Goal: Task Accomplishment & Management: Complete application form

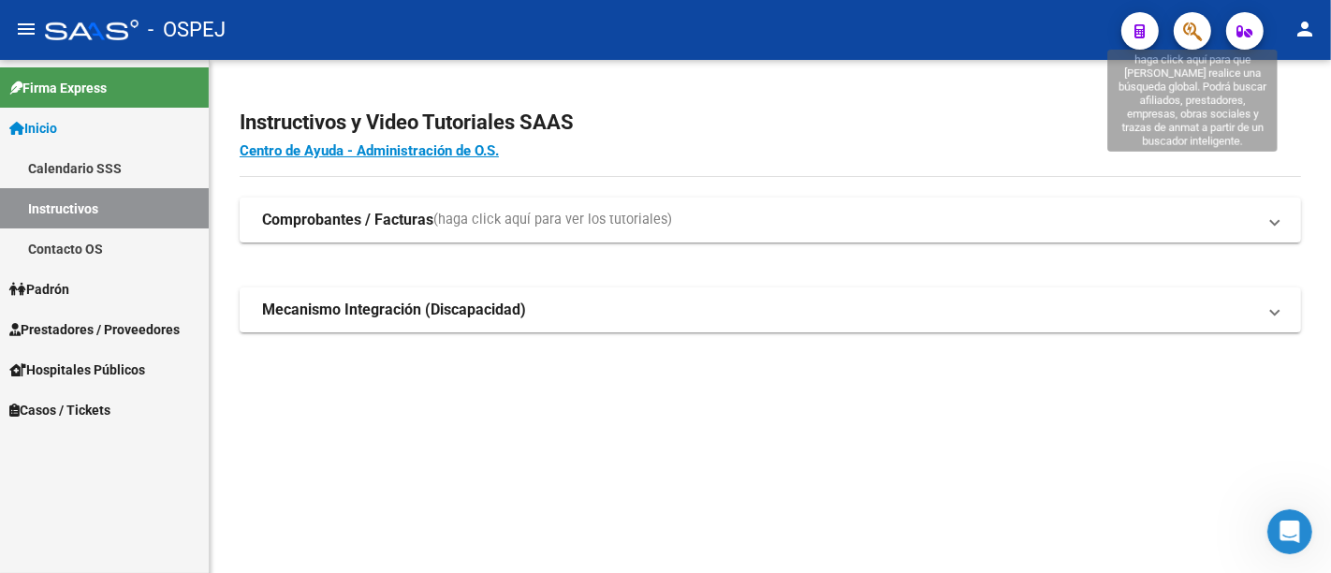
click at [1191, 28] on icon "button" at bounding box center [1192, 32] width 19 height 22
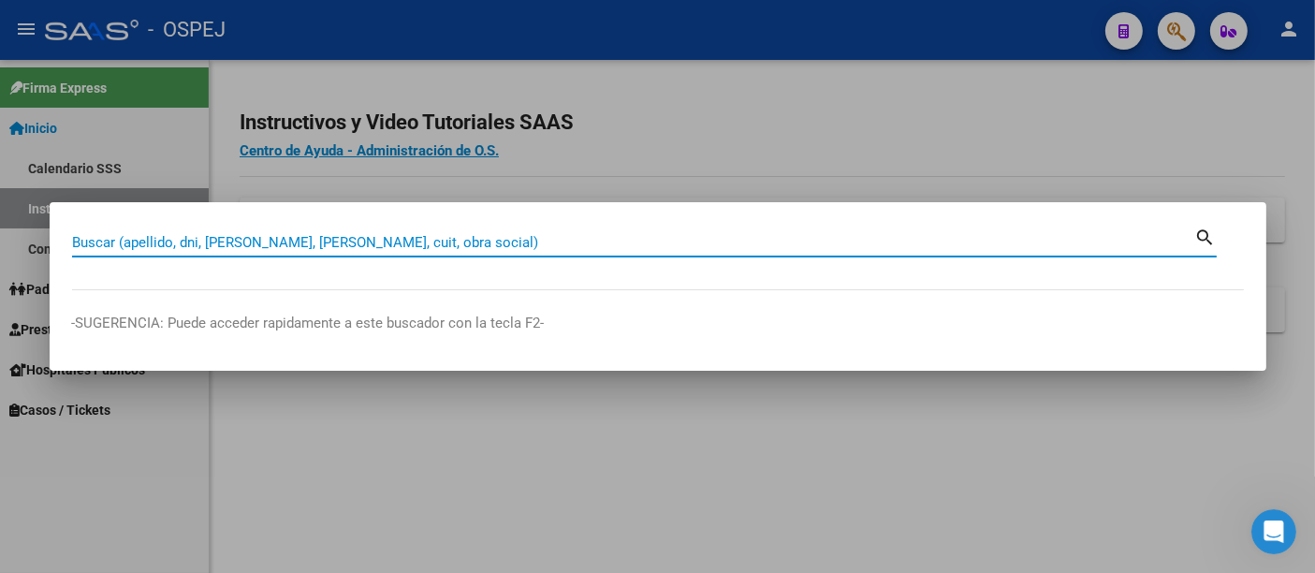
paste input "20278616933"
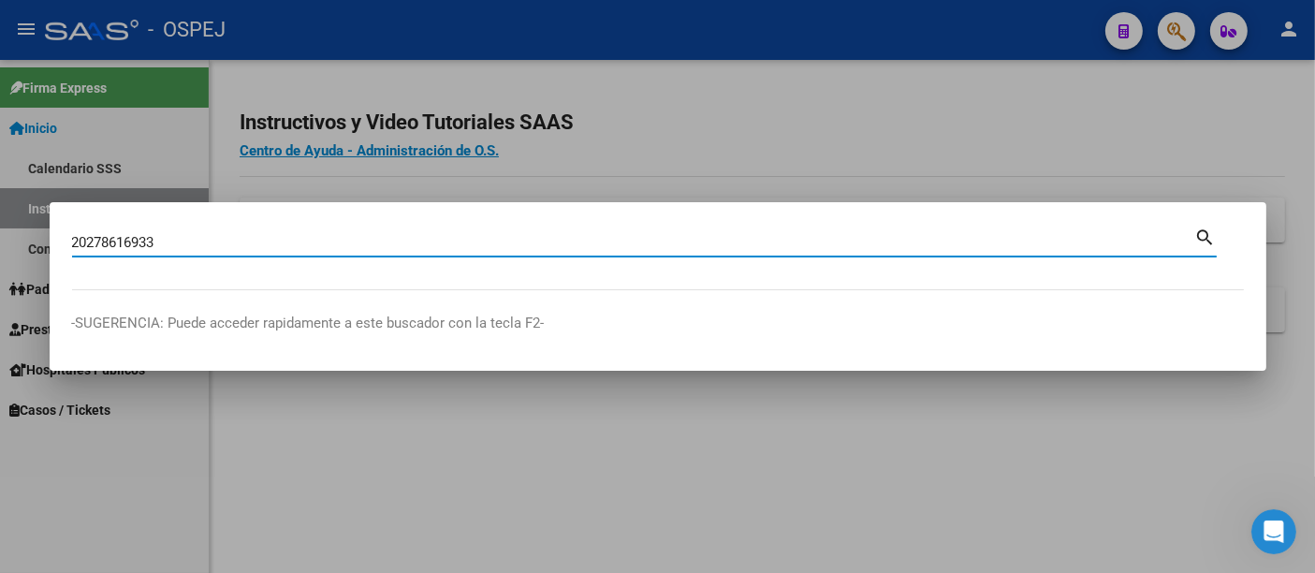
type input "20278616933"
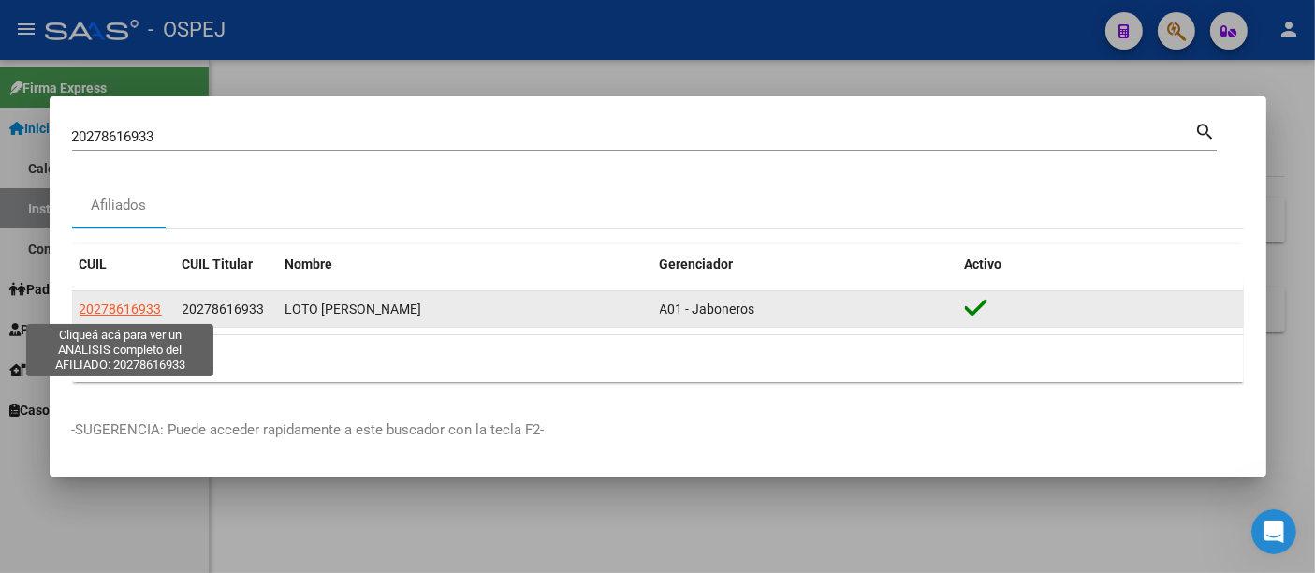
click at [135, 309] on span "20278616933" at bounding box center [121, 308] width 82 height 15
type textarea "20278616933"
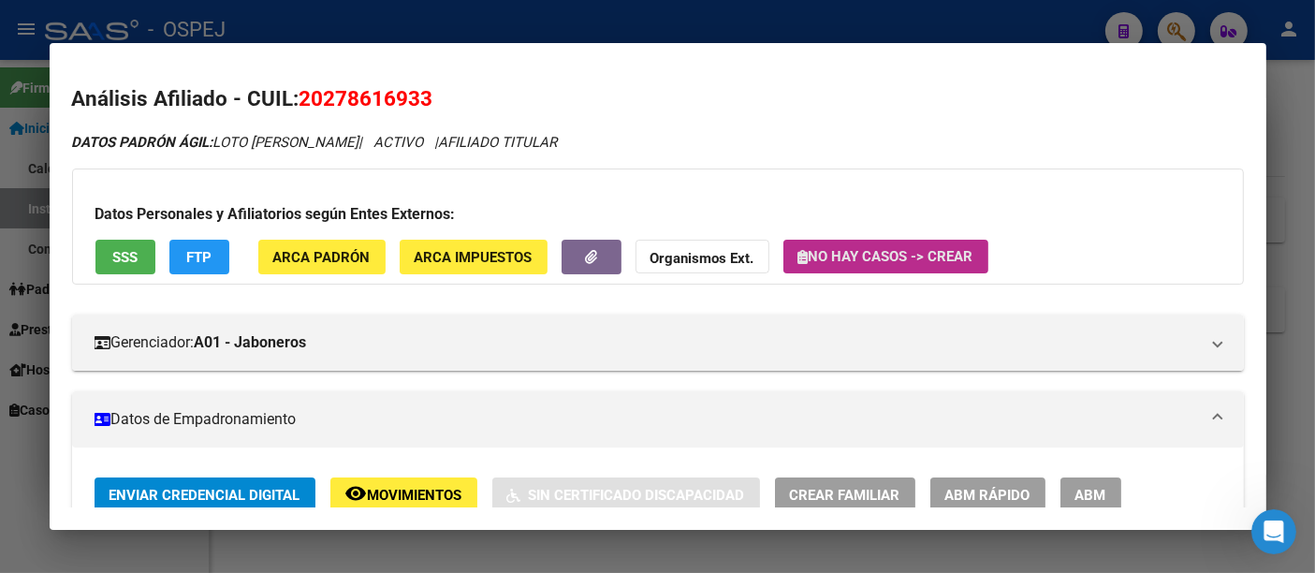
click at [891, 257] on span "No hay casos -> Crear" at bounding box center [886, 256] width 175 height 17
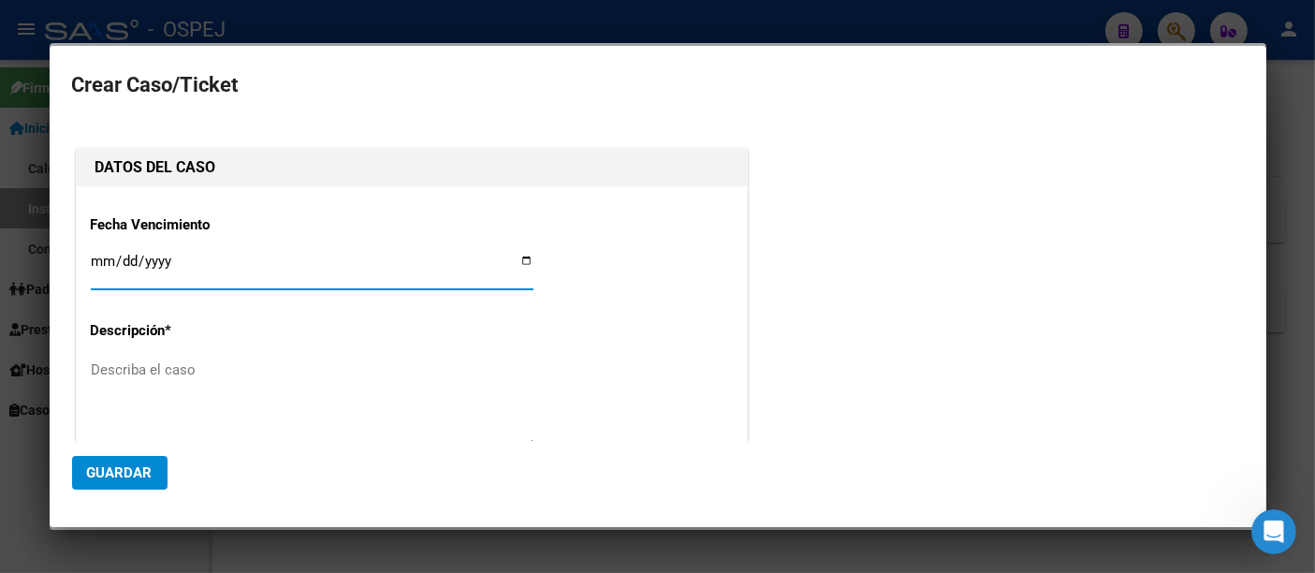
type input "LOTO [PERSON_NAME]"
type input "0202-09-11"
type input "[DATE]"
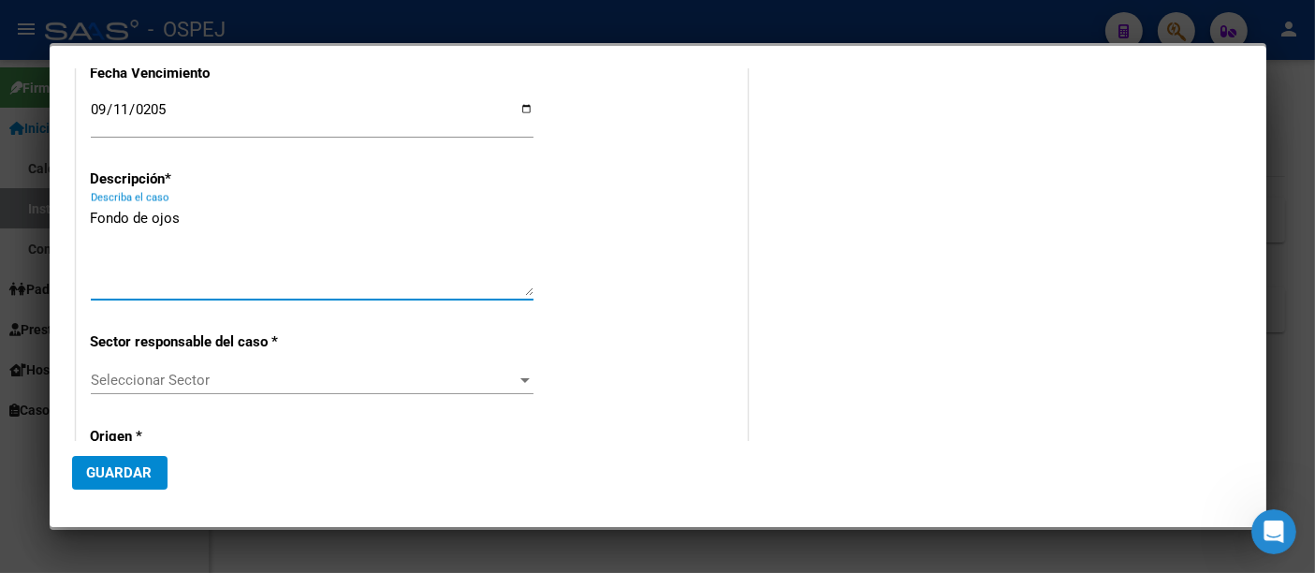
scroll to position [208, 0]
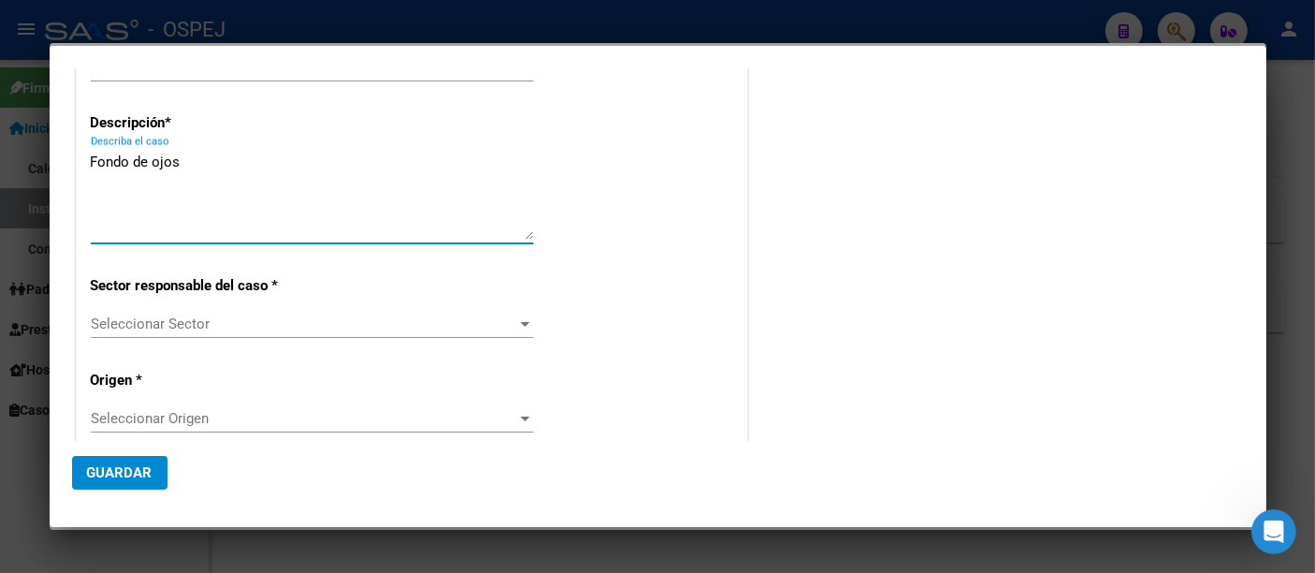
type textarea "Fondo de ojos"
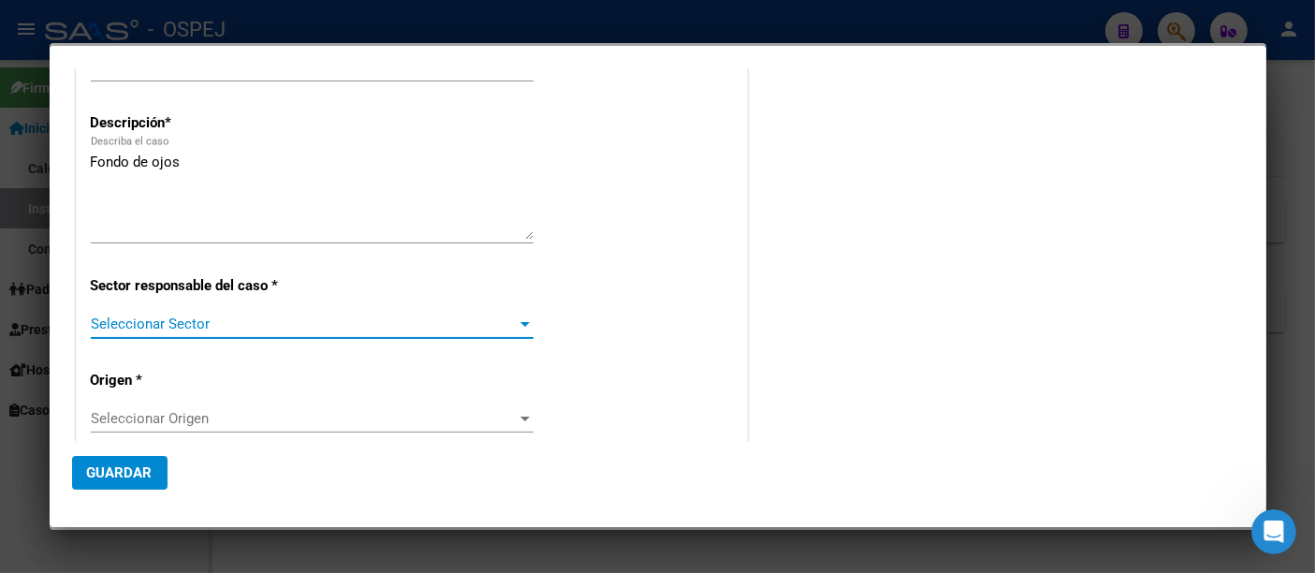
click at [121, 323] on span "Seleccionar Sector" at bounding box center [304, 324] width 426 height 17
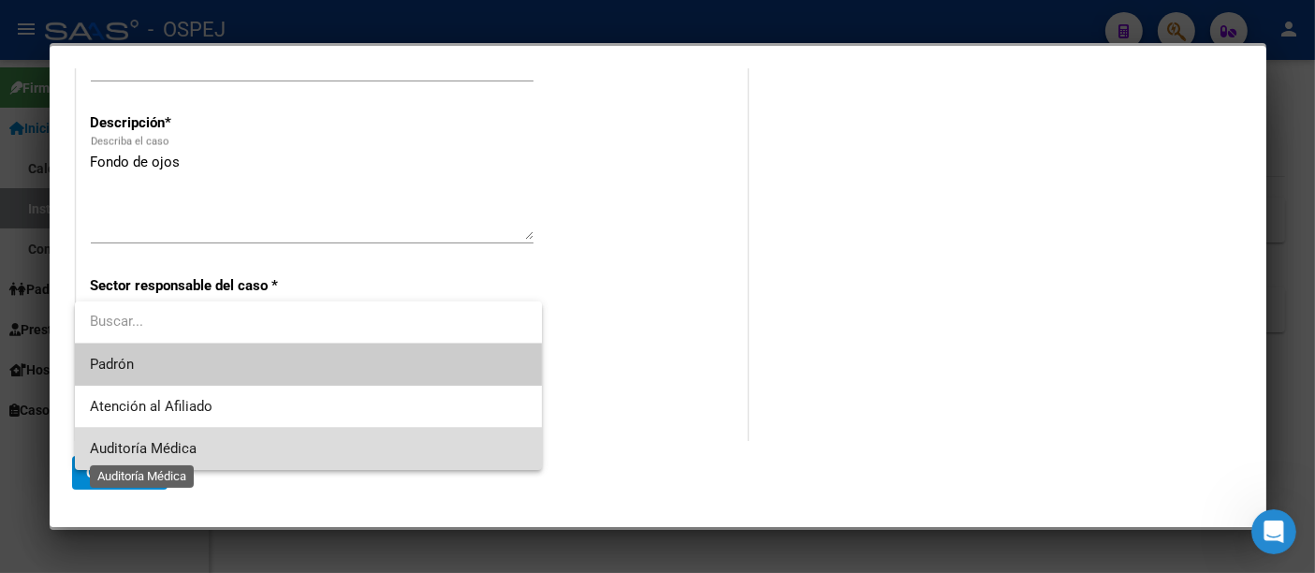
click at [125, 447] on span "Auditoría Médica" at bounding box center [143, 448] width 107 height 17
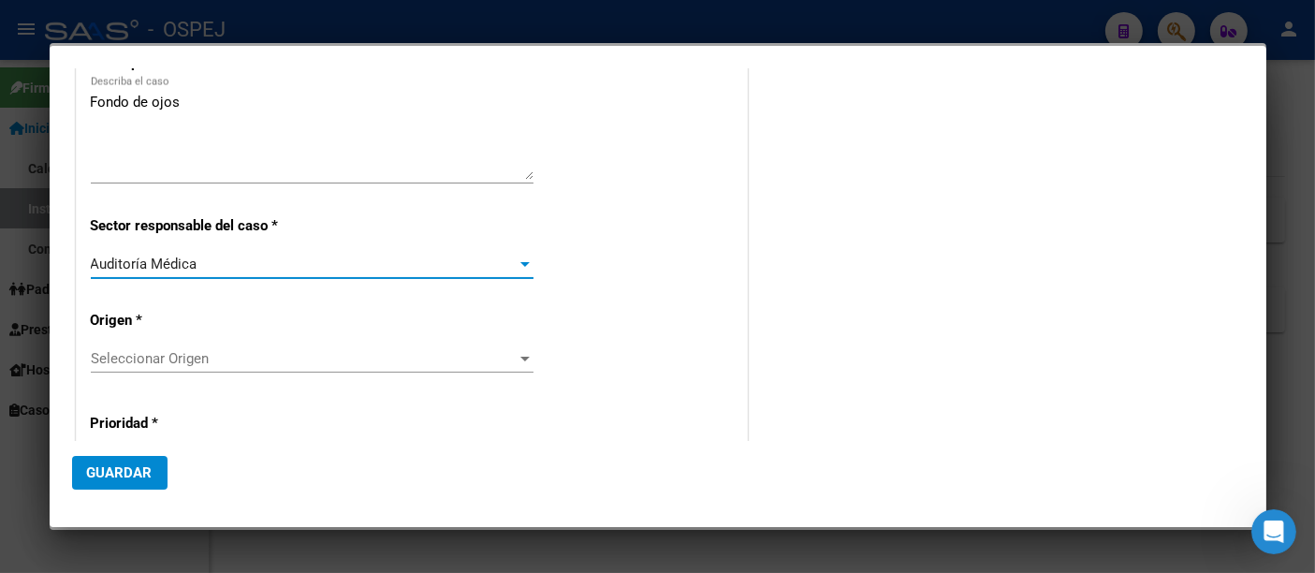
scroll to position [312, 0]
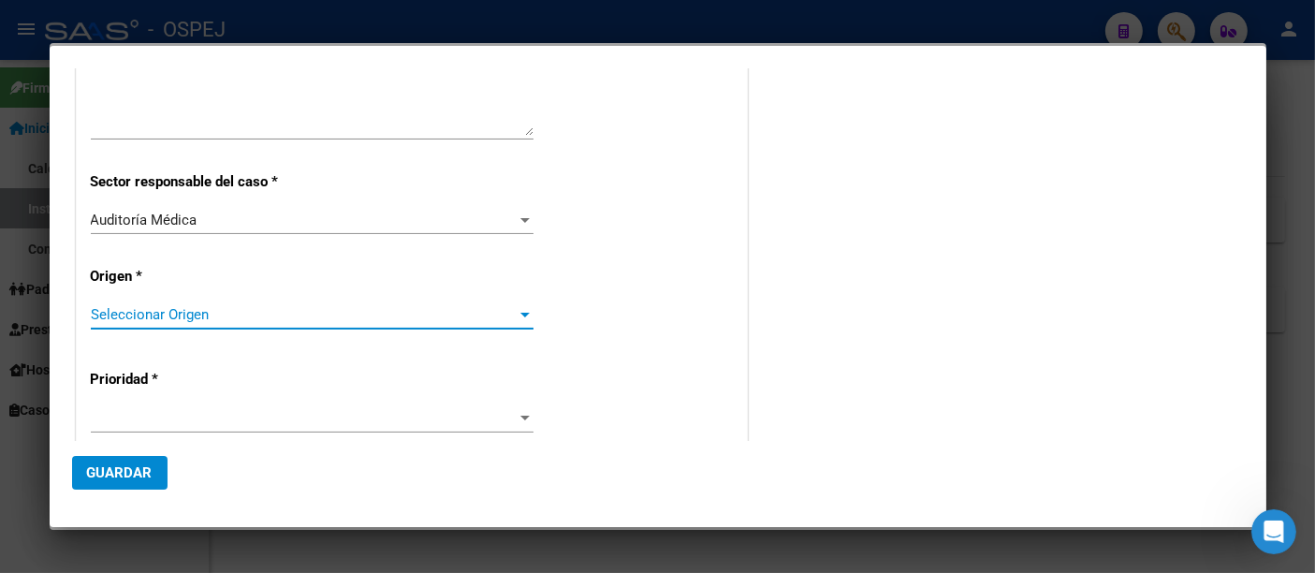
click at [159, 312] on span "Seleccionar Origen" at bounding box center [304, 314] width 426 height 17
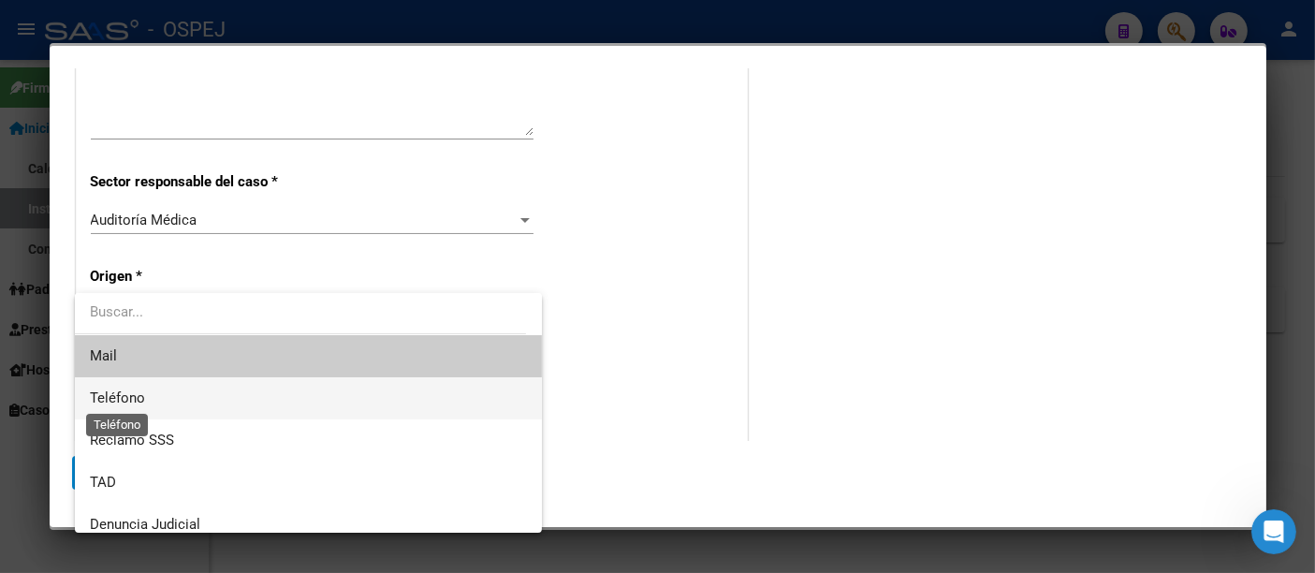
click at [96, 393] on span "Teléfono" at bounding box center [117, 397] width 55 height 17
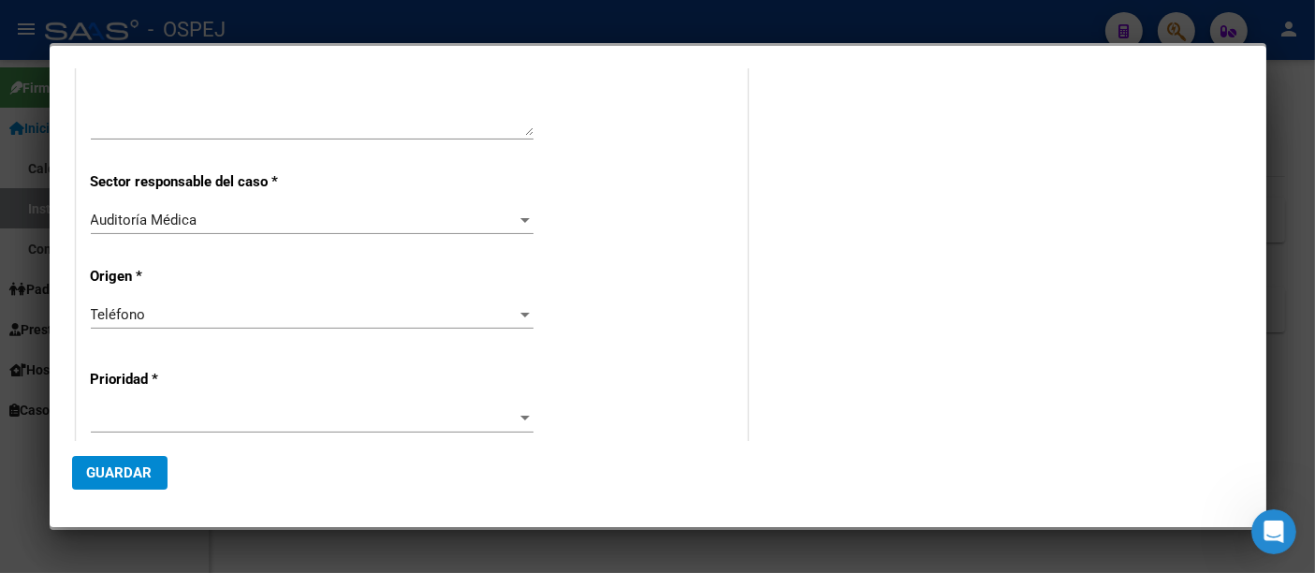
click at [94, 403] on div "Prioridad *" at bounding box center [412, 397] width 642 height 103
click at [93, 410] on span at bounding box center [304, 418] width 426 height 17
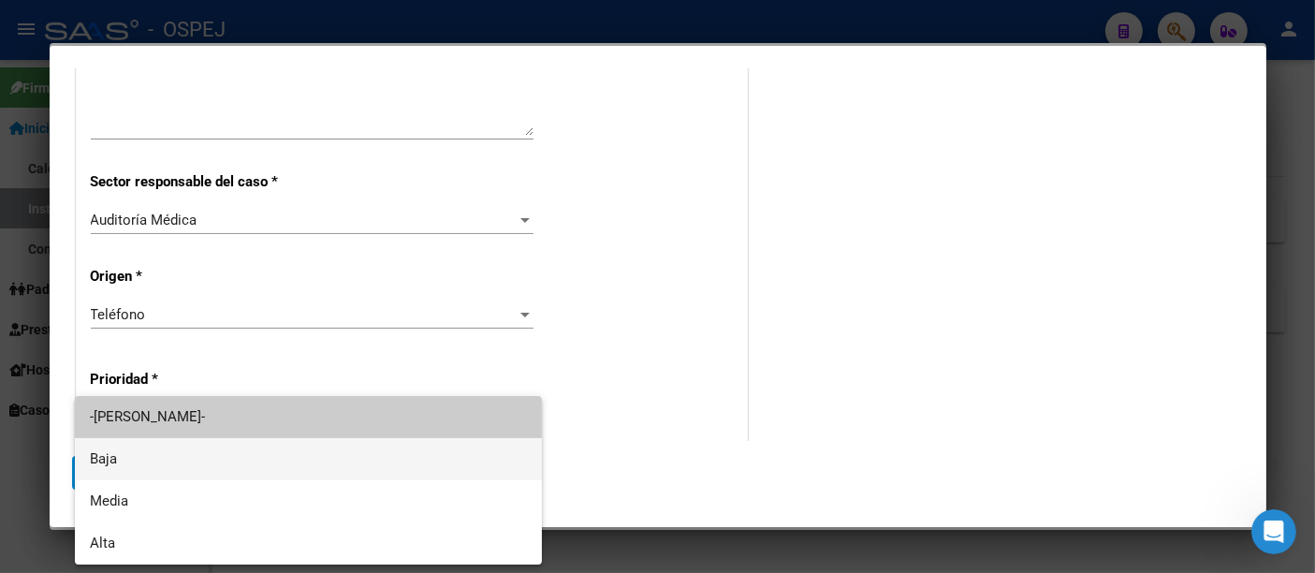
click at [89, 457] on mat-option "Baja" at bounding box center [308, 459] width 467 height 42
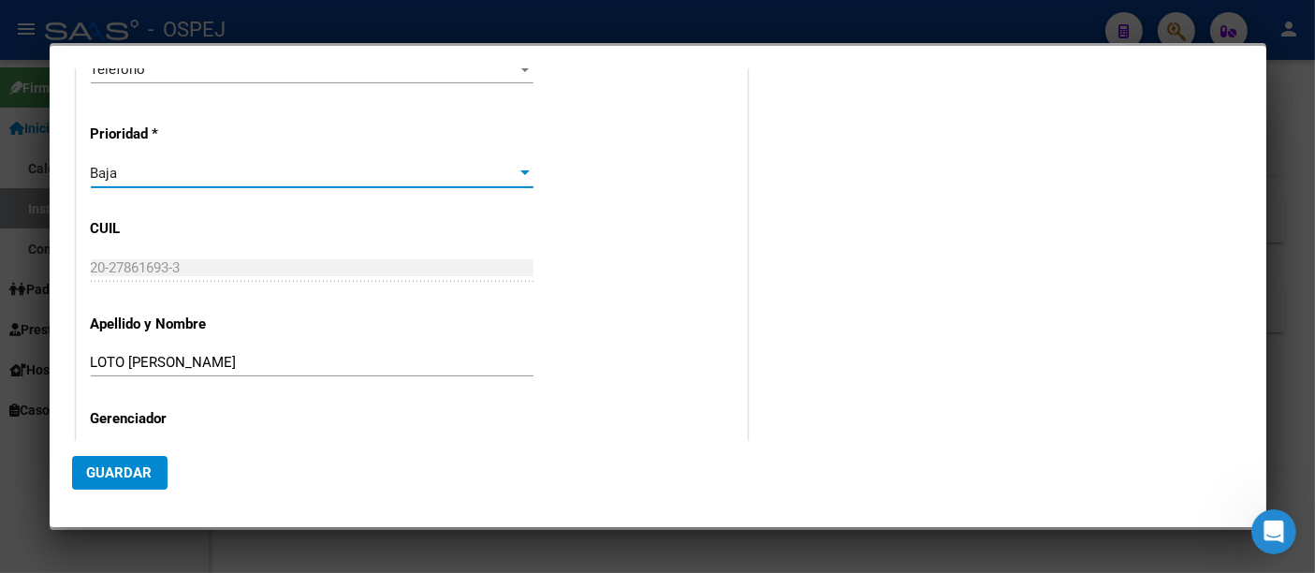
scroll to position [622, 0]
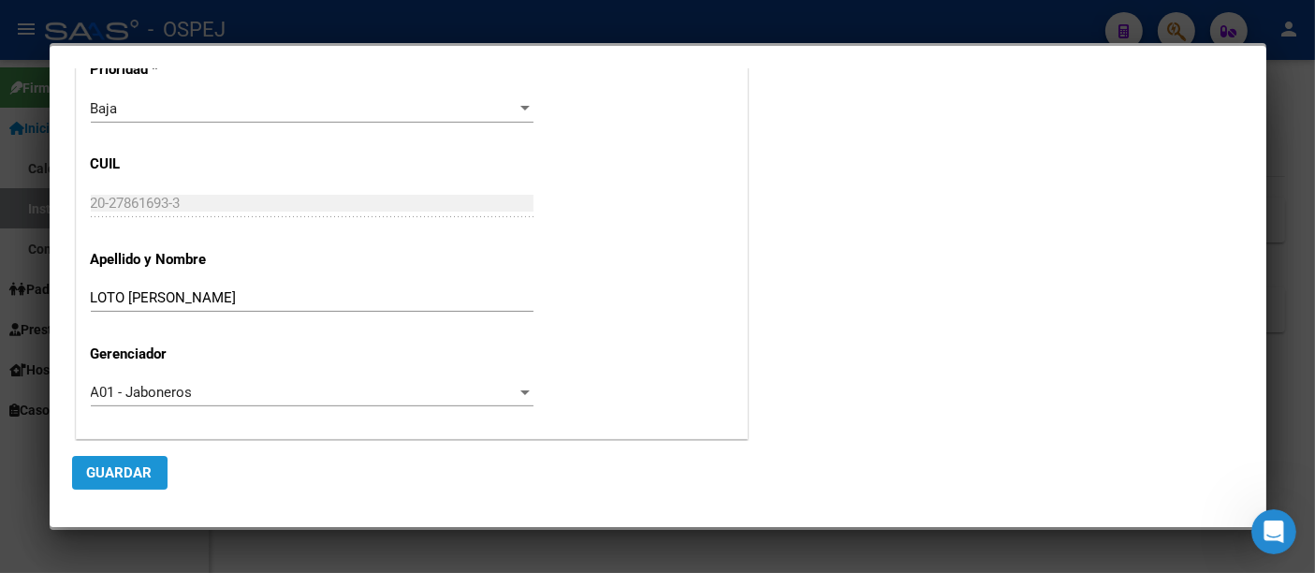
click at [104, 471] on span "Guardar" at bounding box center [120, 472] width 66 height 17
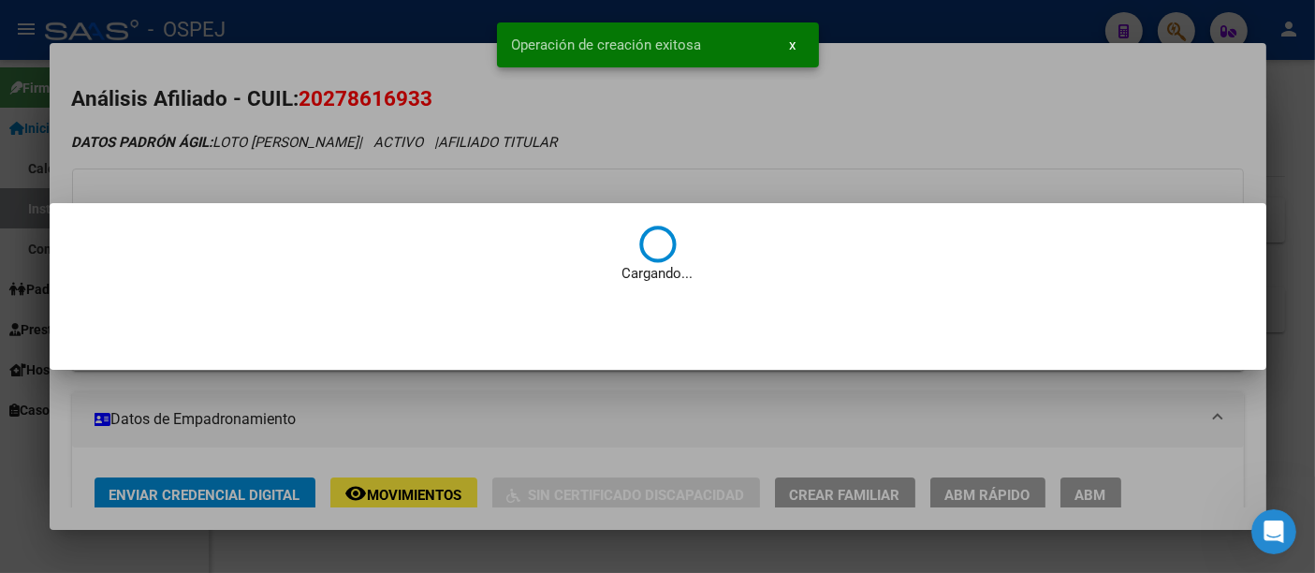
scroll to position [0, 0]
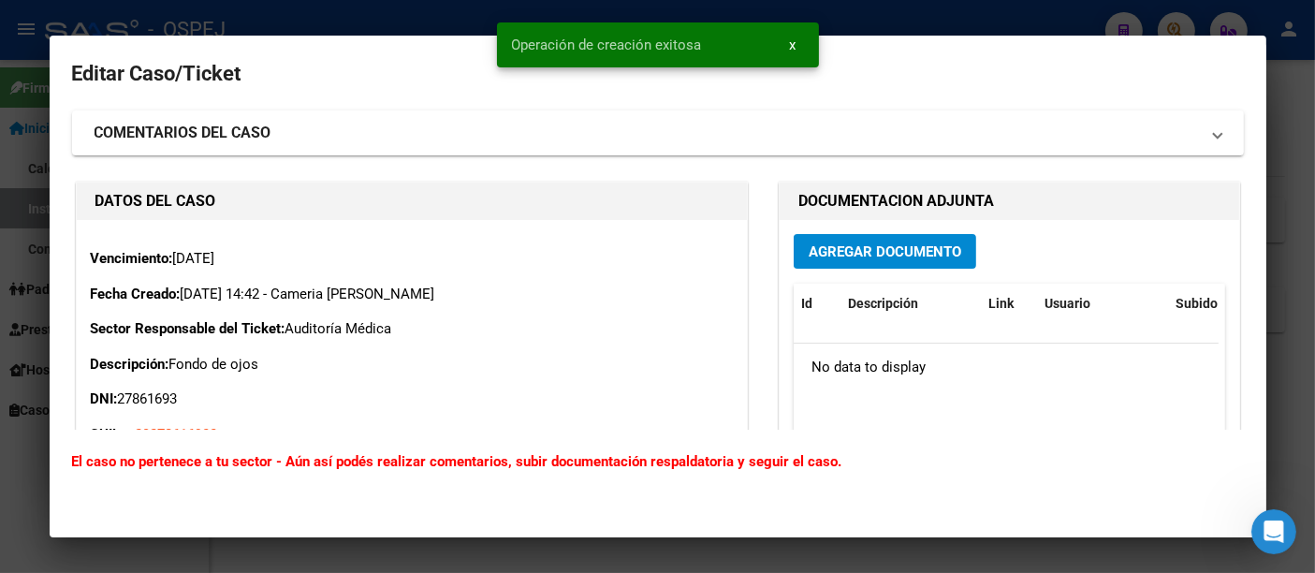
click at [856, 250] on span "Agregar Documento" at bounding box center [885, 251] width 153 height 17
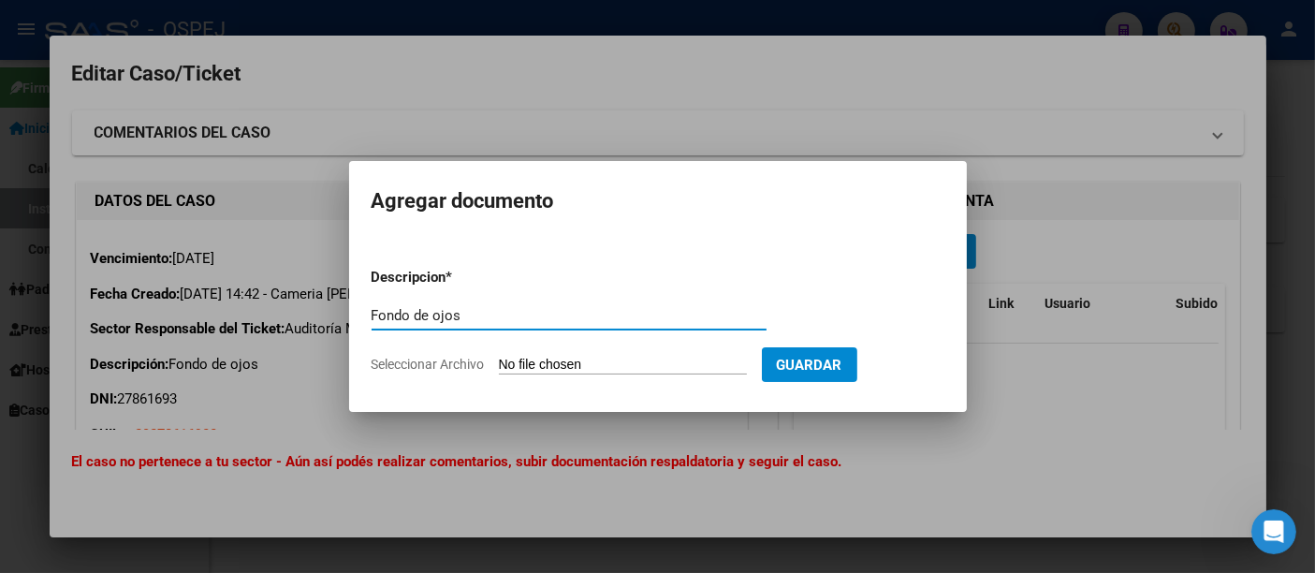
type input "Fondo de ojos"
click at [571, 364] on input "Seleccionar Archivo" at bounding box center [623, 366] width 248 height 18
type input "C:\fakepath\Fondo de ojos.pdf"
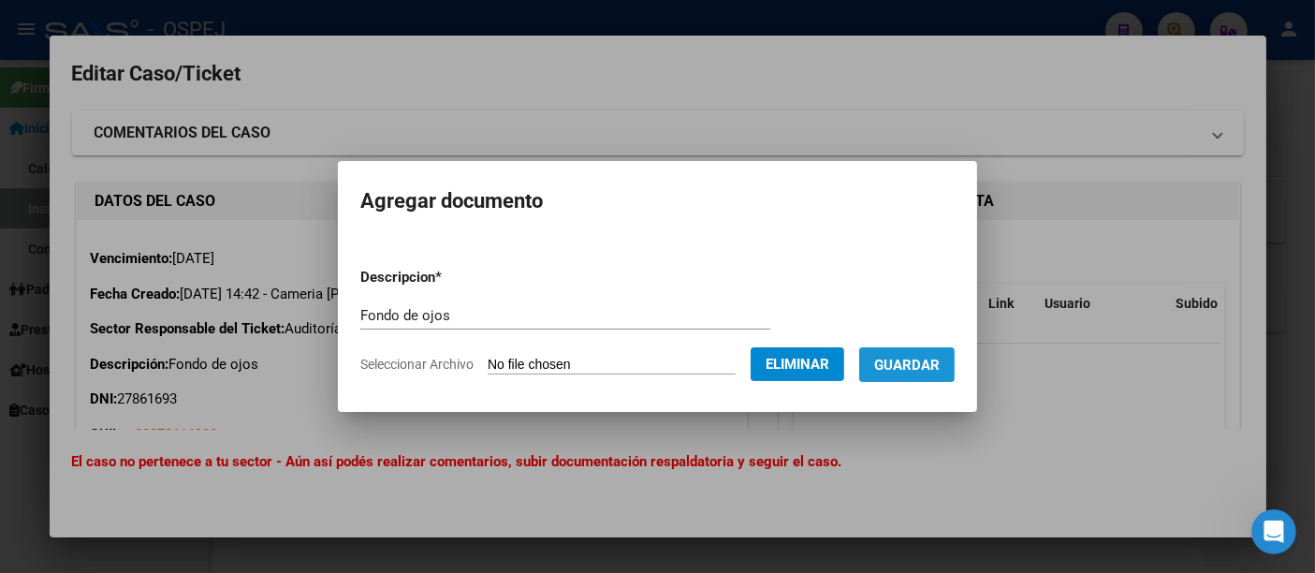
click at [931, 362] on span "Guardar" at bounding box center [907, 365] width 66 height 17
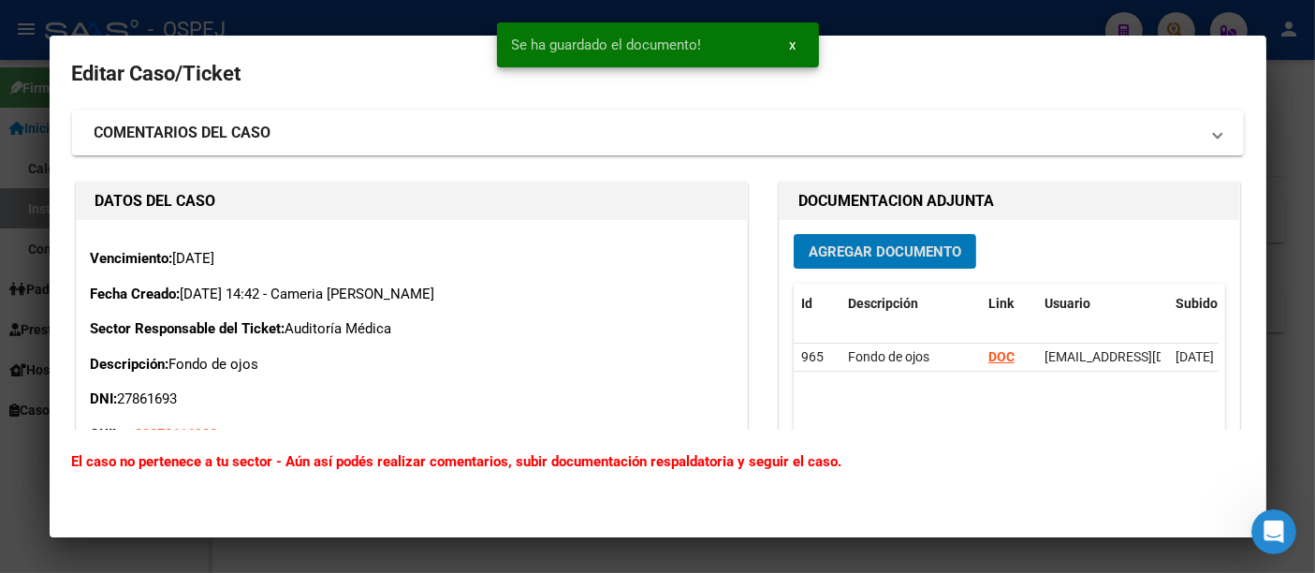
click at [926, 26] on div at bounding box center [657, 286] width 1315 height 573
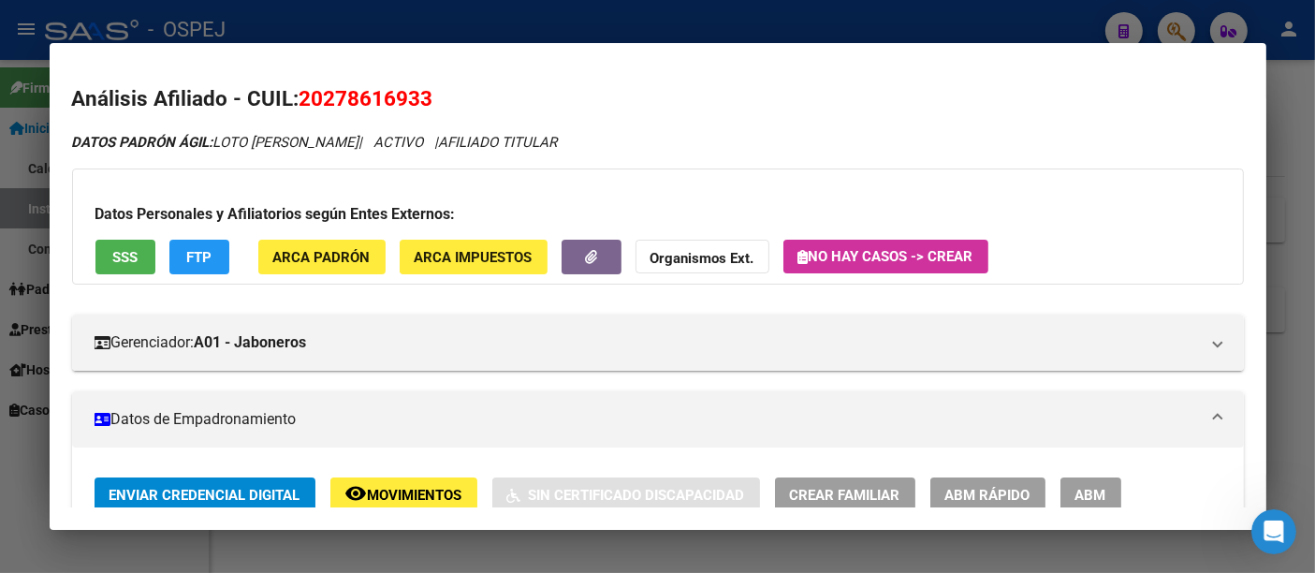
click at [618, 22] on div at bounding box center [657, 286] width 1315 height 573
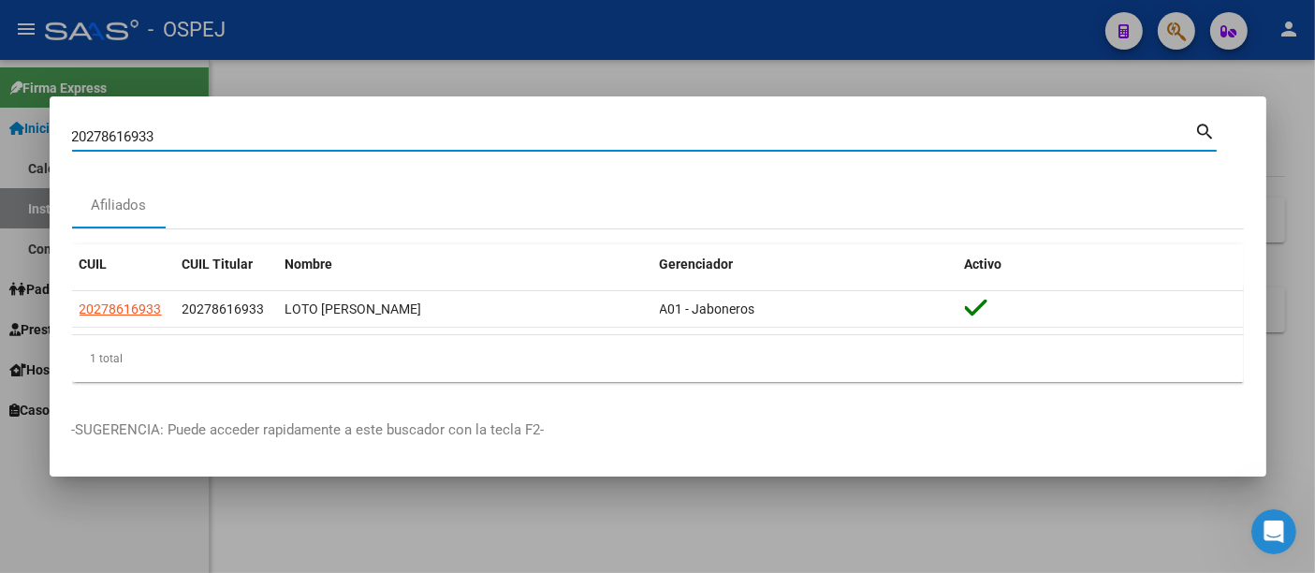
click at [410, 139] on input "20278616933" at bounding box center [633, 136] width 1123 height 17
type input "2"
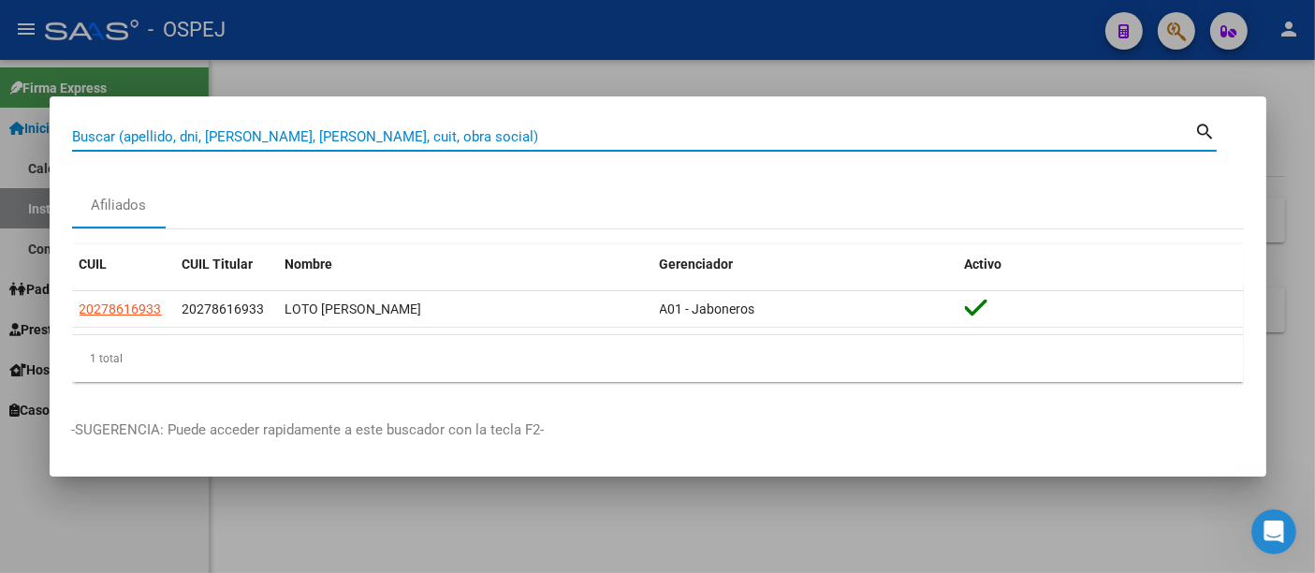
paste input "20-21656112-1"
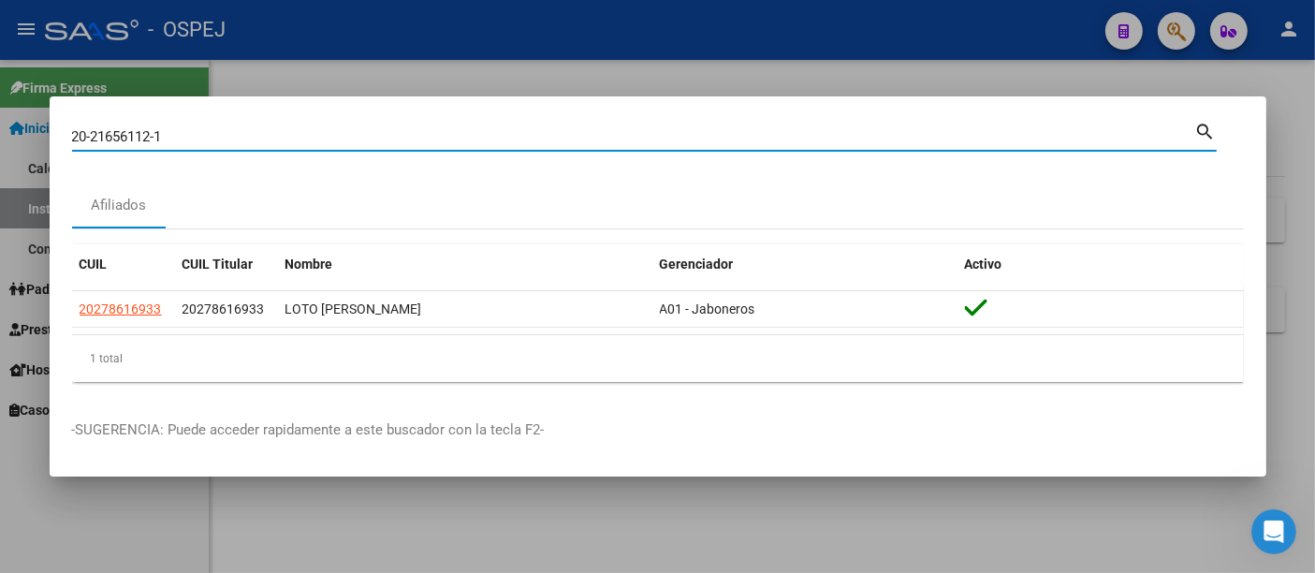
type input "20216561121"
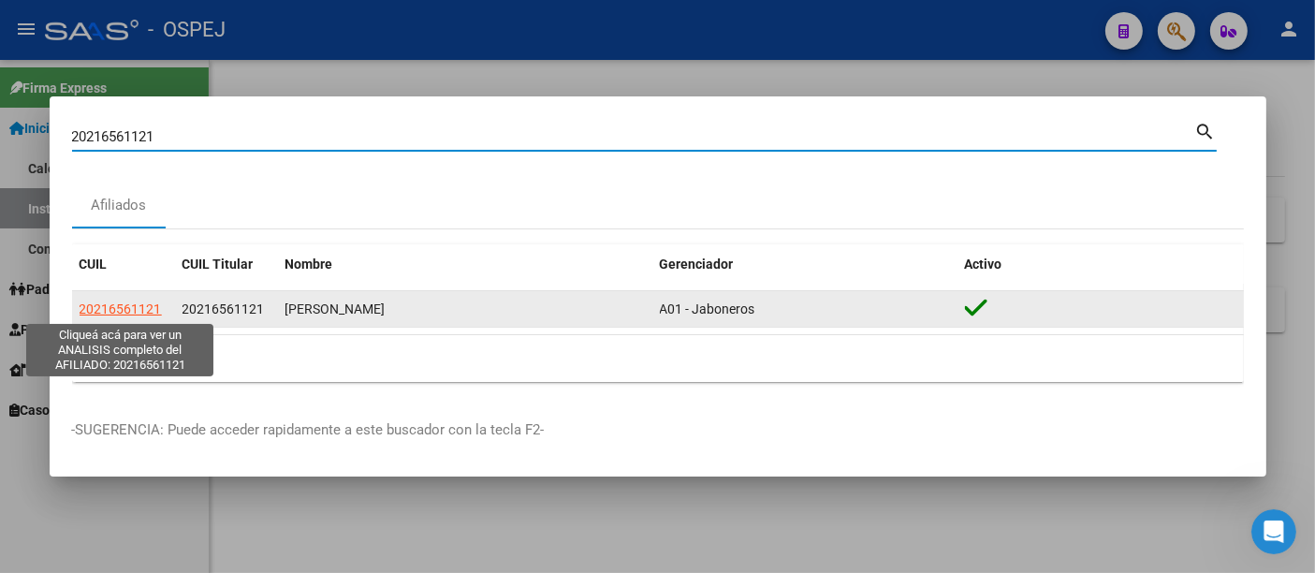
click at [125, 304] on span "20216561121" at bounding box center [121, 308] width 82 height 15
type textarea "20216561121"
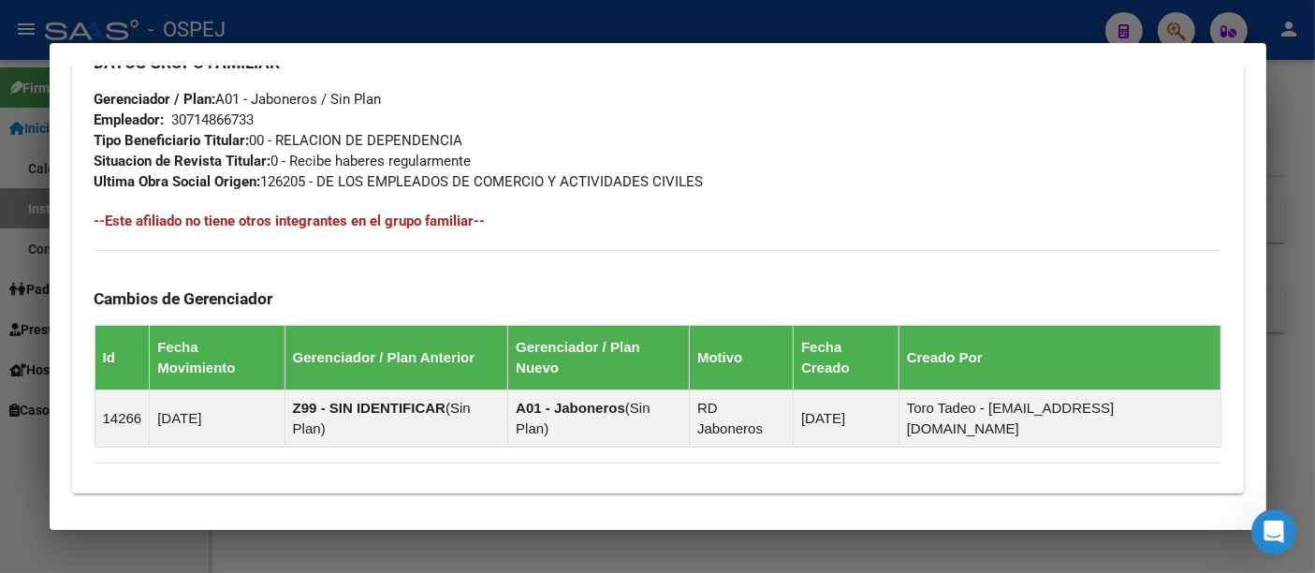
scroll to position [1093, 0]
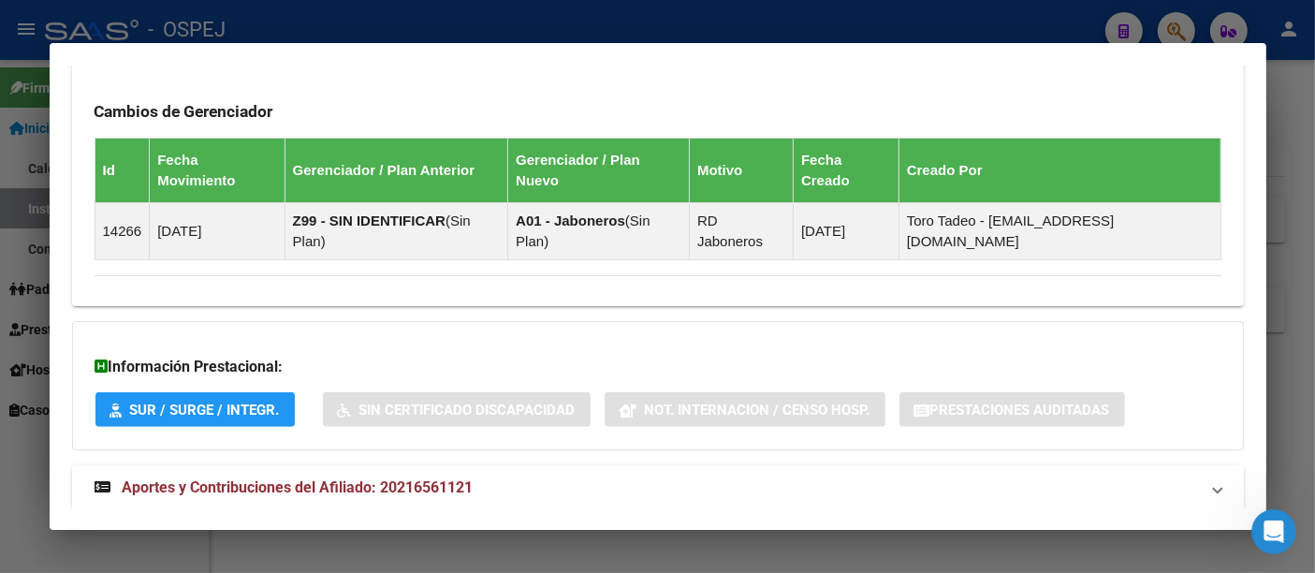
click at [431, 478] on span "Aportes y Contribuciones del Afiliado: 20216561121" at bounding box center [298, 487] width 351 height 18
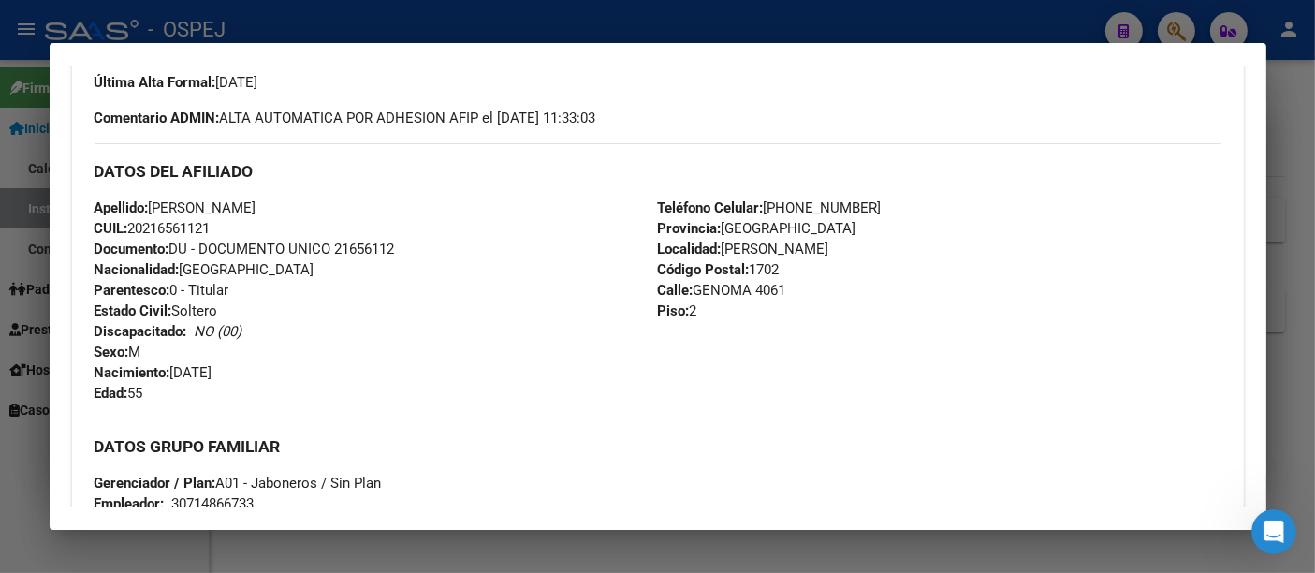
scroll to position [104, 0]
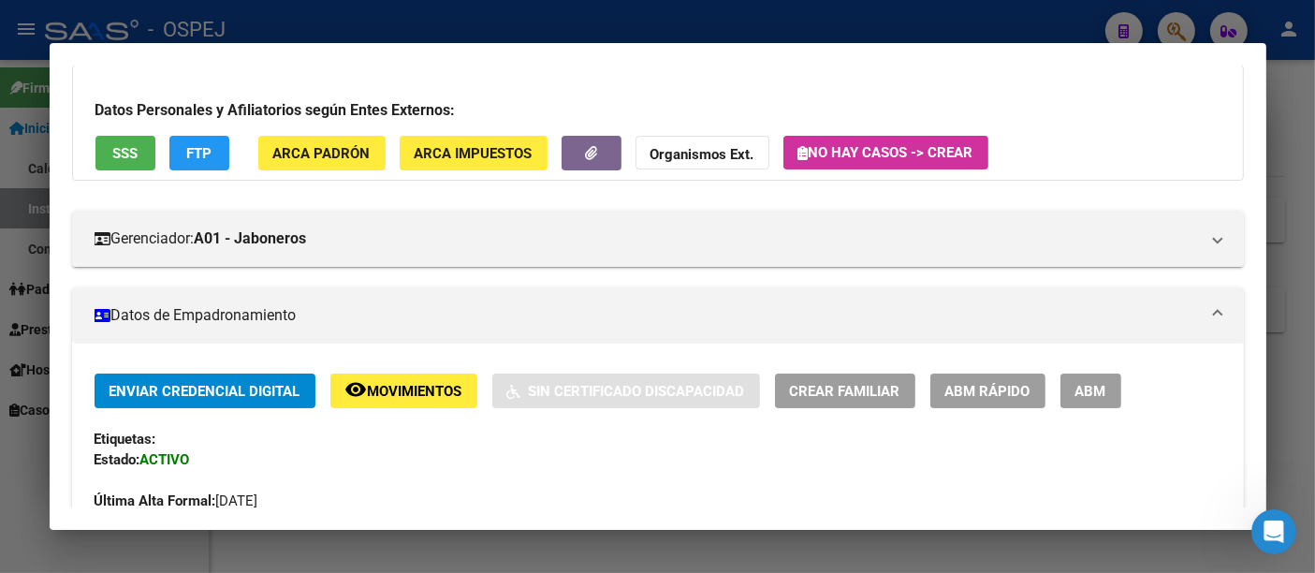
click at [693, 151] on strong "Organismos Ext." at bounding box center [703, 154] width 104 height 17
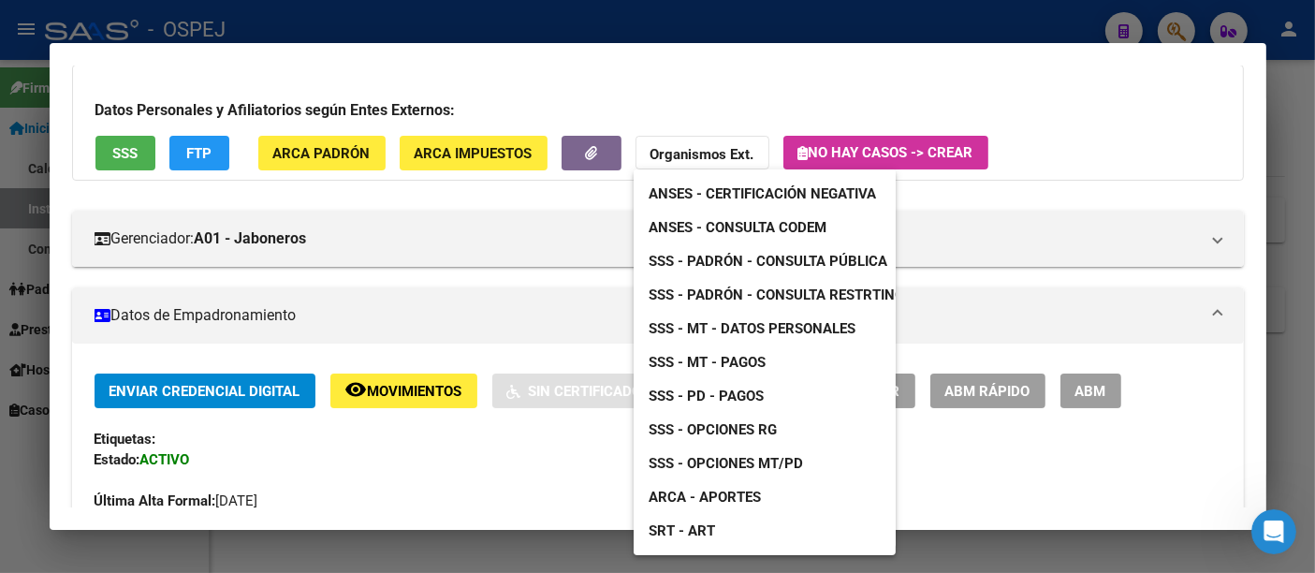
click at [1112, 116] on div at bounding box center [657, 286] width 1315 height 573
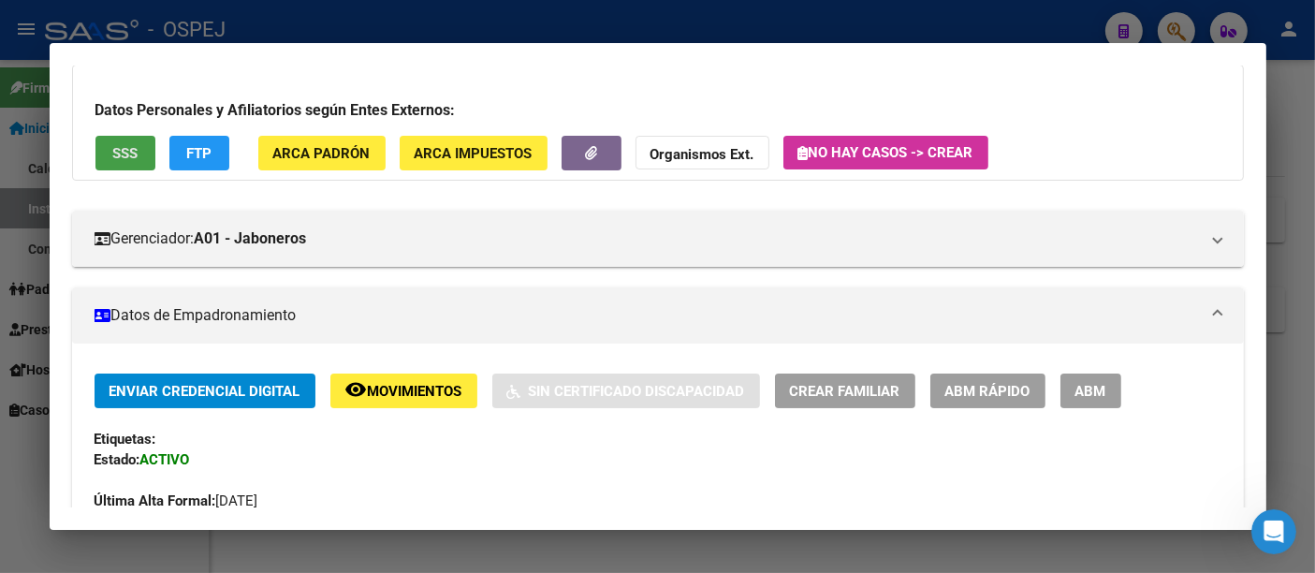
click at [123, 152] on span "SSS" at bounding box center [124, 153] width 25 height 17
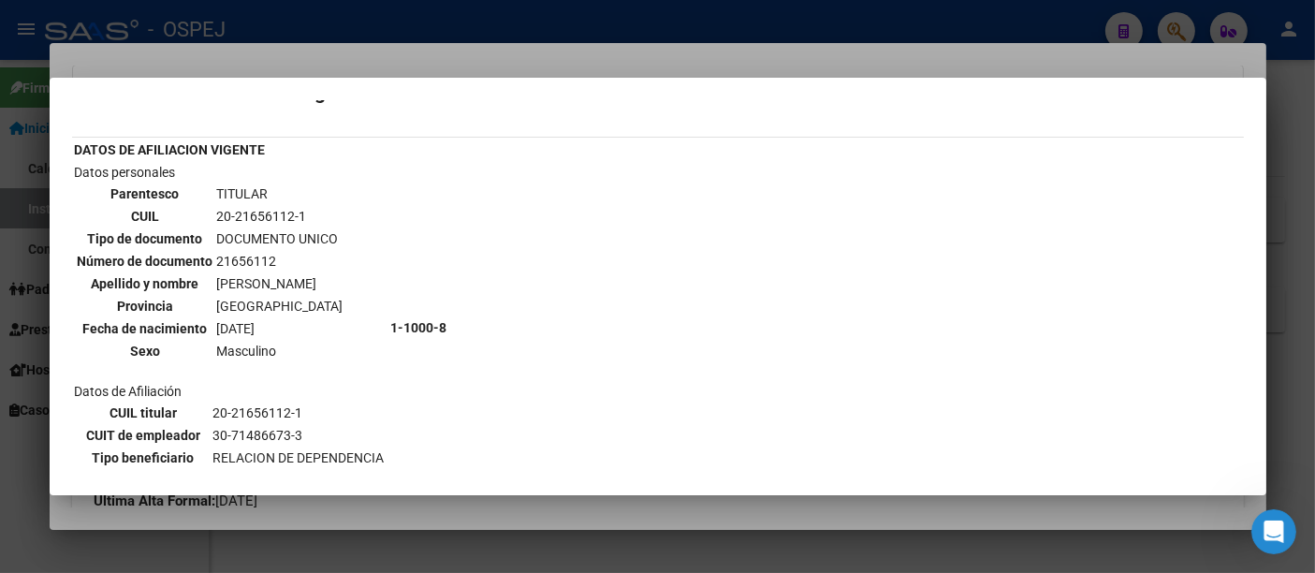
scroll to position [0, 0]
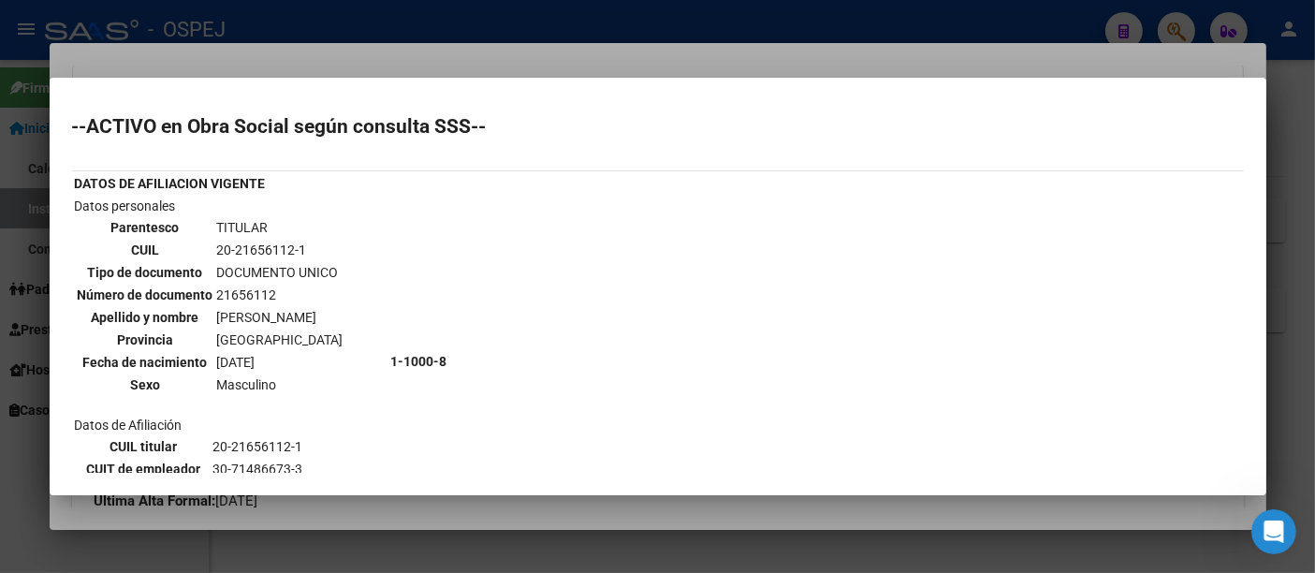
click at [559, 26] on div at bounding box center [657, 286] width 1315 height 573
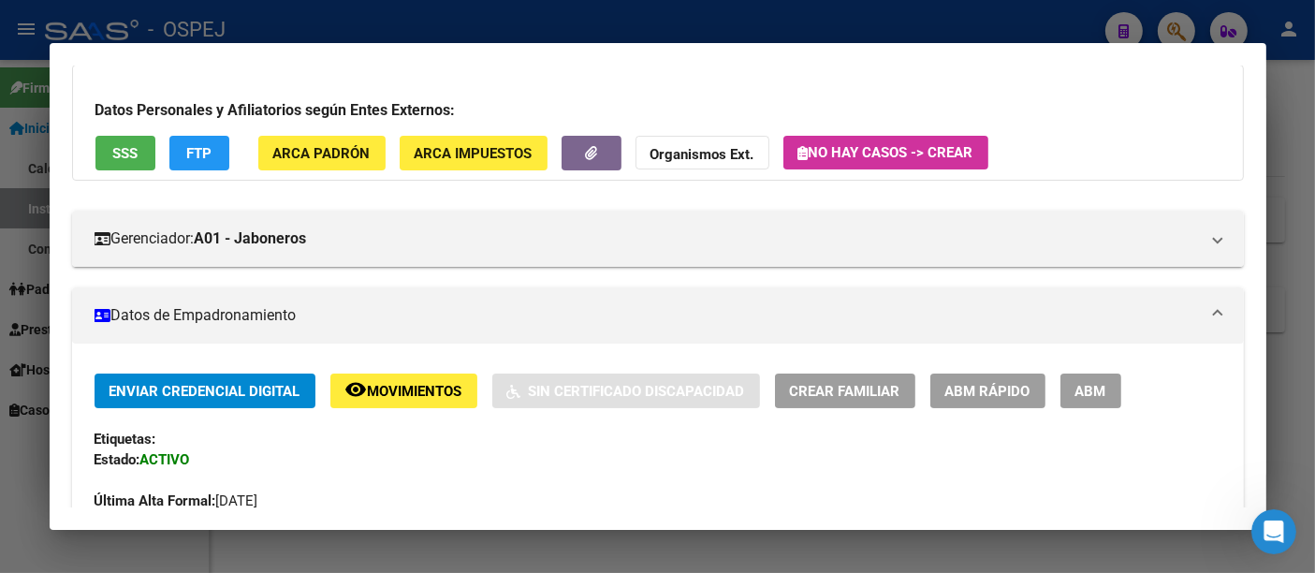
click at [447, 20] on div at bounding box center [657, 286] width 1315 height 573
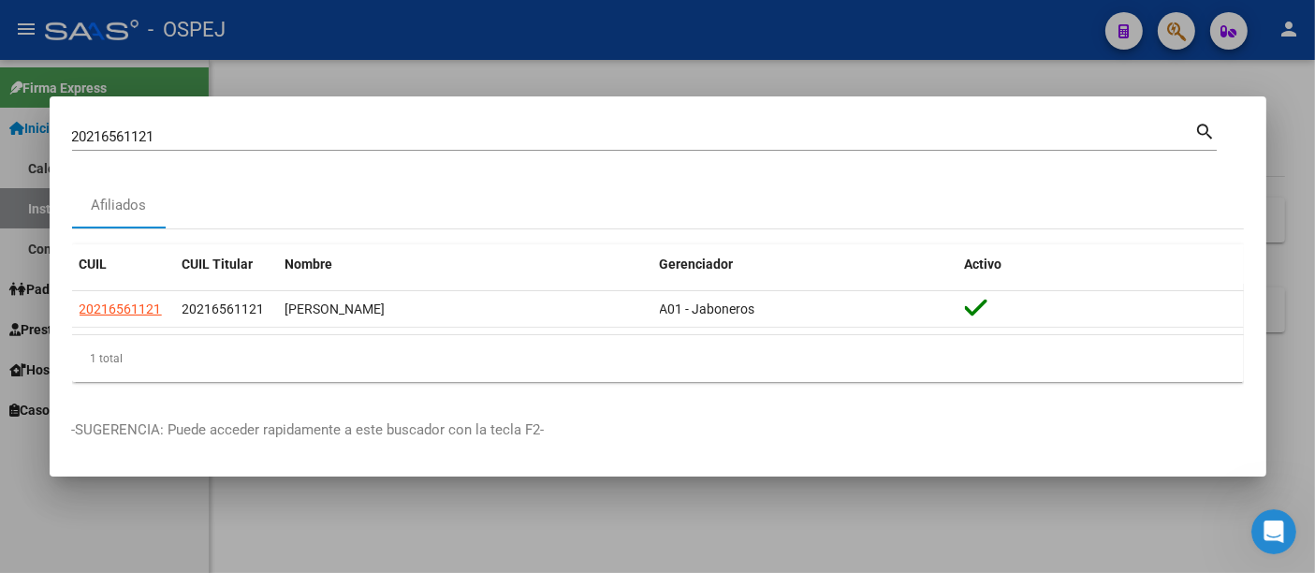
click at [300, 142] on input "20216561121" at bounding box center [633, 136] width 1123 height 17
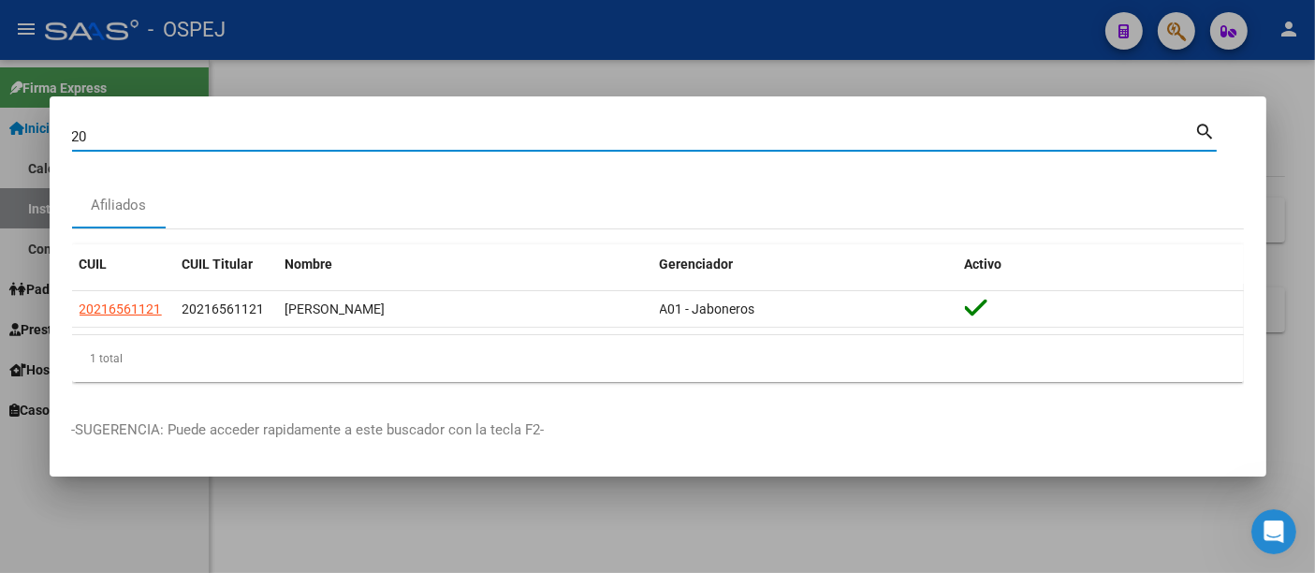
type input "2"
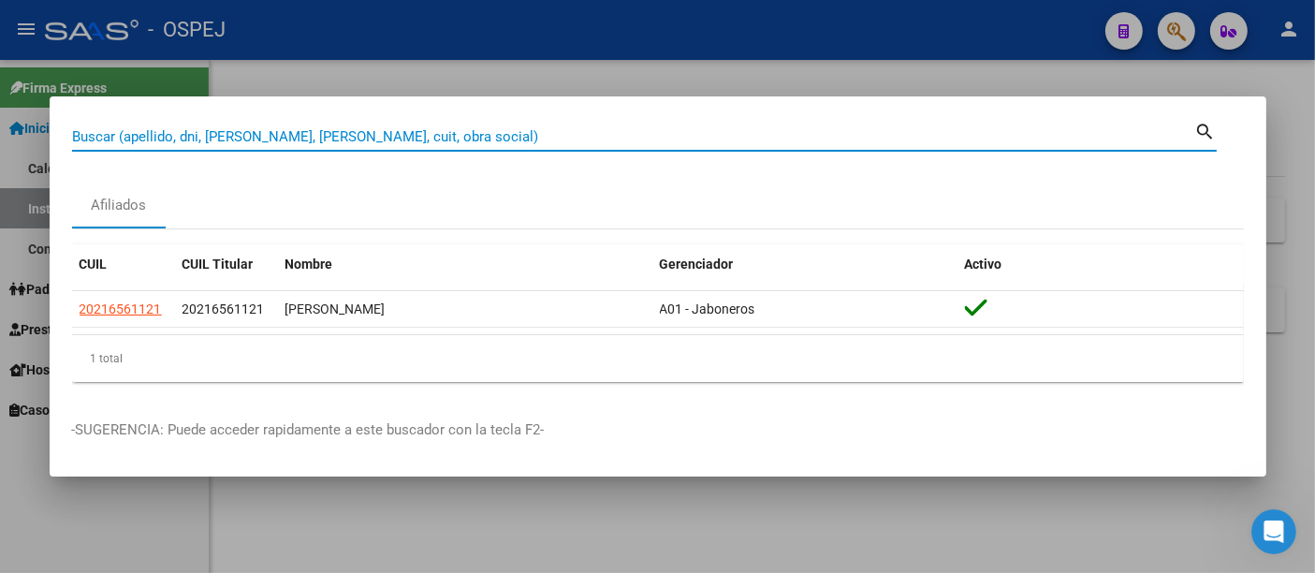
paste input "27921179605"
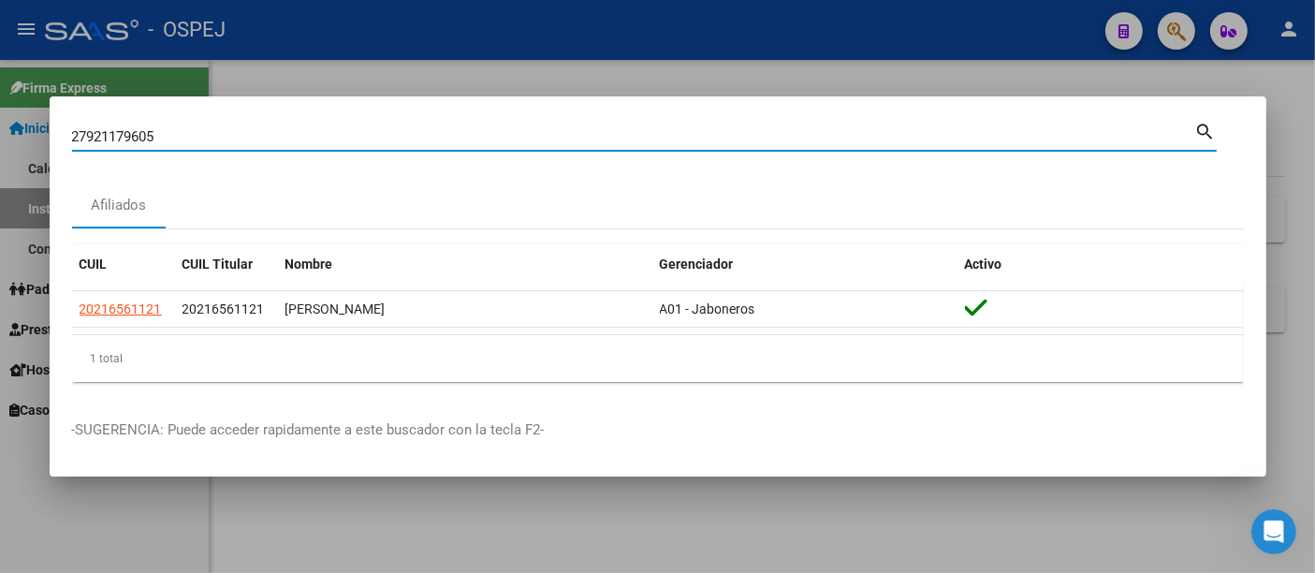
type input "27921179605"
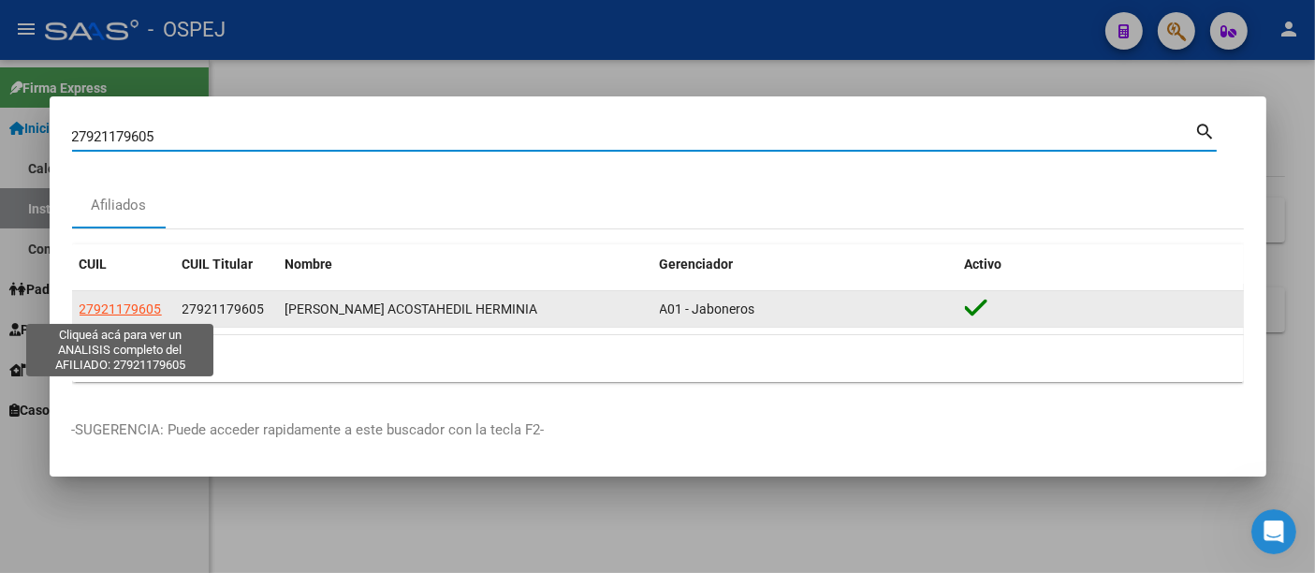
click at [138, 305] on span "27921179605" at bounding box center [121, 308] width 82 height 15
type textarea "27921179605"
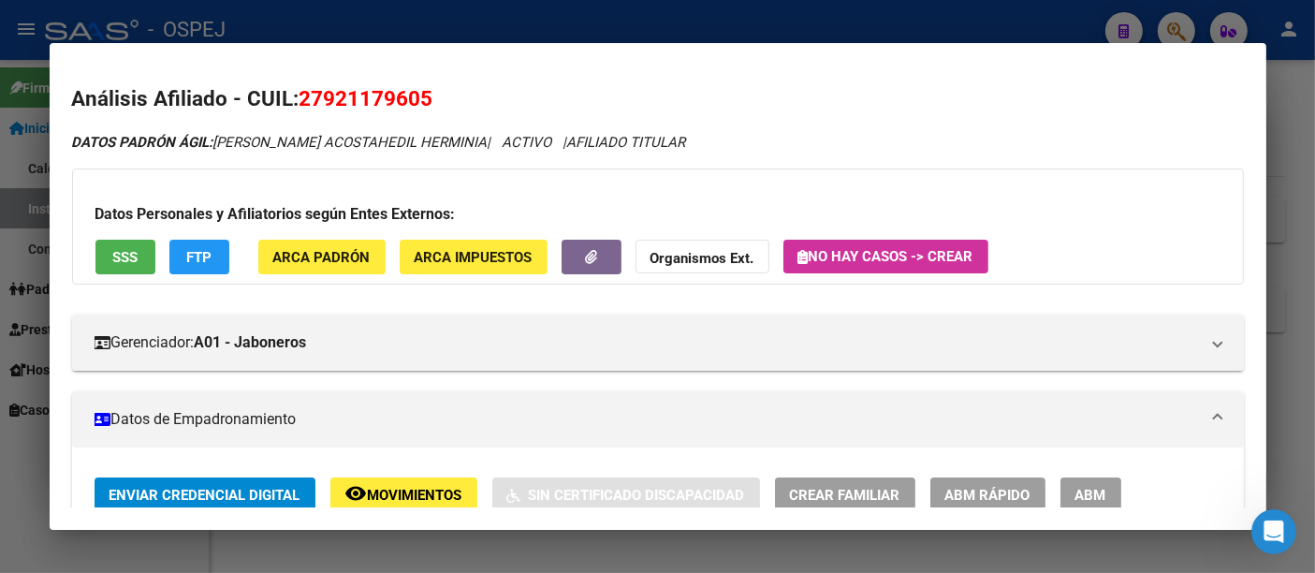
click at [567, 38] on div at bounding box center [657, 286] width 1315 height 573
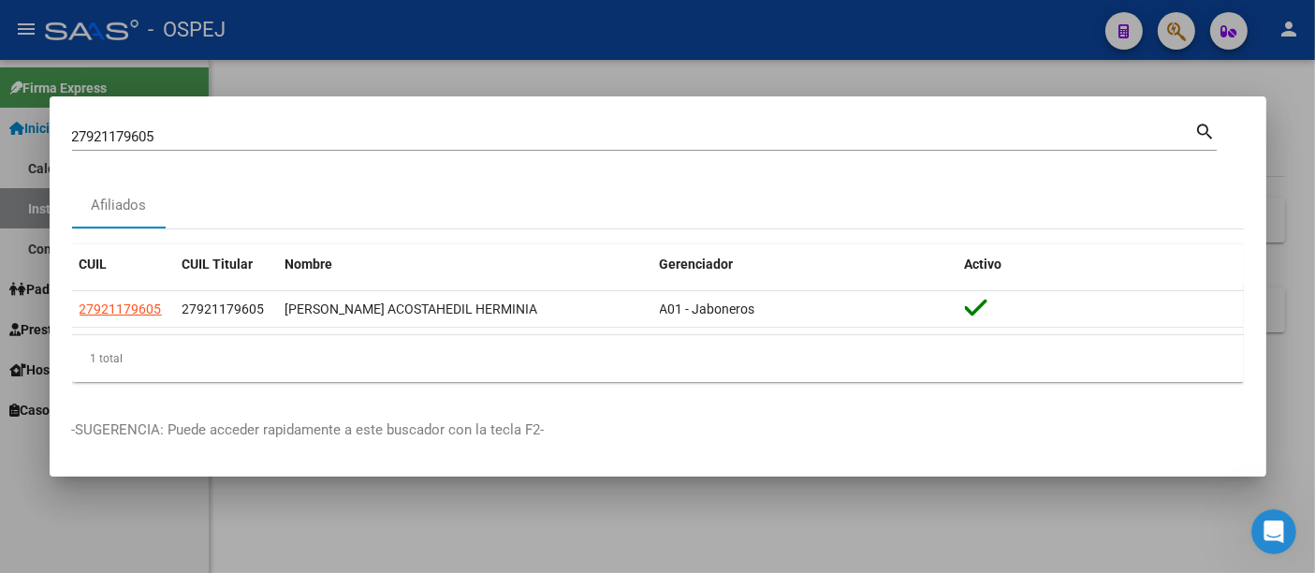
click at [454, 145] on div "27921179605 Buscar (apellido, dni, [PERSON_NAME], [PERSON_NAME], cuit, obra soc…" at bounding box center [633, 137] width 1123 height 28
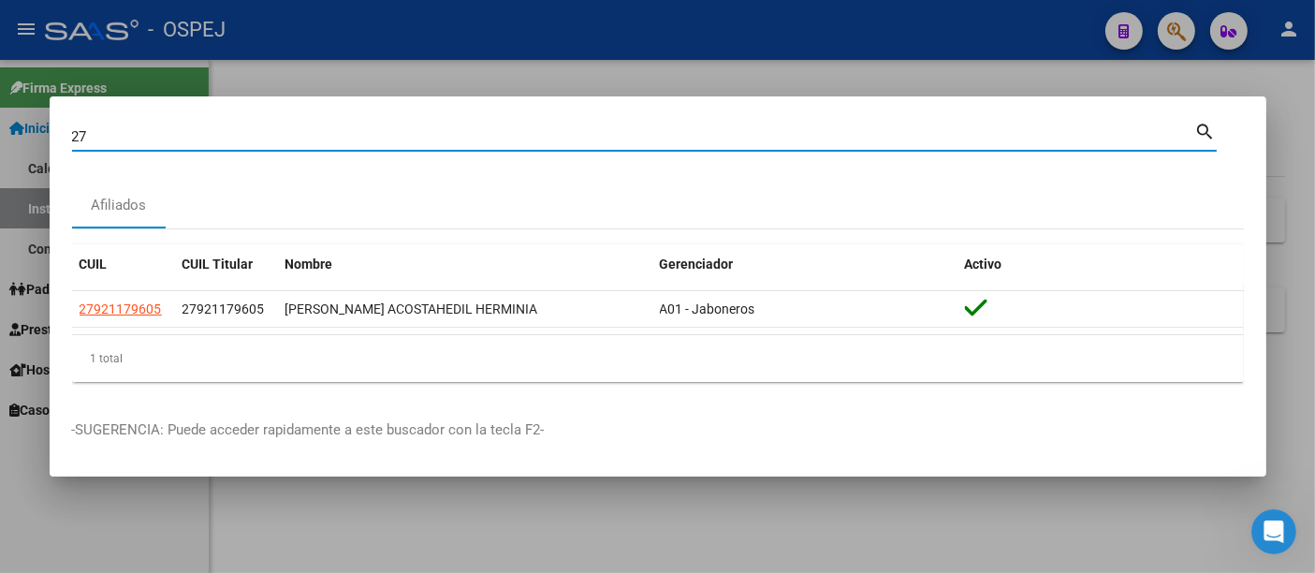
type input "2"
type input "70402816"
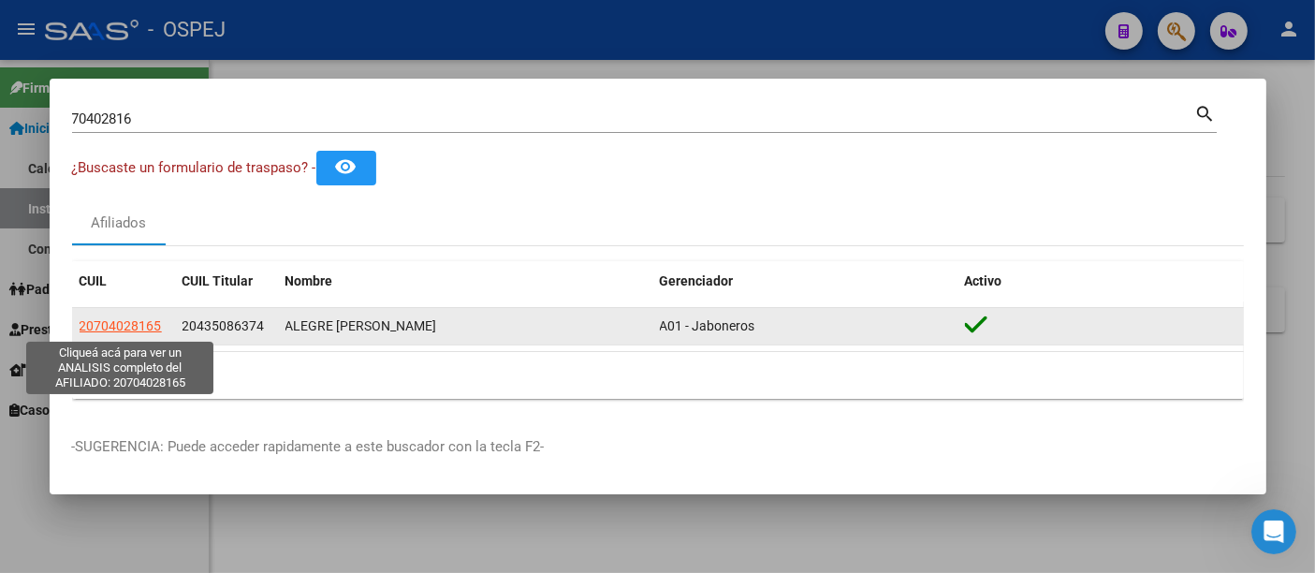
click at [134, 319] on span "20704028165" at bounding box center [121, 325] width 82 height 15
type textarea "20704028165"
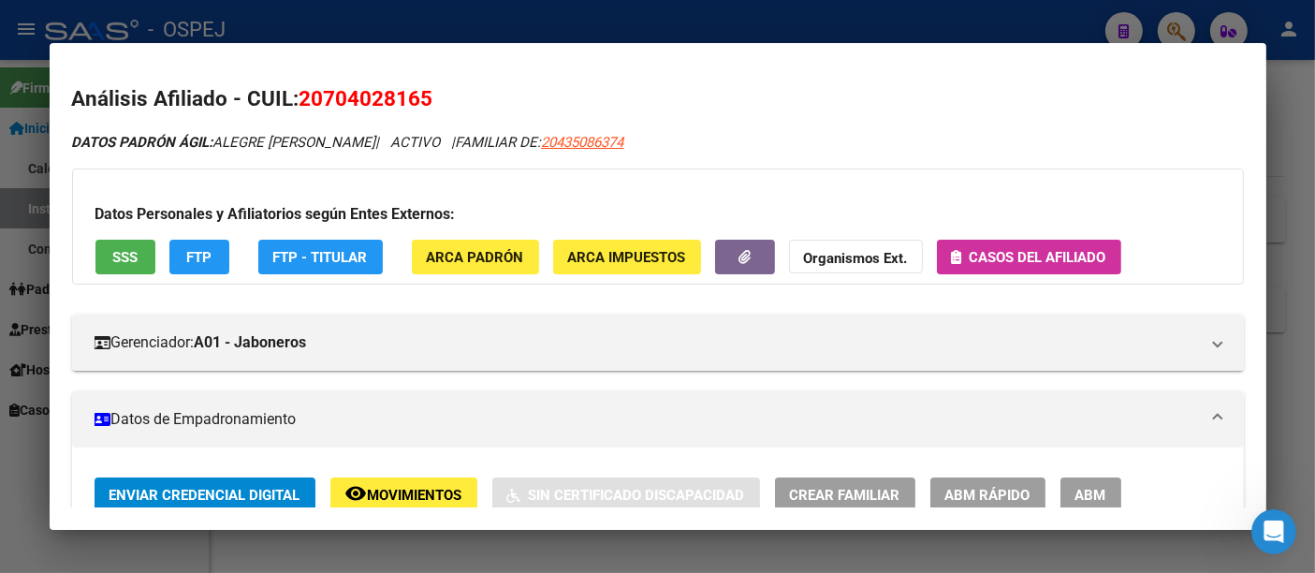
click at [1012, 261] on span "Casos del afiliado" at bounding box center [1038, 257] width 137 height 17
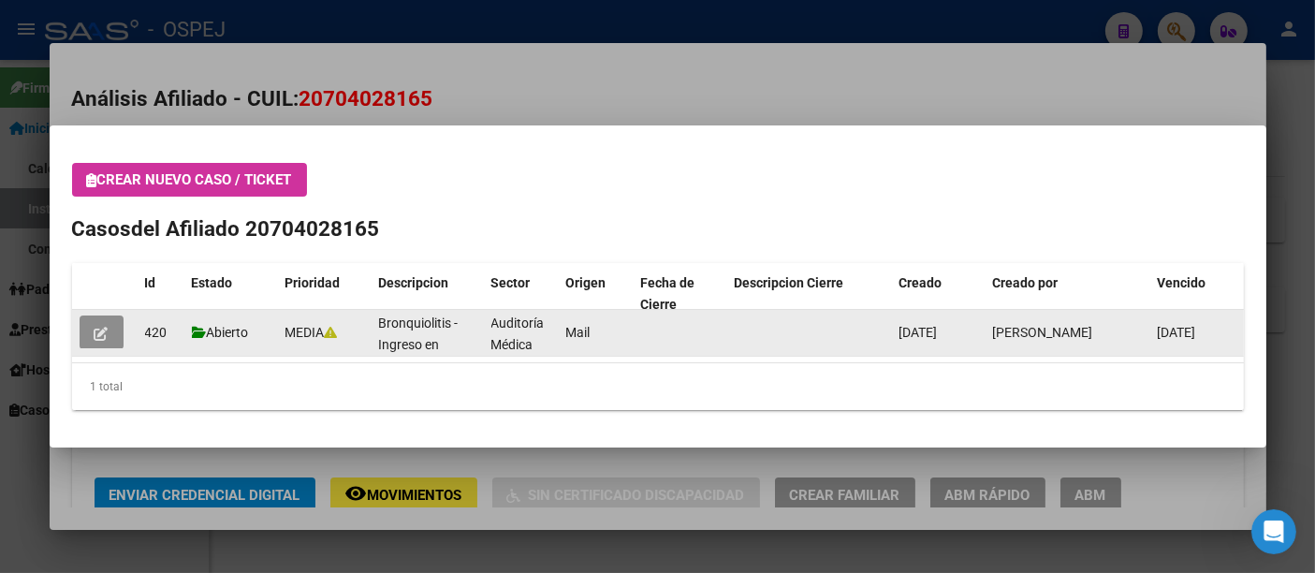
click at [98, 330] on icon "button" at bounding box center [102, 334] width 14 height 14
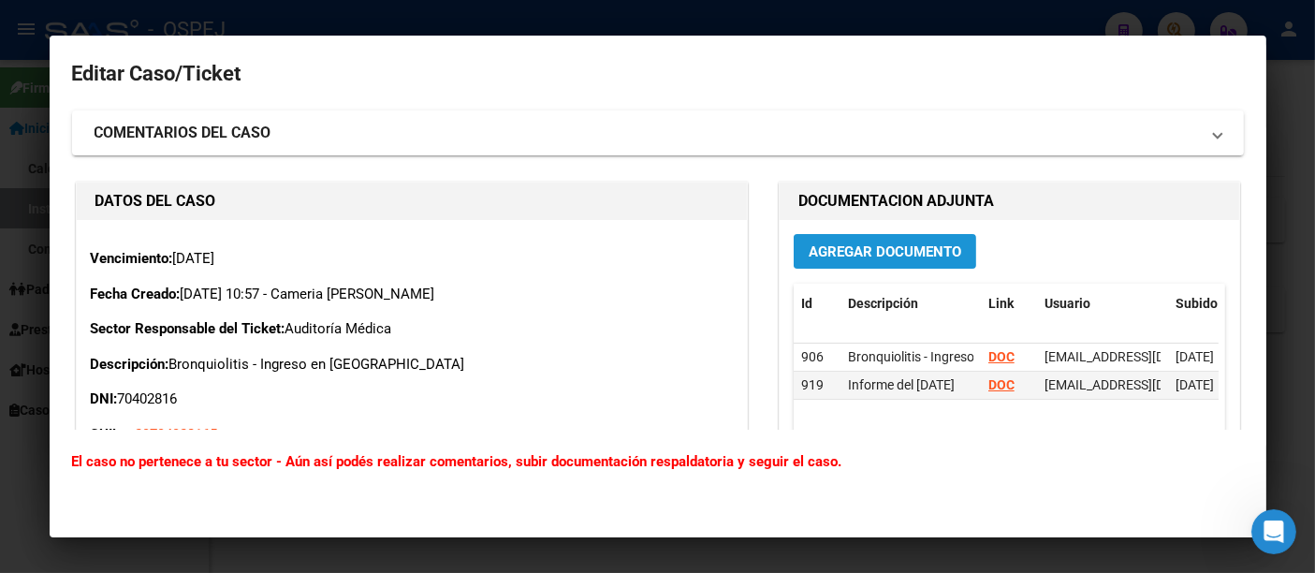
click at [838, 248] on span "Agregar Documento" at bounding box center [885, 251] width 153 height 17
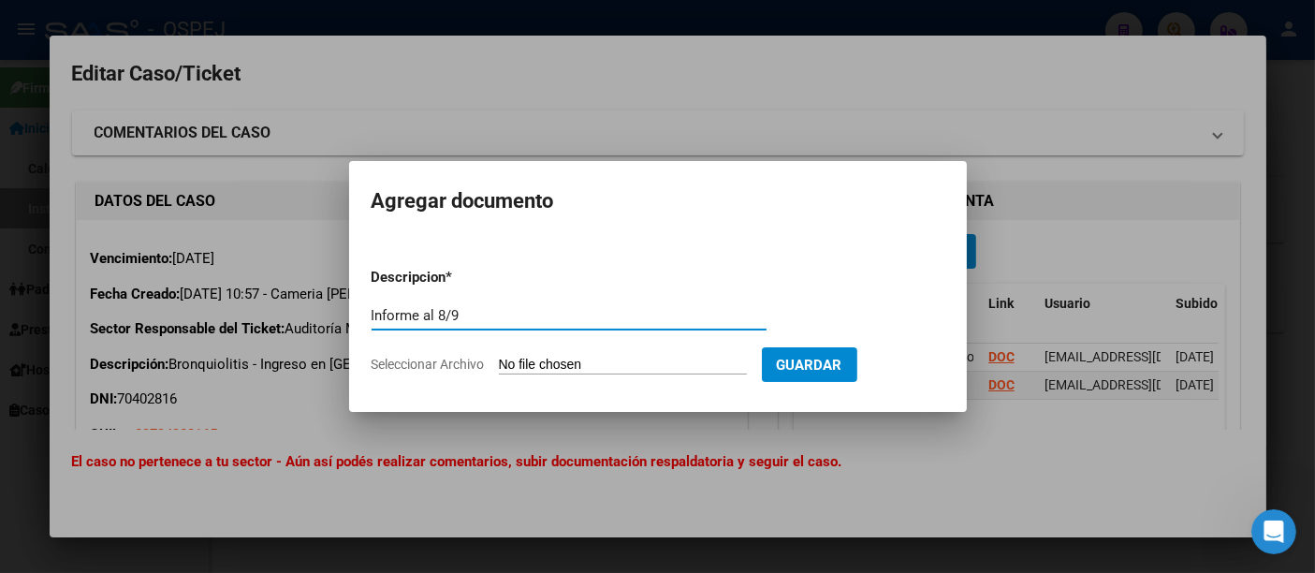
type input "Informe al 8/9"
click at [649, 367] on input "Seleccionar Archivo" at bounding box center [623, 366] width 248 height 18
type input "C:\fakepath\Informe al [DATE].pdf"
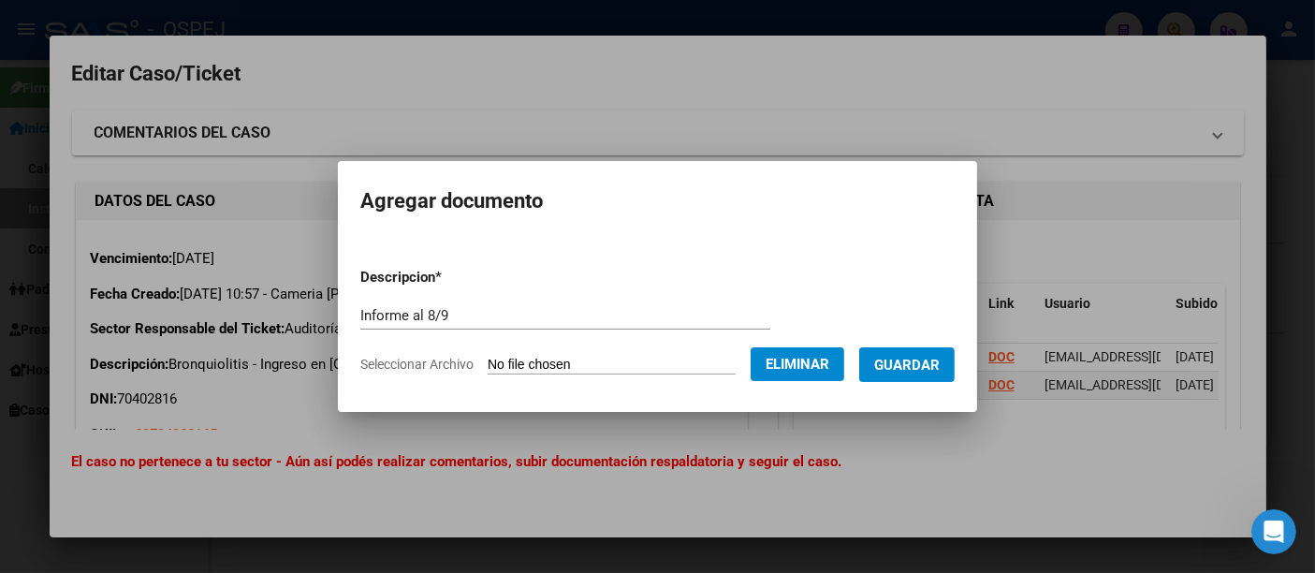
click at [934, 359] on span "Guardar" at bounding box center [907, 365] width 66 height 17
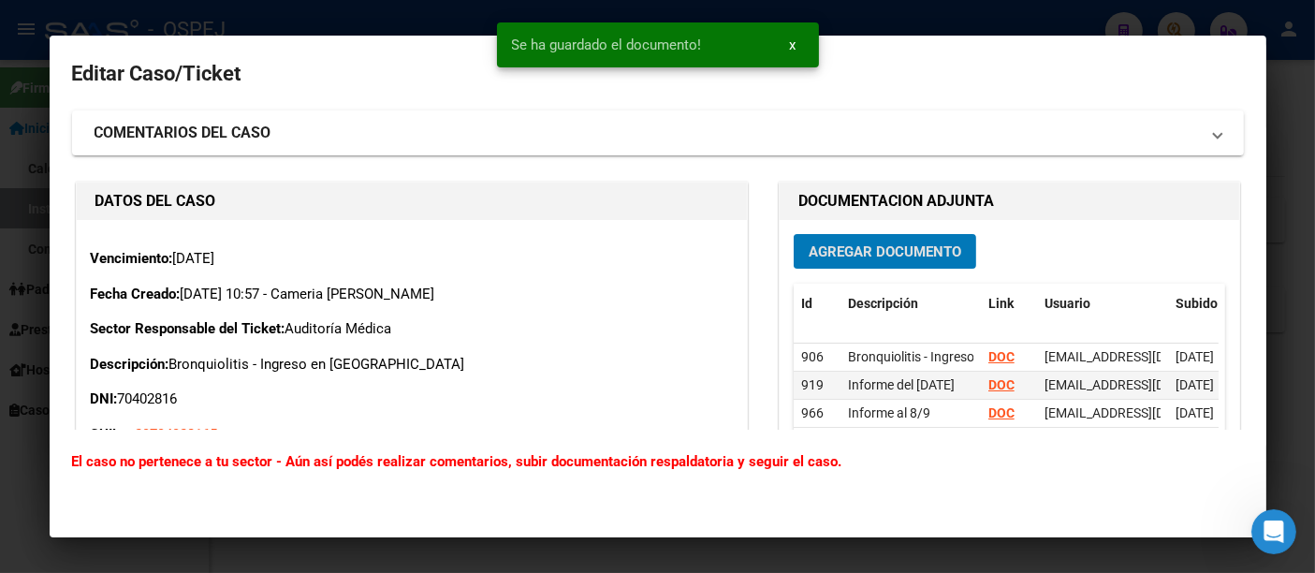
click at [1105, 20] on div at bounding box center [657, 286] width 1315 height 573
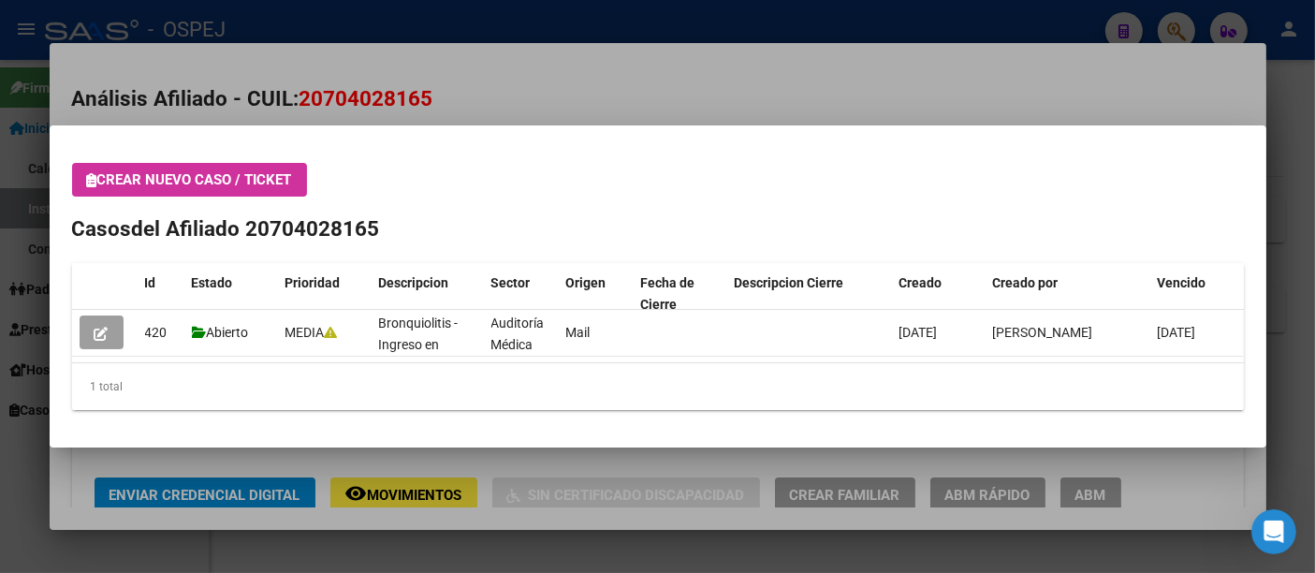
click at [490, 22] on div at bounding box center [657, 286] width 1315 height 573
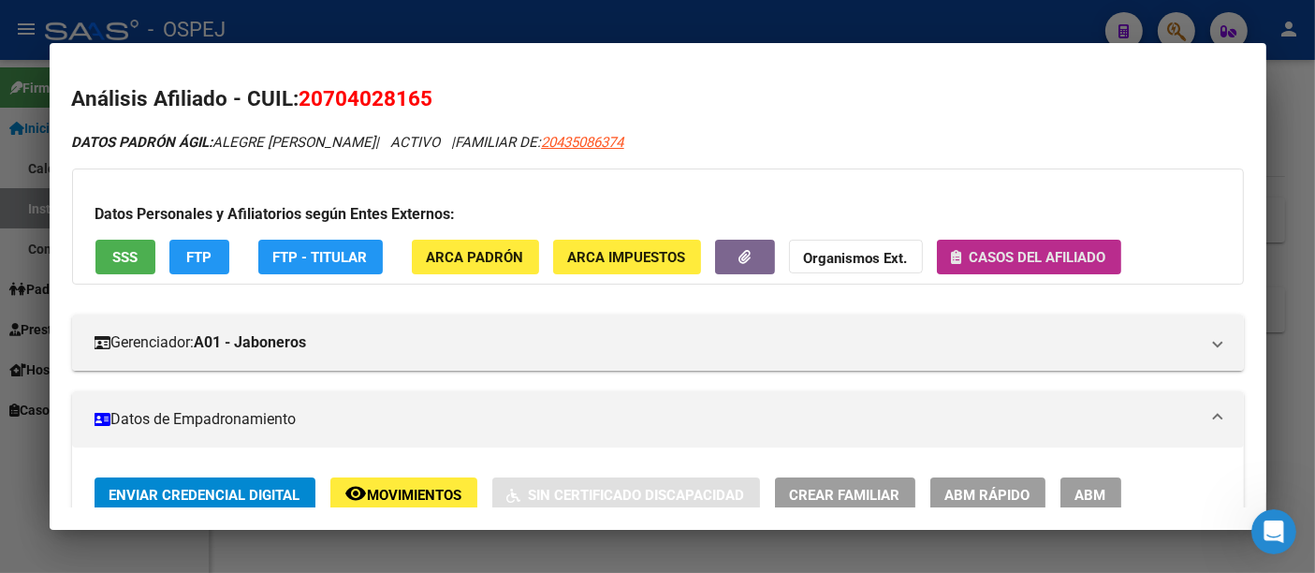
click at [1000, 257] on span "Casos del afiliado" at bounding box center [1038, 257] width 137 height 17
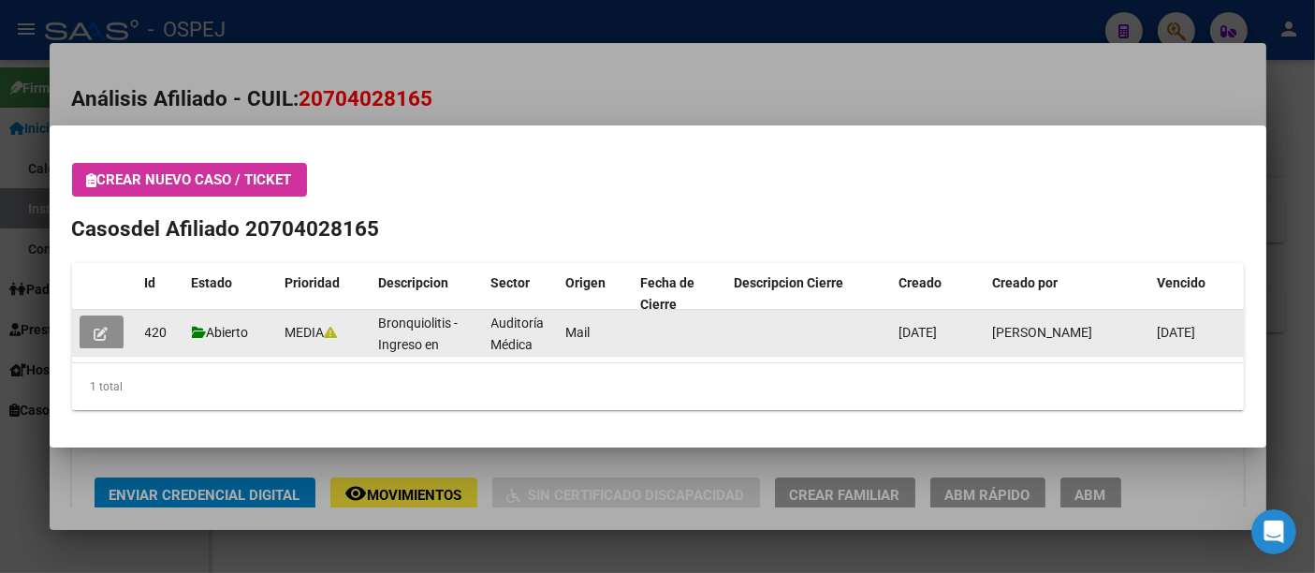
click at [100, 330] on icon "button" at bounding box center [102, 334] width 14 height 14
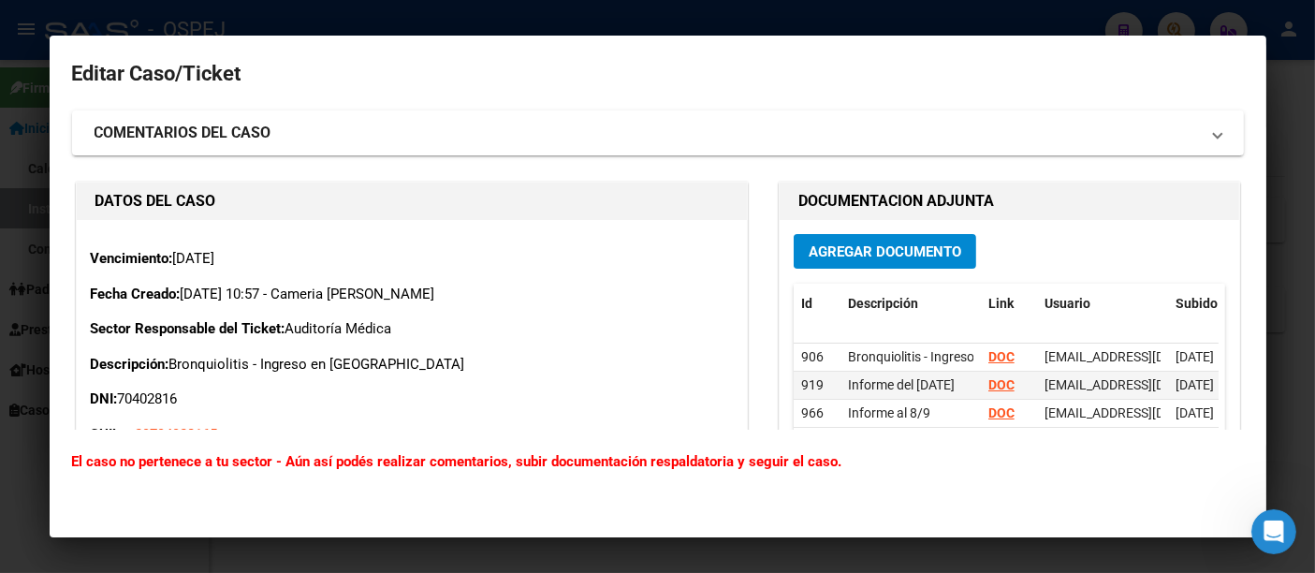
click at [749, 20] on div at bounding box center [657, 286] width 1315 height 573
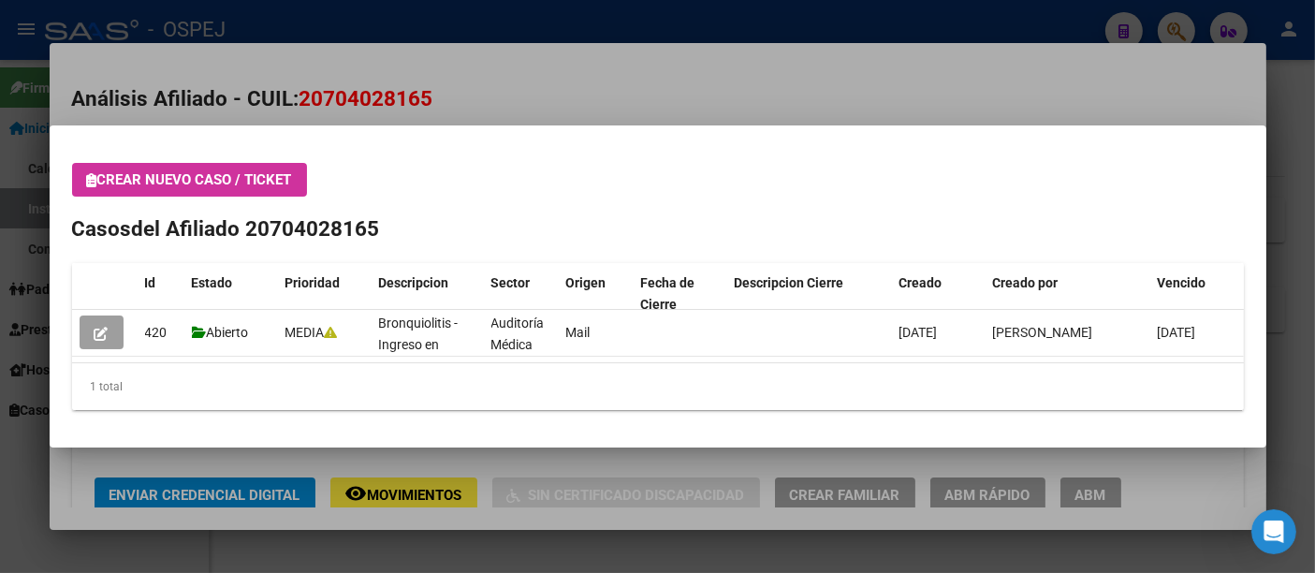
click at [567, 16] on div at bounding box center [657, 286] width 1315 height 573
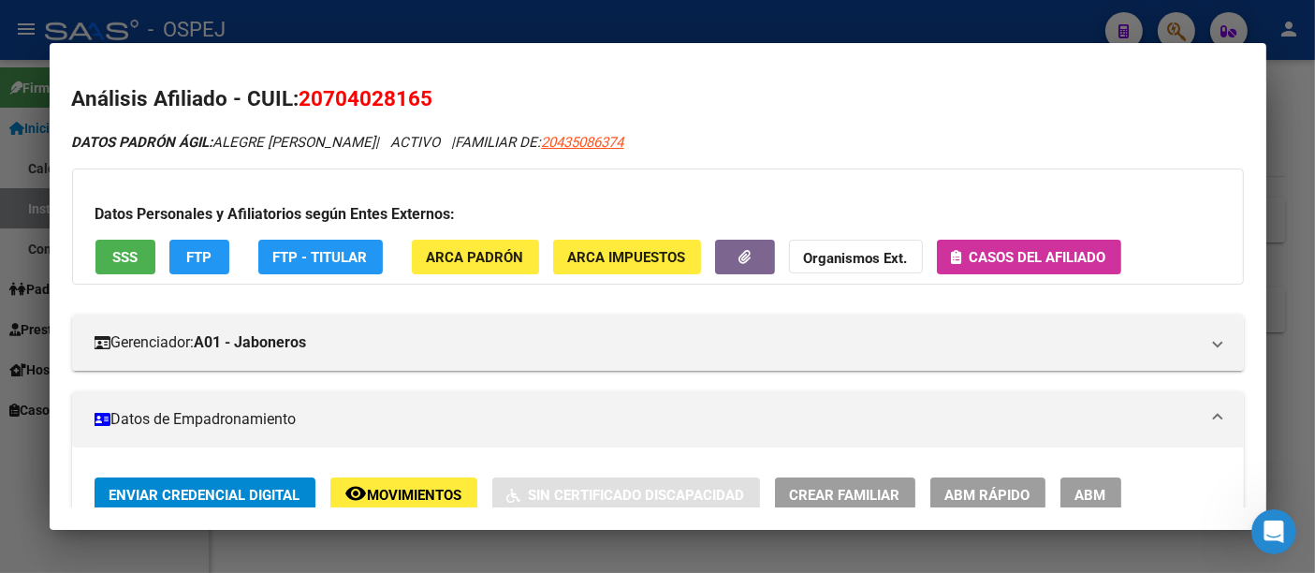
click at [569, 17] on div at bounding box center [657, 286] width 1315 height 573
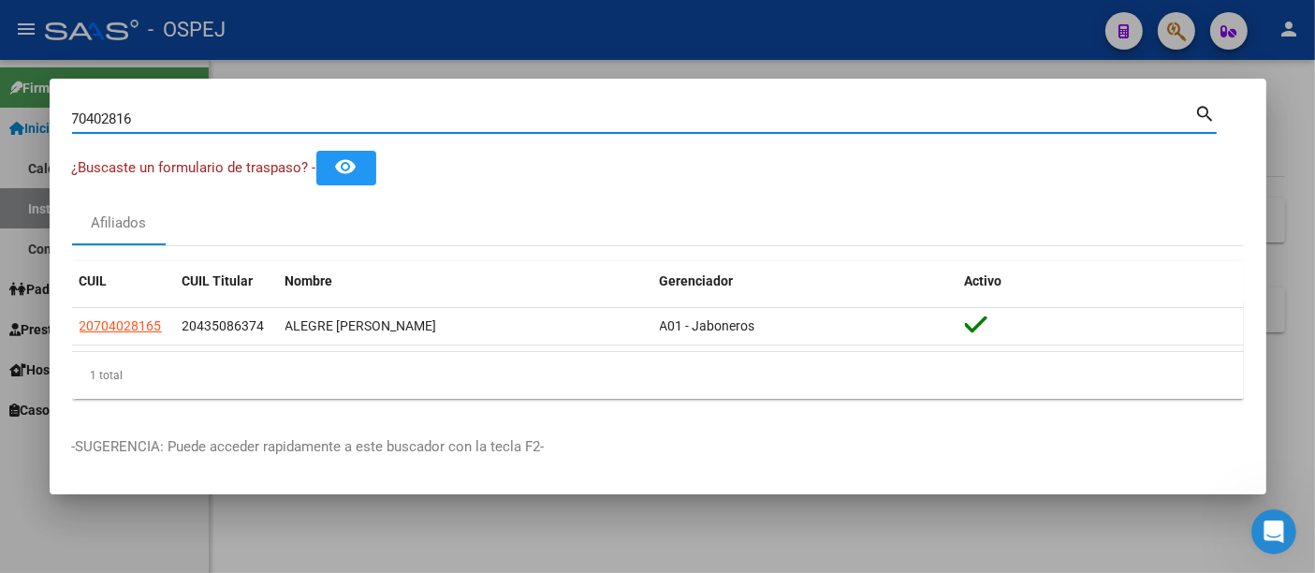
drag, startPoint x: 422, startPoint y: 123, endPoint x: 432, endPoint y: 106, distance: 19.3
click at [422, 122] on input "70402816" at bounding box center [633, 118] width 1123 height 17
type input "7"
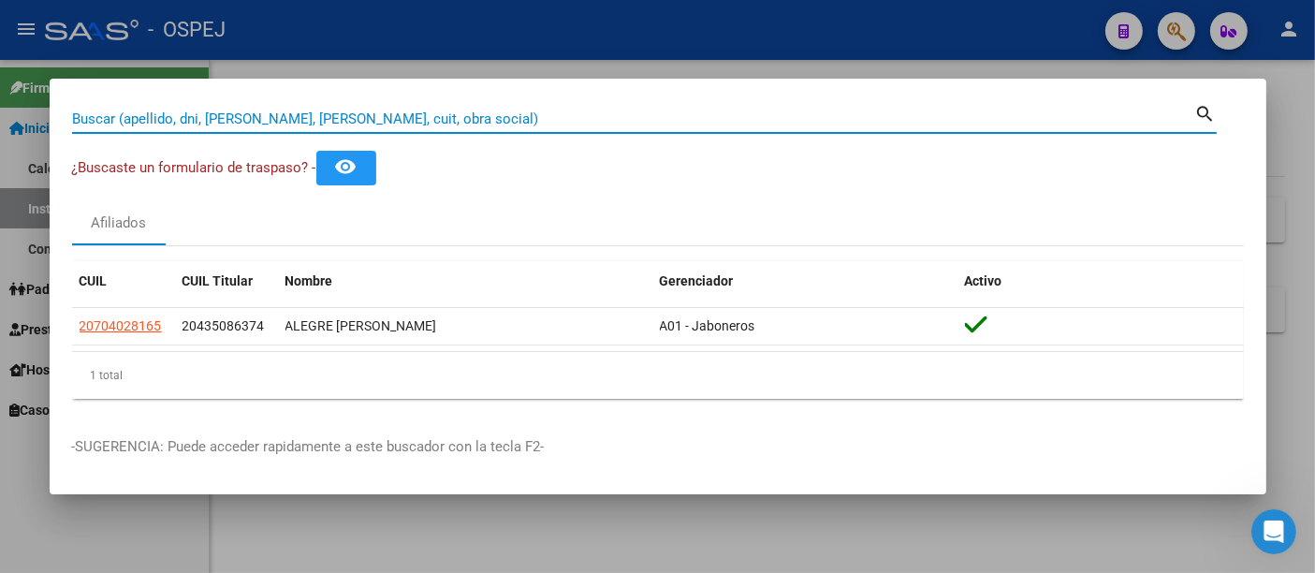
click at [556, 117] on input "Buscar (apellido, dni, [PERSON_NAME], [PERSON_NAME], cuit, obra social)" at bounding box center [633, 118] width 1123 height 17
paste input "20-21656112-1"
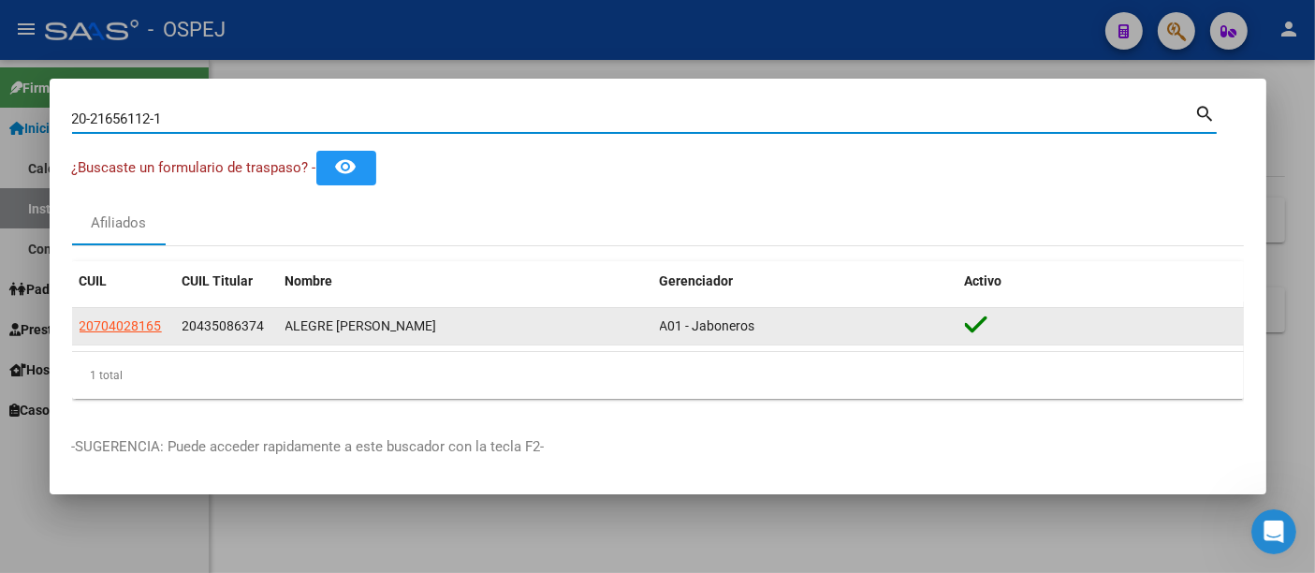
type input "20216561121"
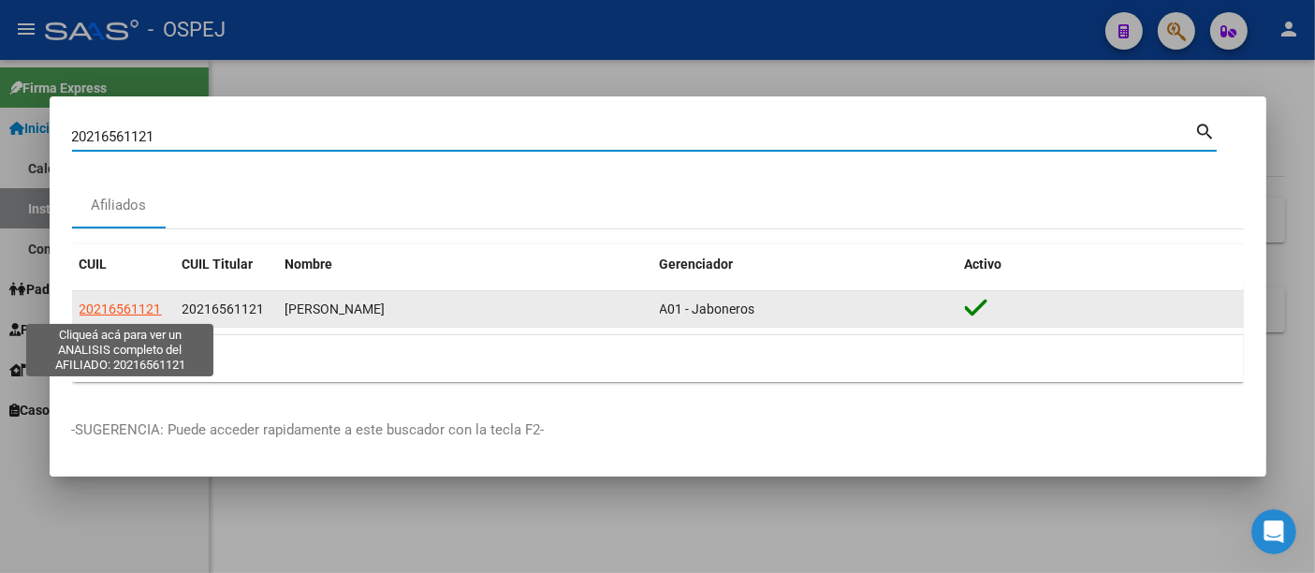
click at [128, 309] on span "20216561121" at bounding box center [121, 308] width 82 height 15
type textarea "20216561121"
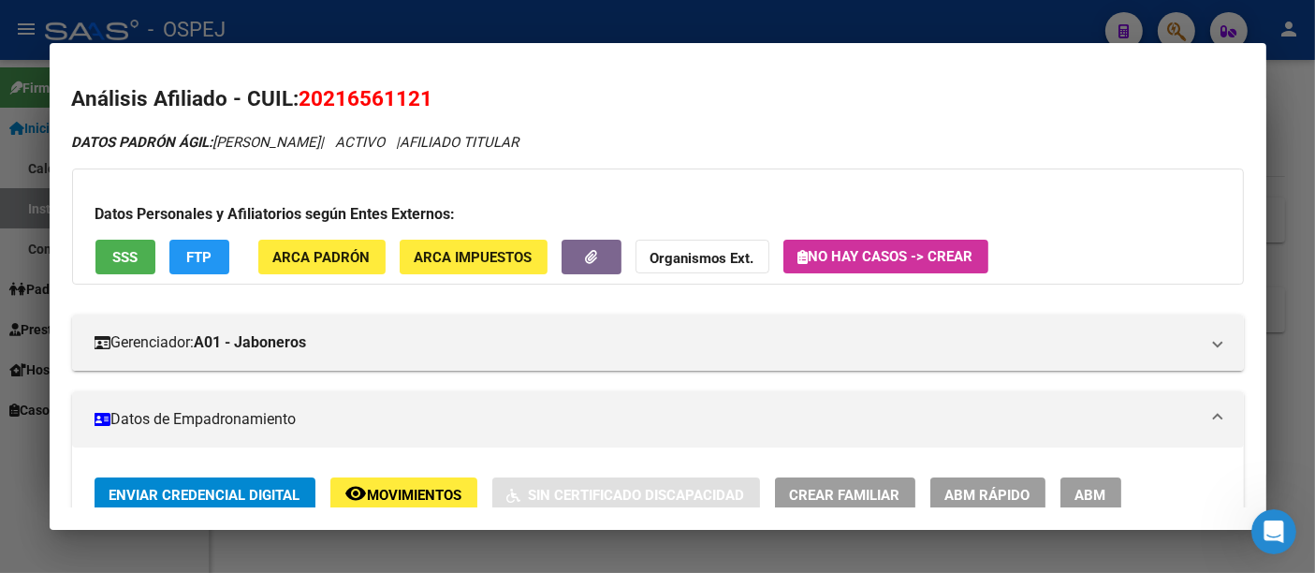
click at [829, 262] on span "No hay casos -> Crear" at bounding box center [886, 256] width 175 height 17
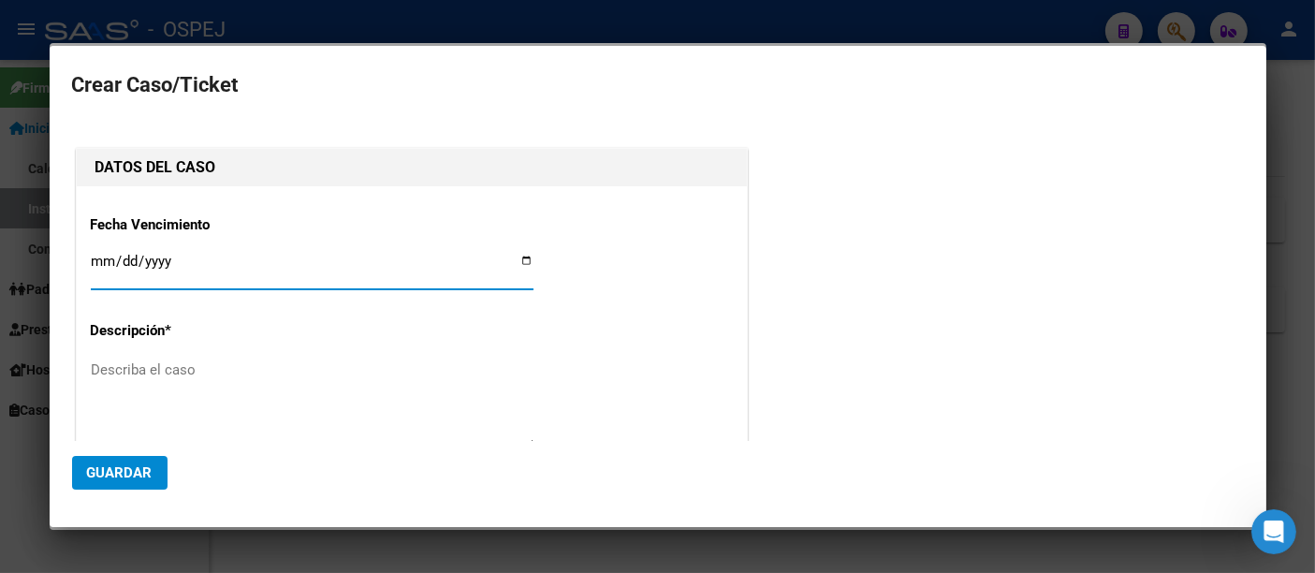
type input "[PERSON_NAME]"
type input "[DATE]"
click at [169, 389] on textarea "Describa el caso" at bounding box center [312, 404] width 443 height 88
type textarea "f"
type textarea "Fondo de ojos"
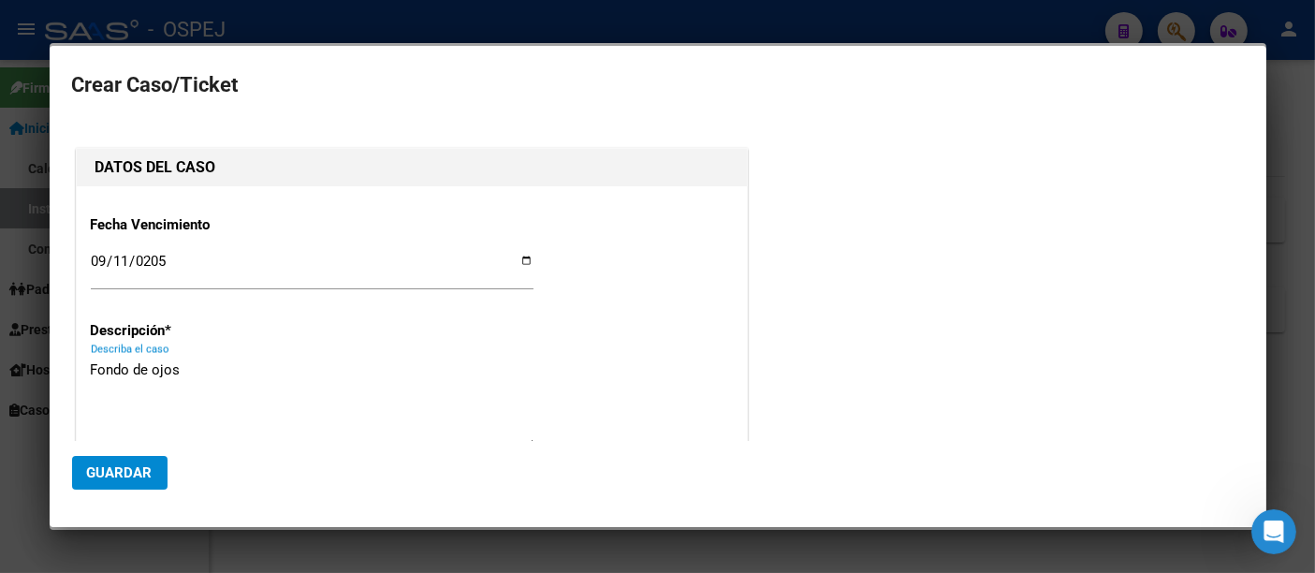
scroll to position [276, 0]
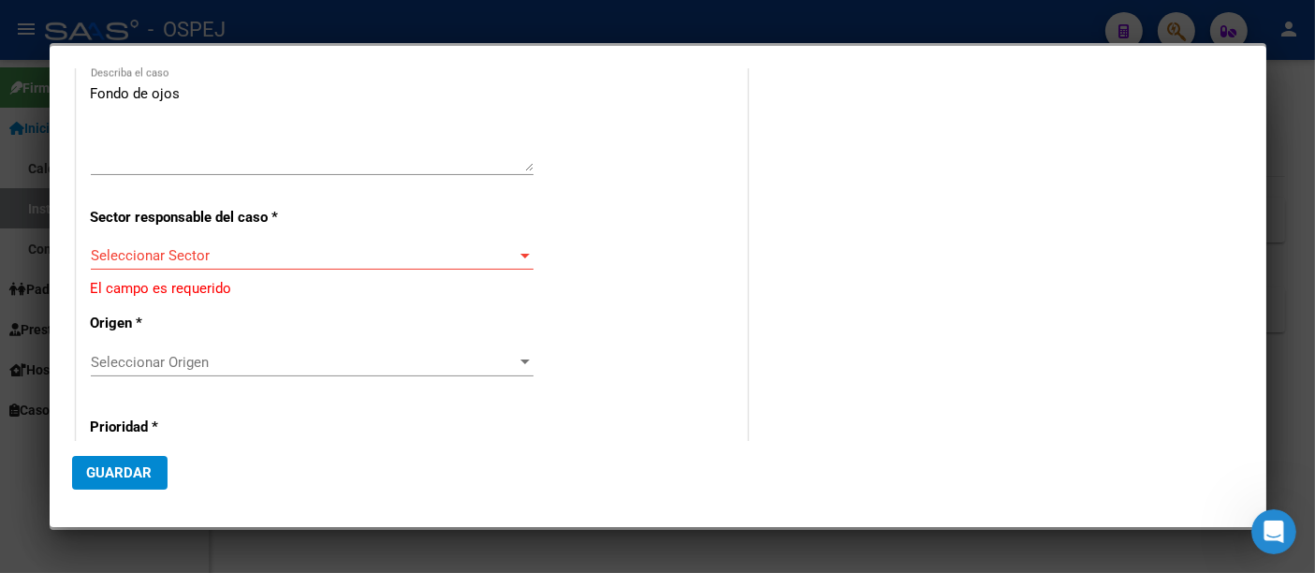
click at [200, 244] on div "Seleccionar Sector Seleccionar Sector" at bounding box center [312, 256] width 443 height 28
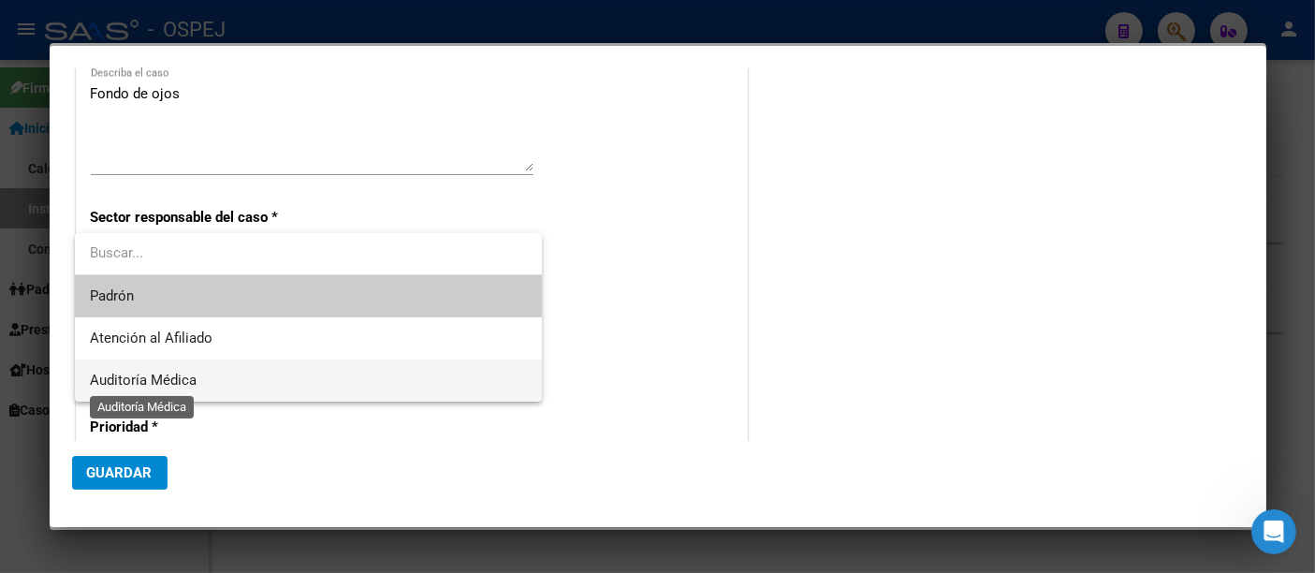
click at [142, 387] on span "Auditoría Médica" at bounding box center [143, 380] width 107 height 17
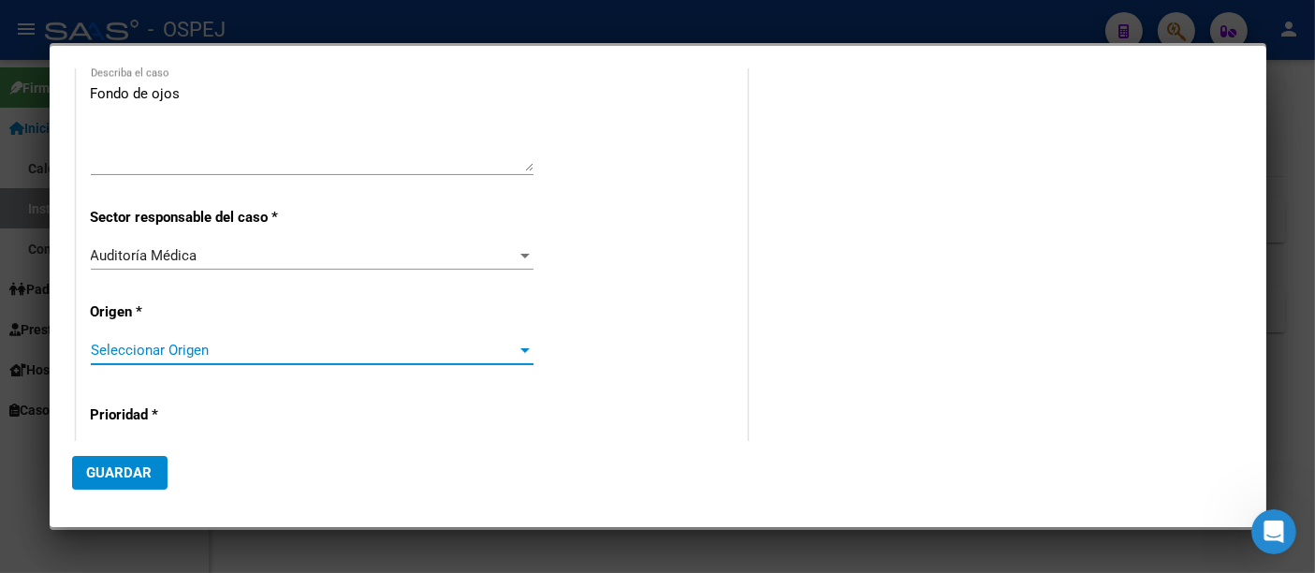
click at [143, 355] on span "Seleccionar Origen" at bounding box center [304, 350] width 426 height 17
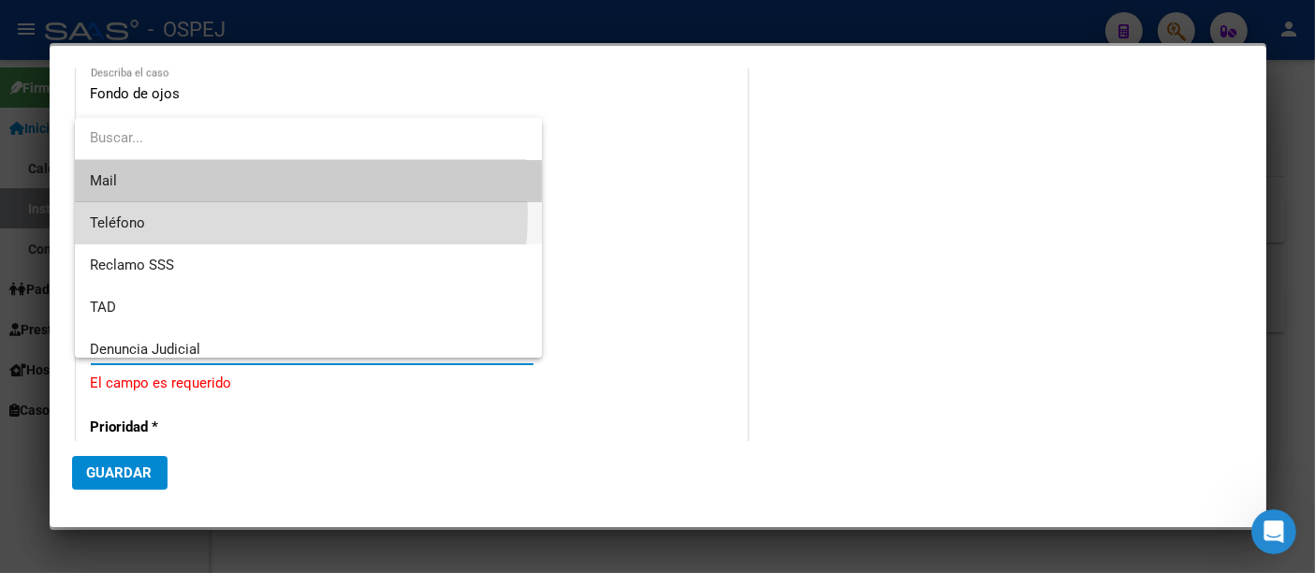
click at [165, 213] on span "Teléfono" at bounding box center [308, 223] width 437 height 42
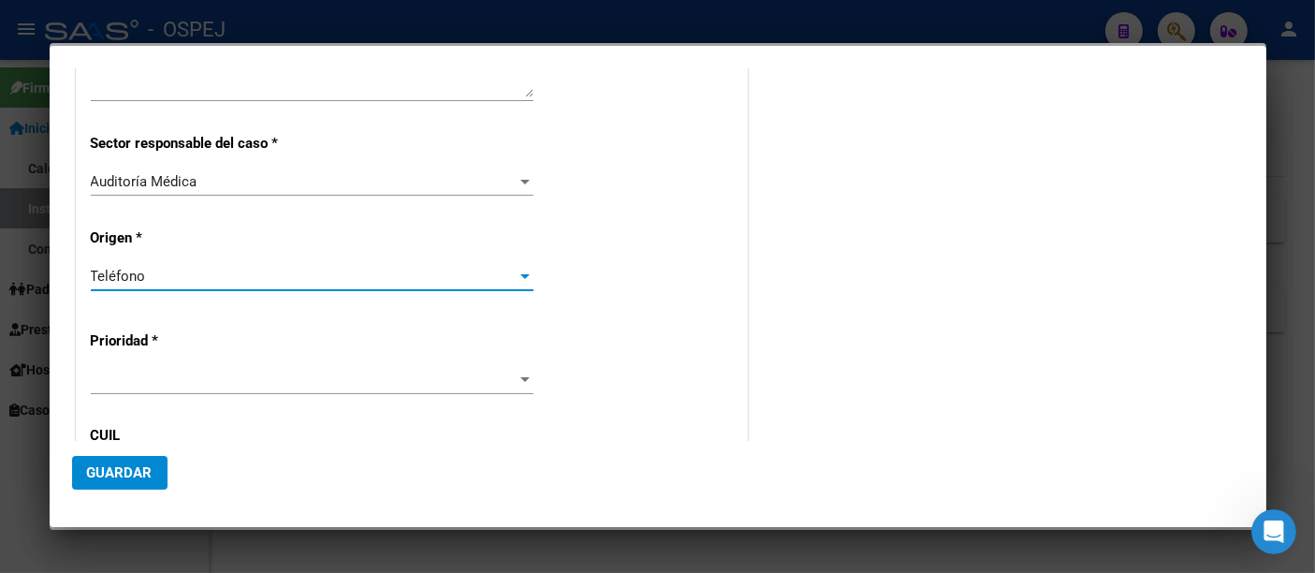
scroll to position [380, 0]
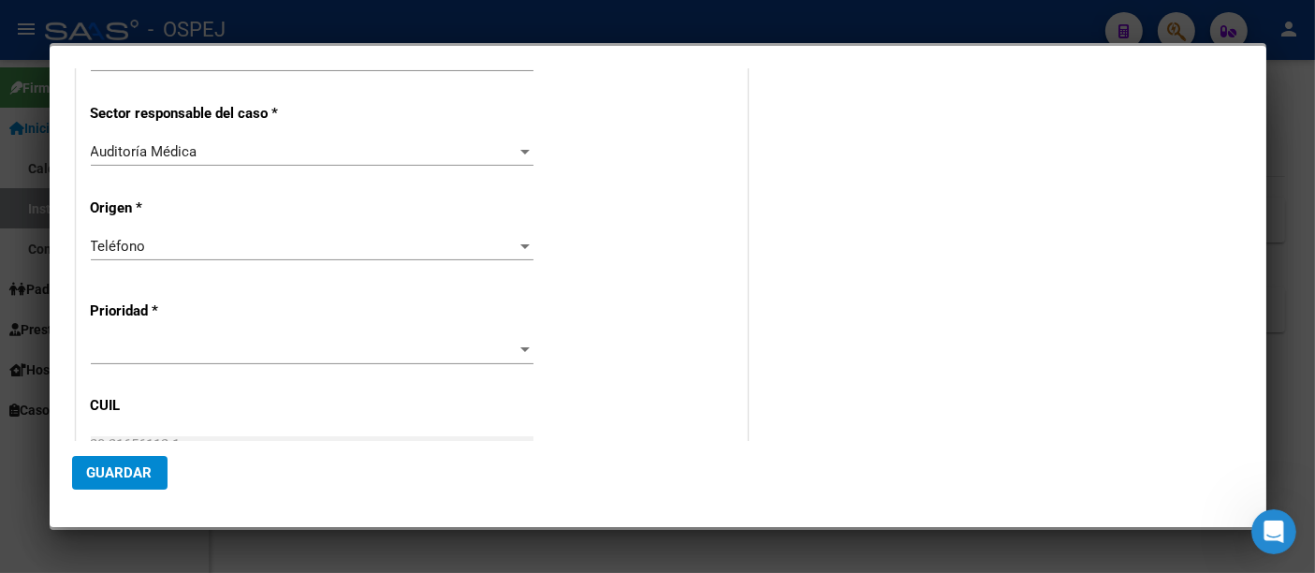
click at [110, 337] on div at bounding box center [312, 350] width 443 height 28
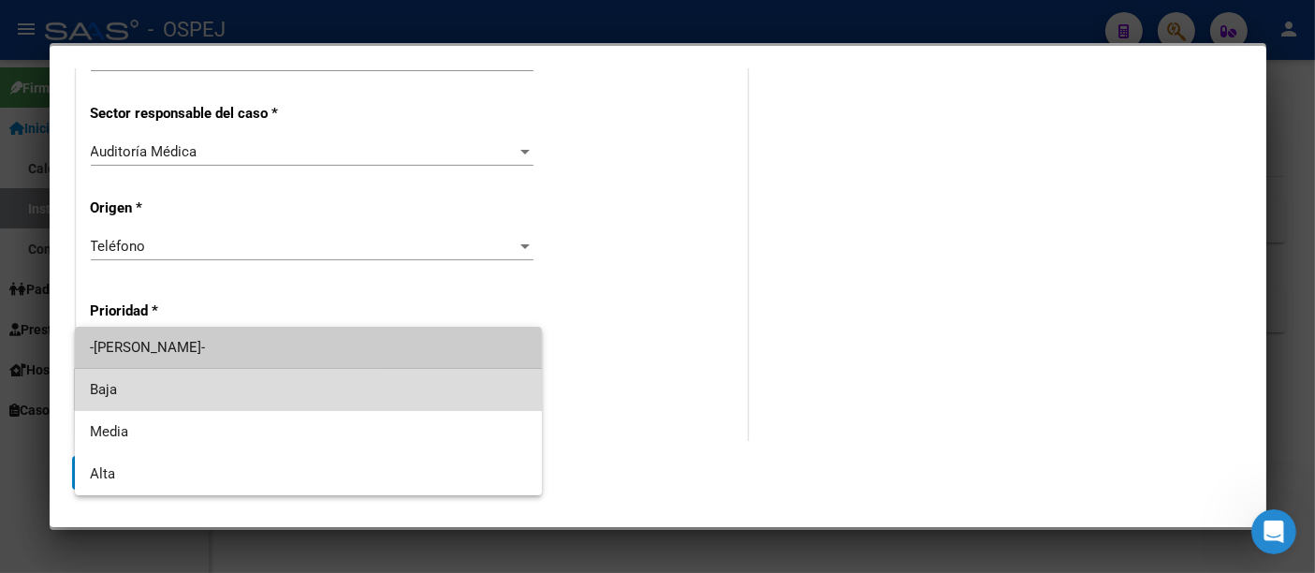
click at [106, 389] on span "Baja" at bounding box center [308, 390] width 437 height 42
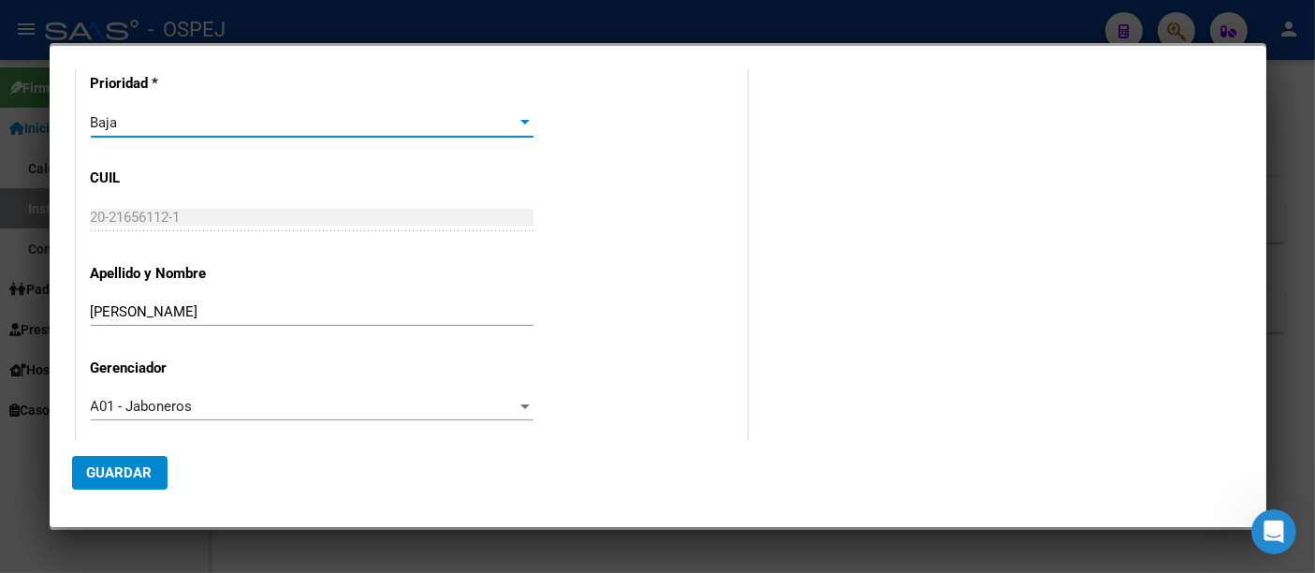
scroll to position [622, 0]
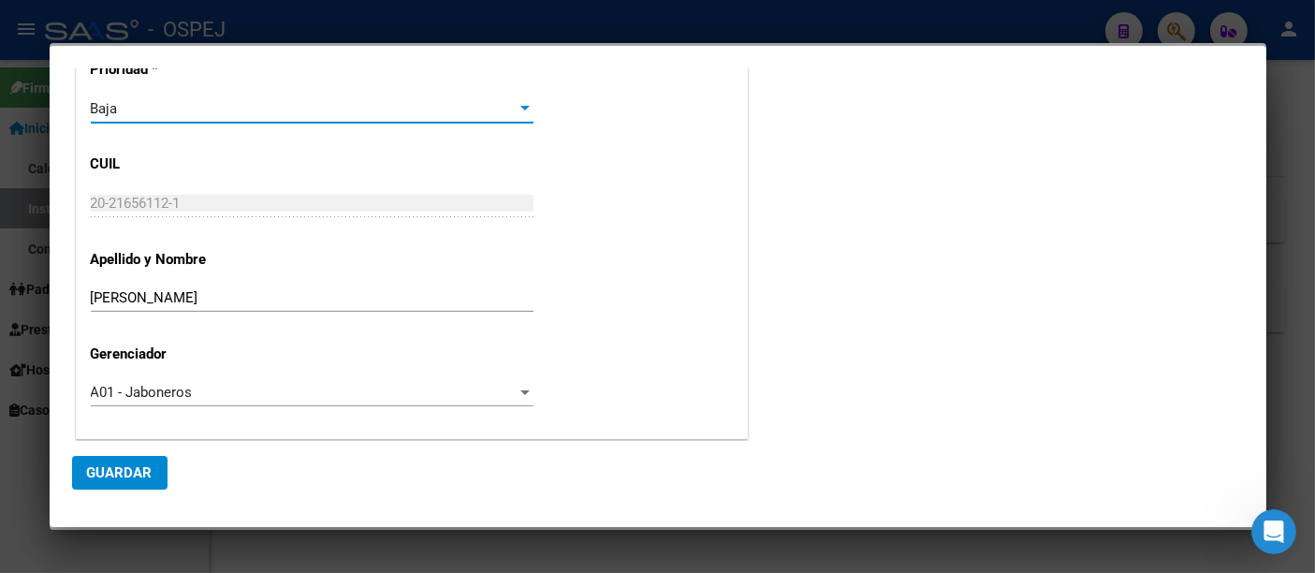
click at [111, 476] on span "Guardar" at bounding box center [120, 472] width 66 height 17
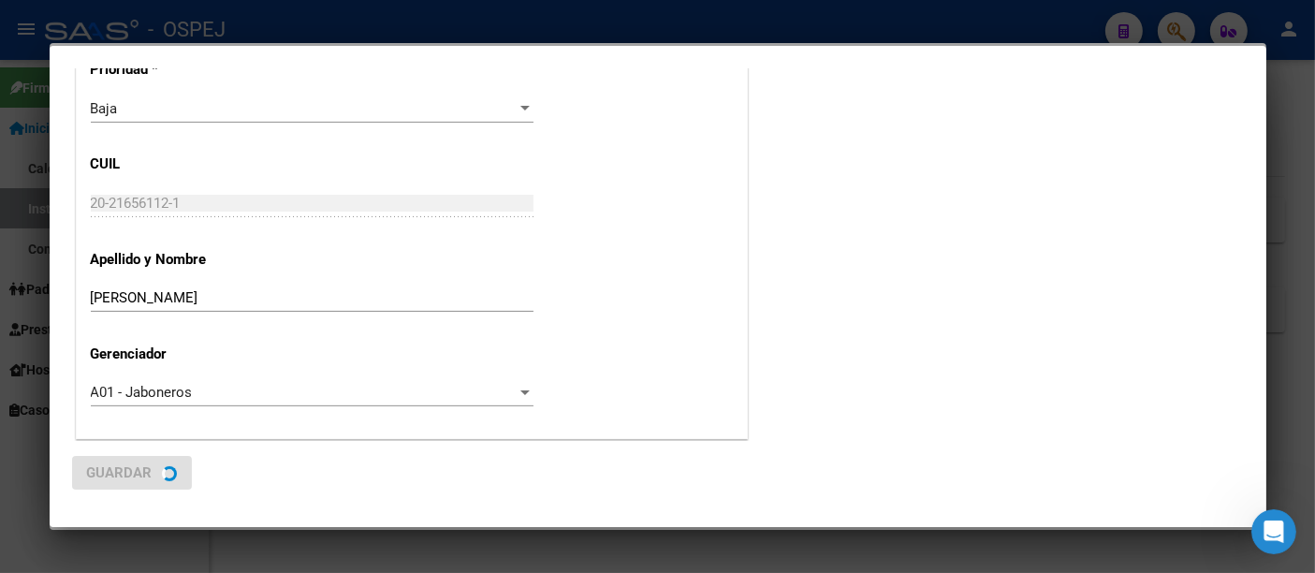
scroll to position [0, 0]
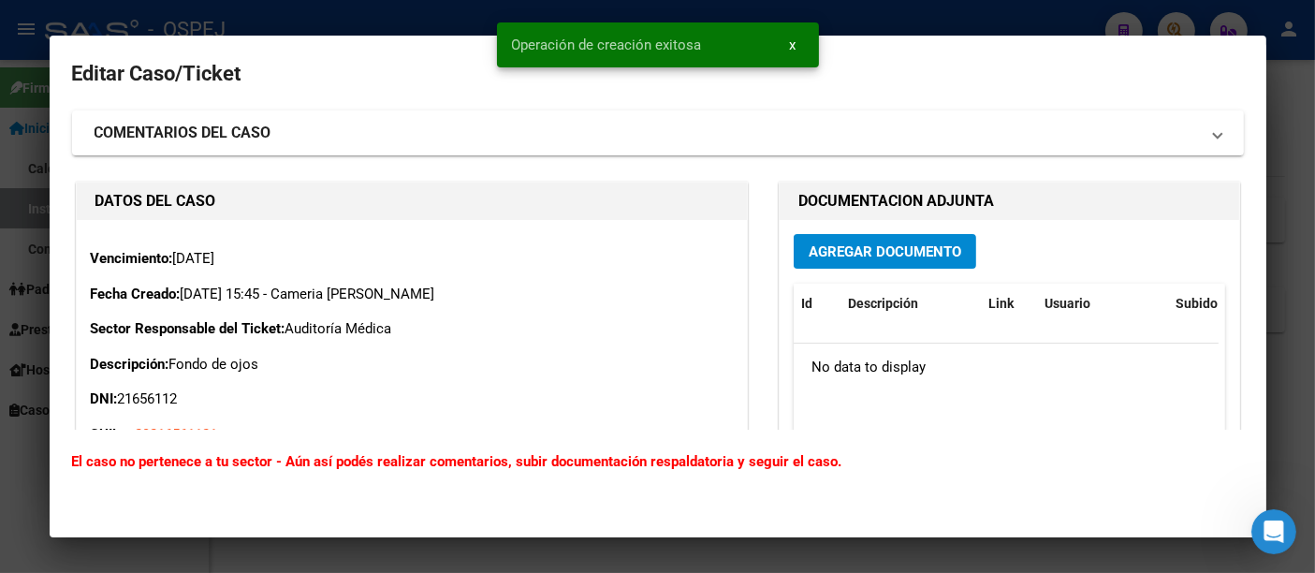
click at [857, 244] on span "Agregar Documento" at bounding box center [885, 251] width 153 height 17
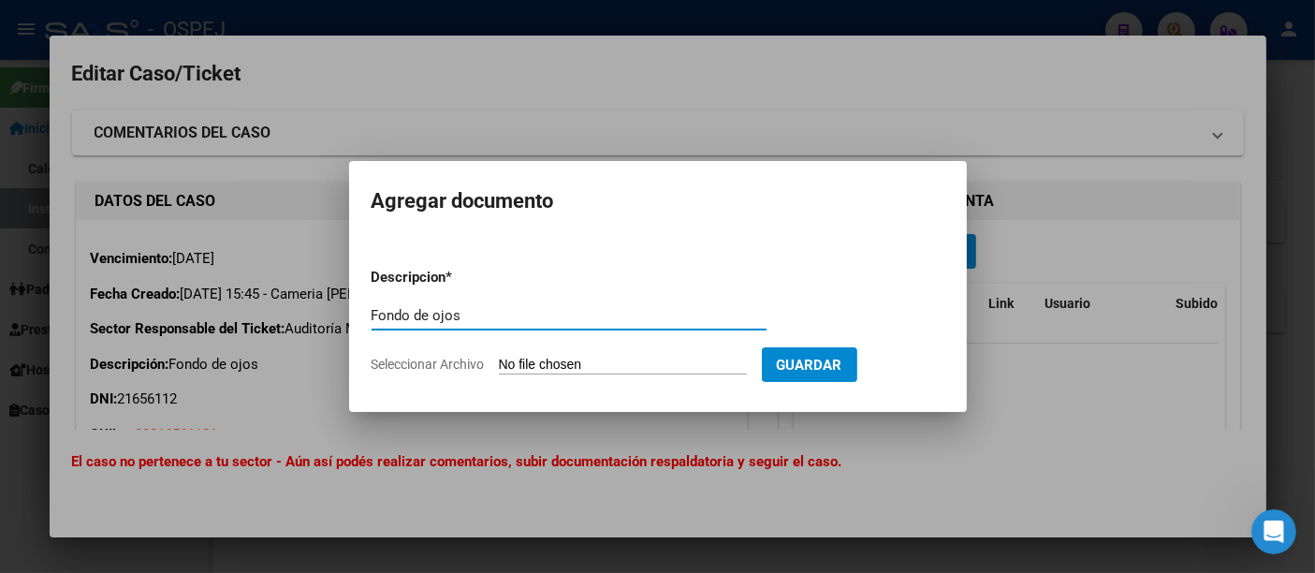
type input "Fondo de ojos"
click at [578, 373] on input "Seleccionar Archivo" at bounding box center [623, 366] width 248 height 18
type input "C:\fakepath\fDo.pdf"
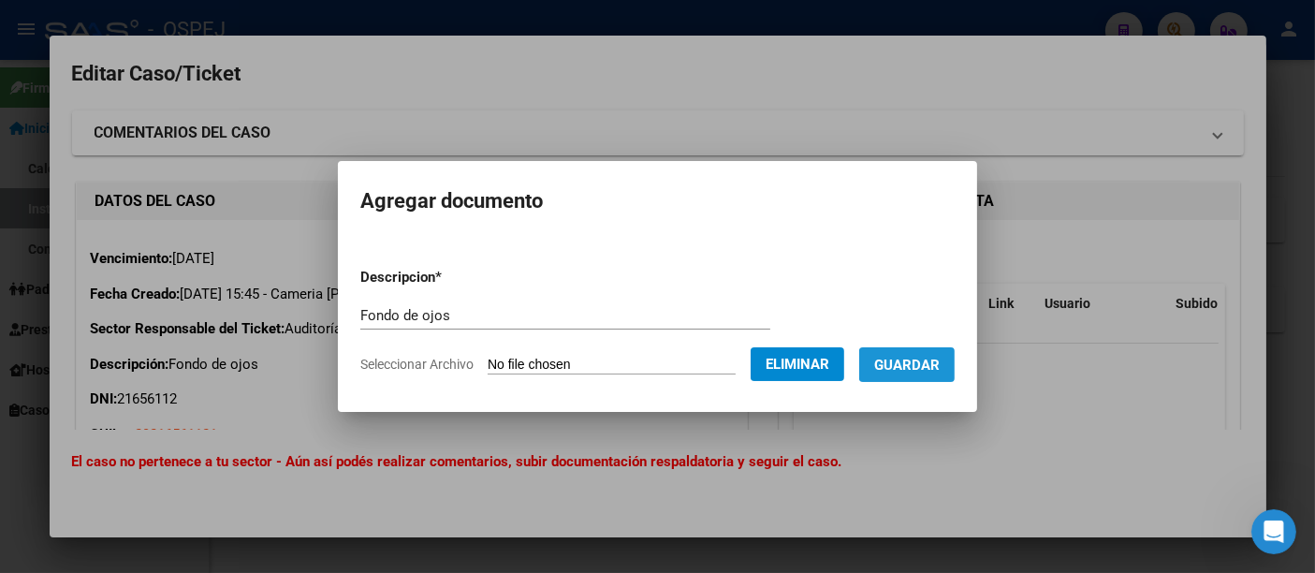
click at [940, 362] on span "Guardar" at bounding box center [907, 365] width 66 height 17
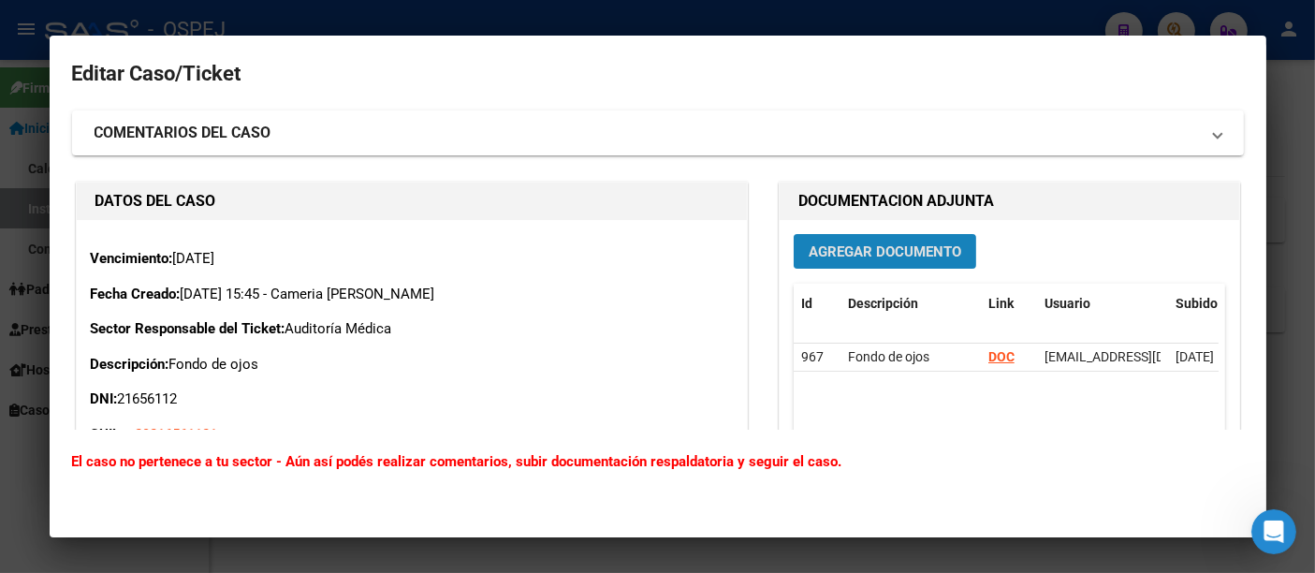
click at [850, 252] on span "Agregar Documento" at bounding box center [885, 251] width 153 height 17
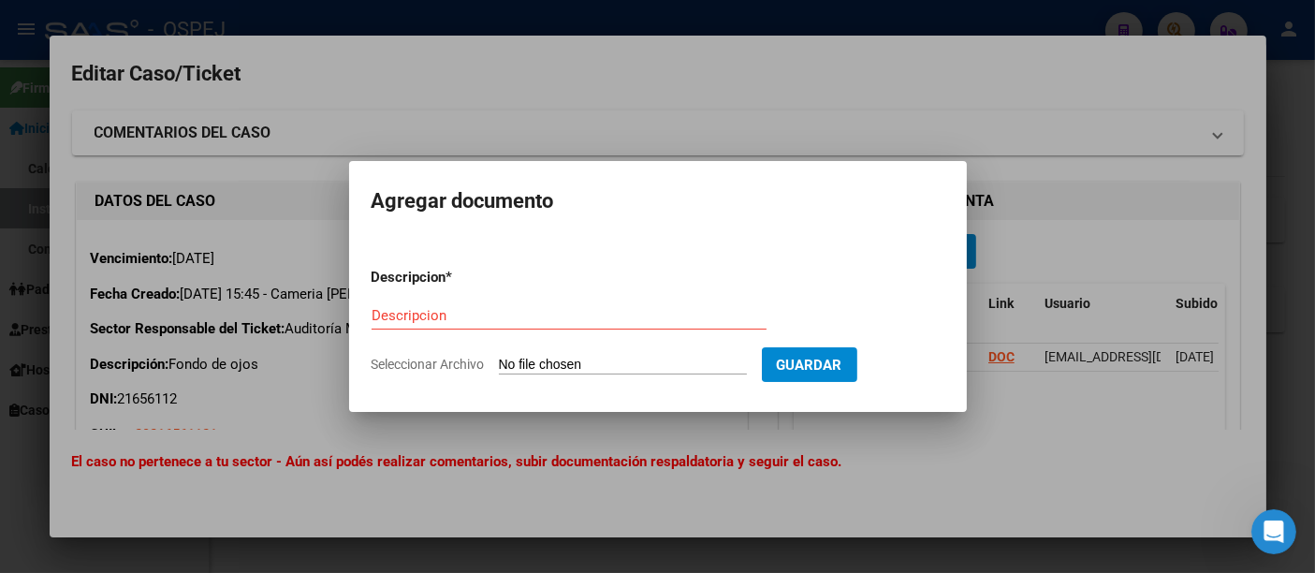
click at [875, 76] on div at bounding box center [657, 286] width 1315 height 573
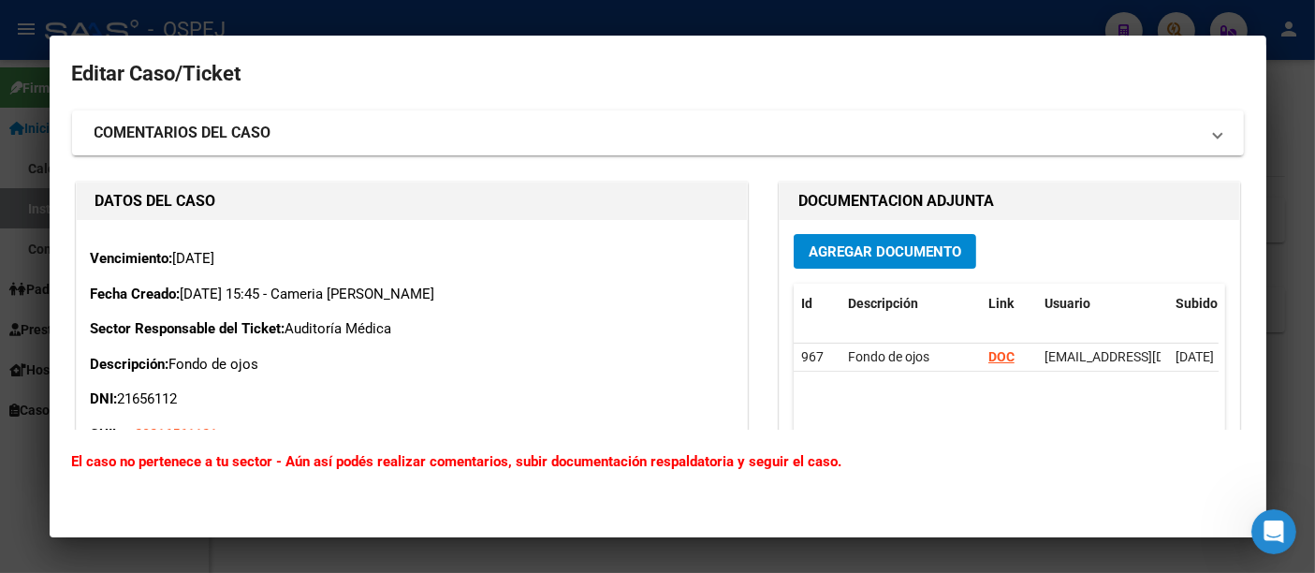
click at [474, 18] on div at bounding box center [657, 286] width 1315 height 573
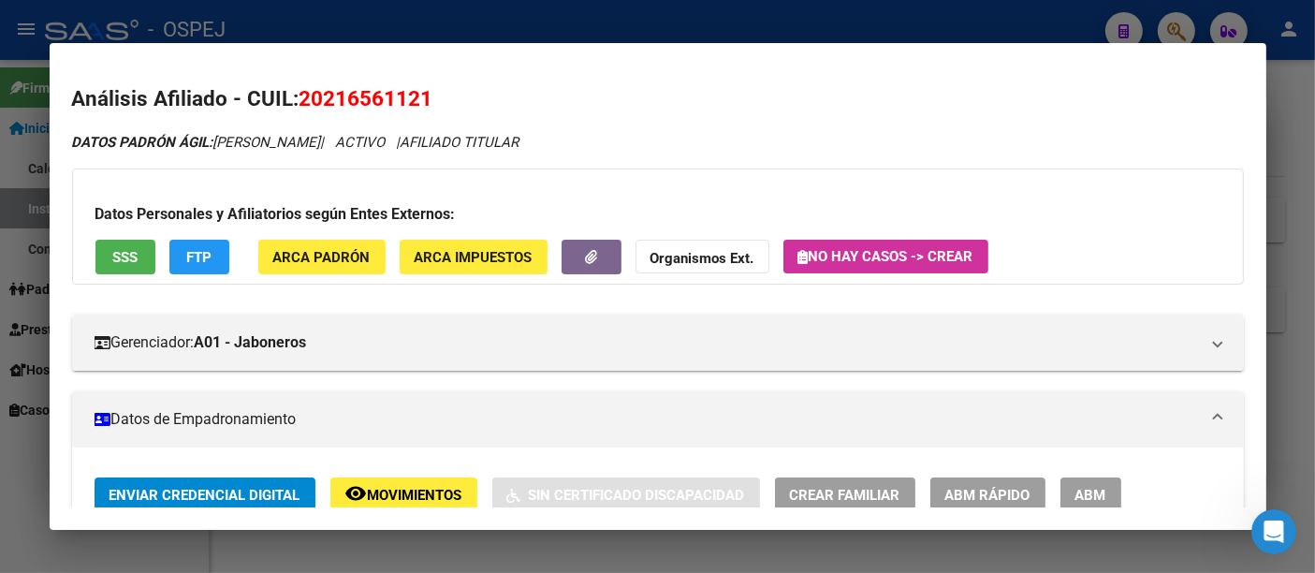
click at [401, 13] on div at bounding box center [657, 286] width 1315 height 573
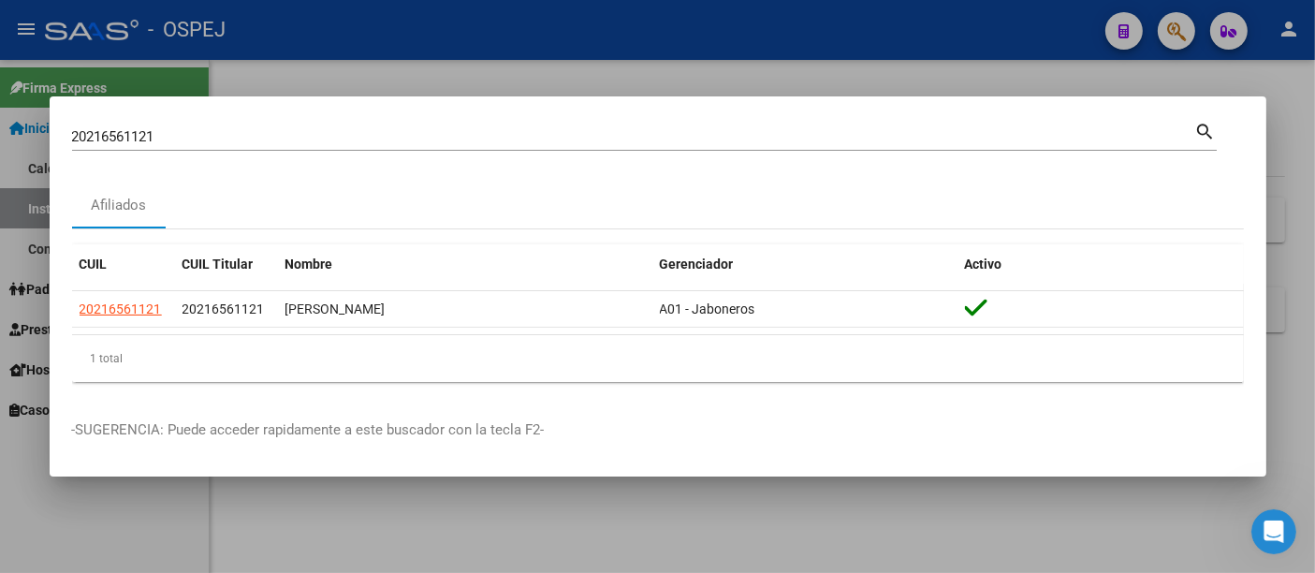
click at [342, 137] on input "20216561121" at bounding box center [633, 136] width 1123 height 17
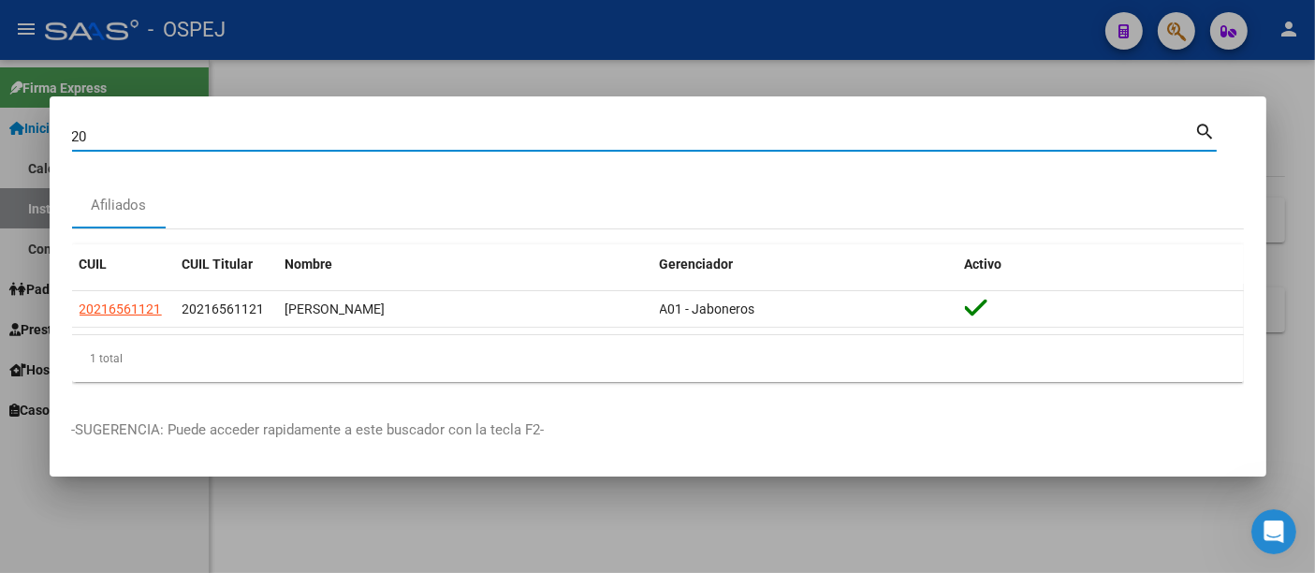
type input "2"
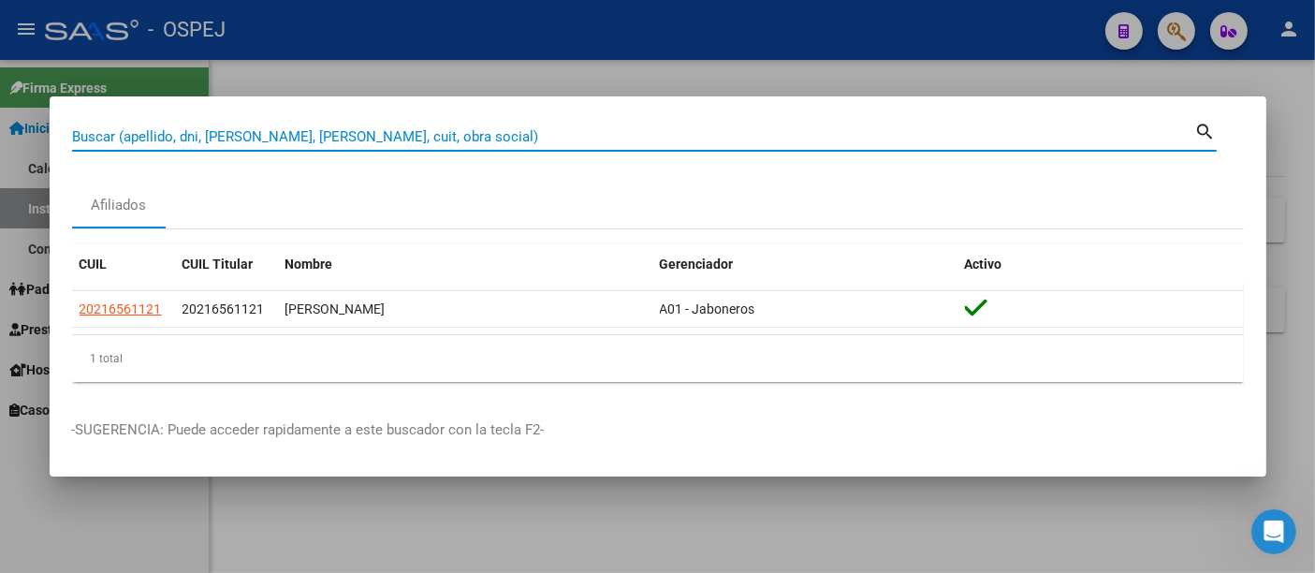
paste input "20235770327"
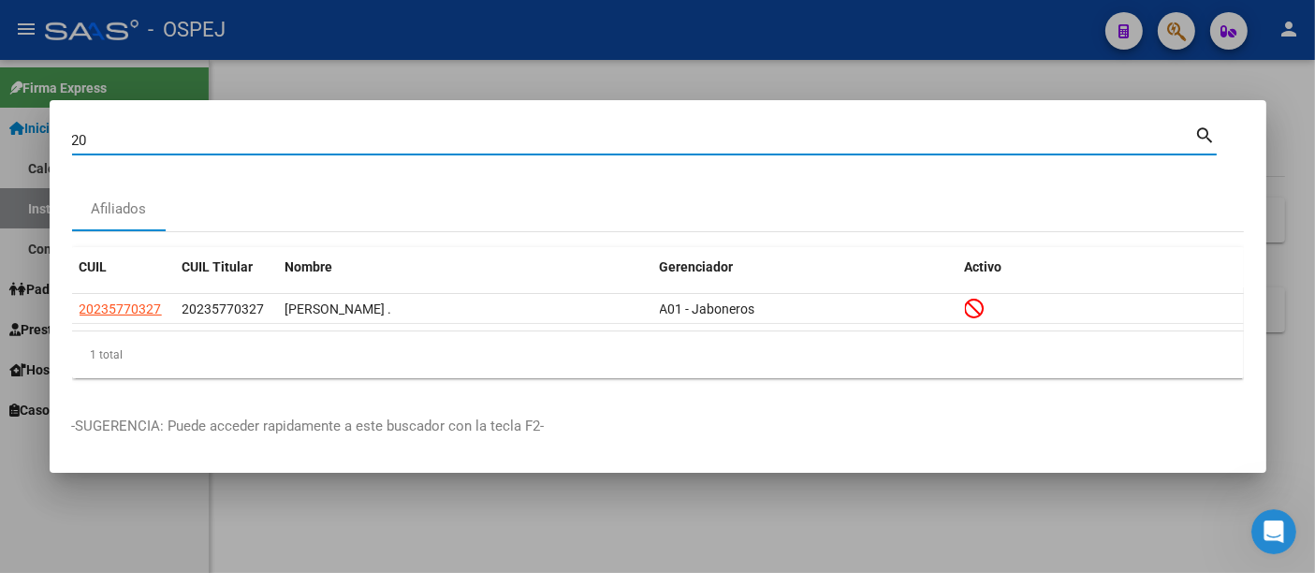
type input "2"
paste input "27-42875344-0"
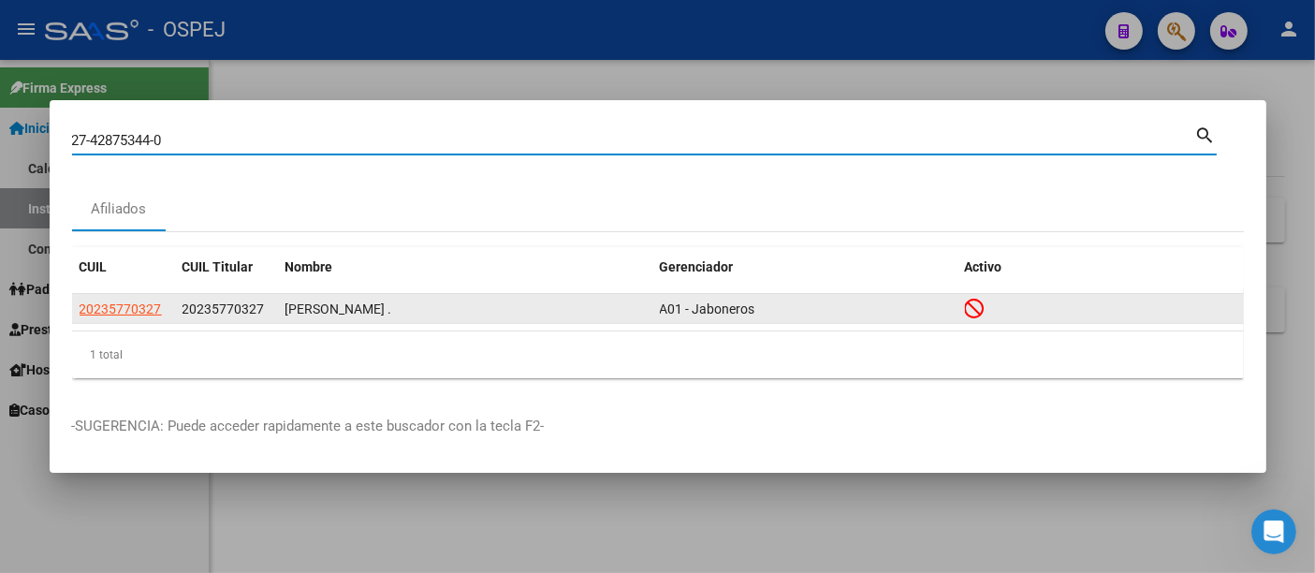
type input "27428753440"
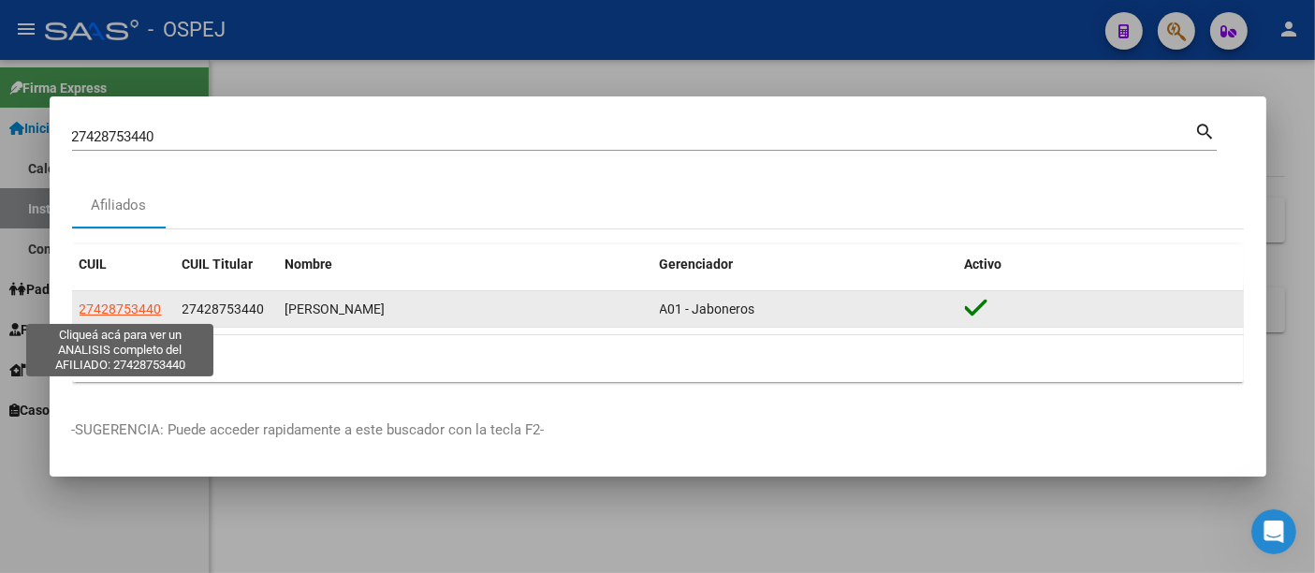
click at [129, 304] on span "27428753440" at bounding box center [121, 308] width 82 height 15
type textarea "27428753440"
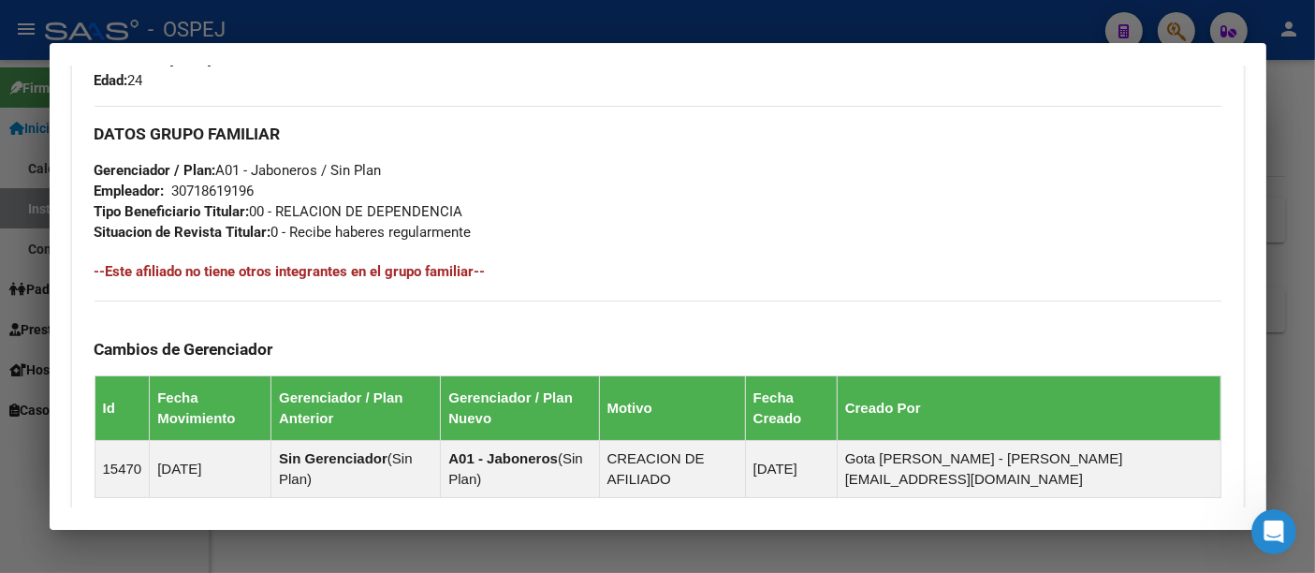
scroll to position [831, 0]
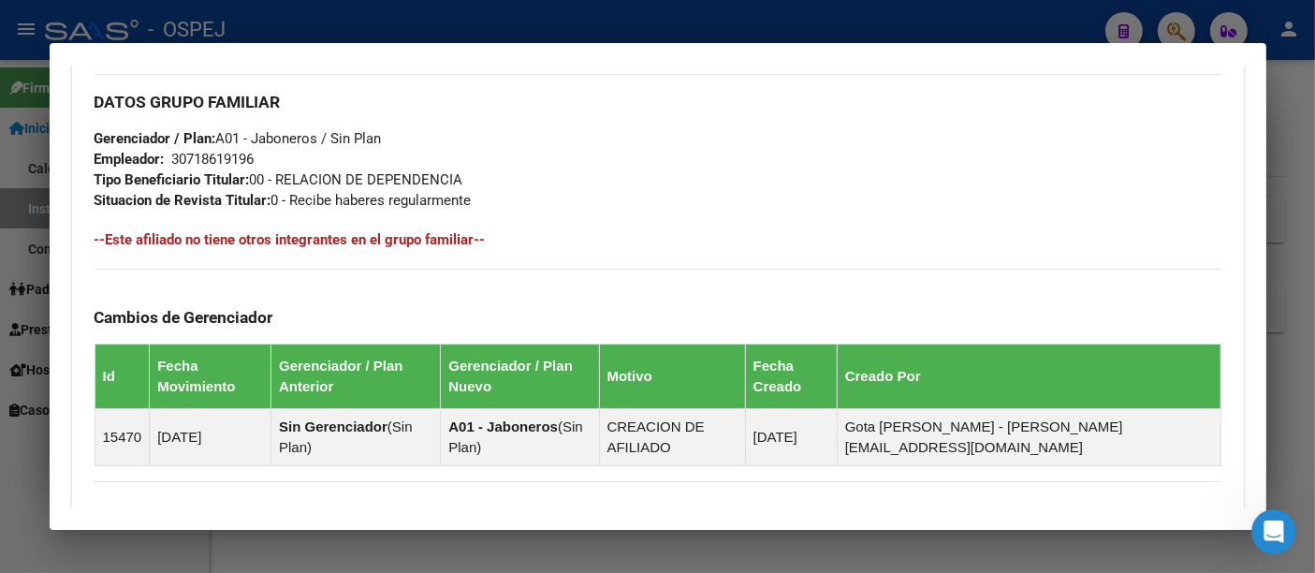
click at [201, 156] on div "30718619196" at bounding box center [213, 159] width 82 height 21
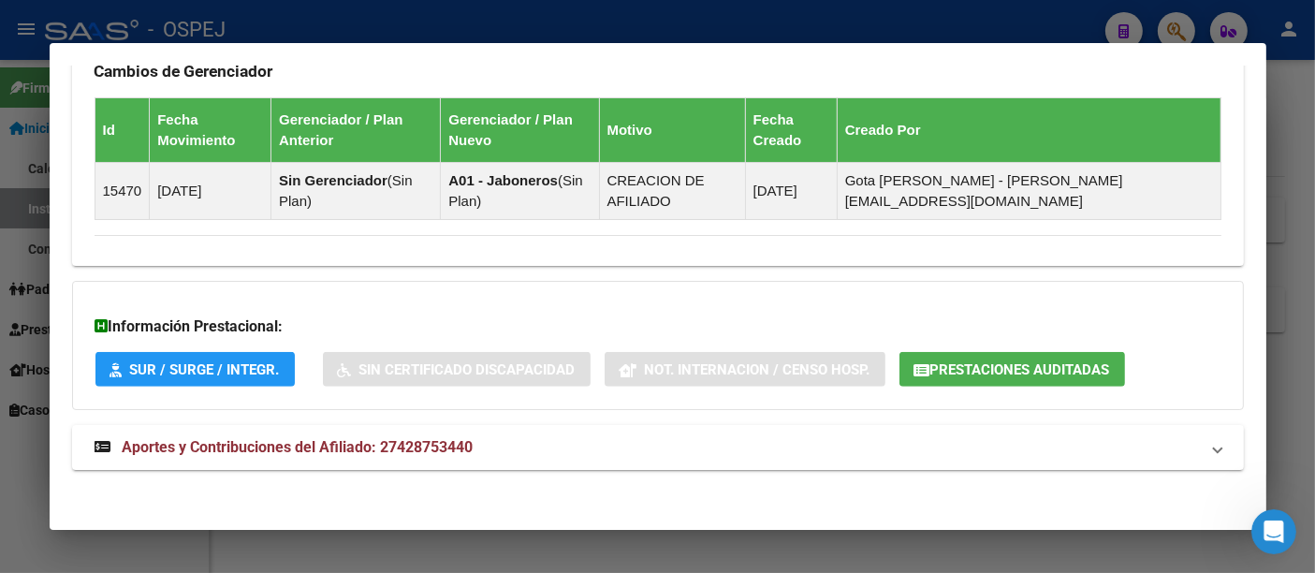
scroll to position [1078, 0]
click at [458, 442] on span "Aportes y Contribuciones del Afiliado: 27428753440" at bounding box center [298, 447] width 351 height 18
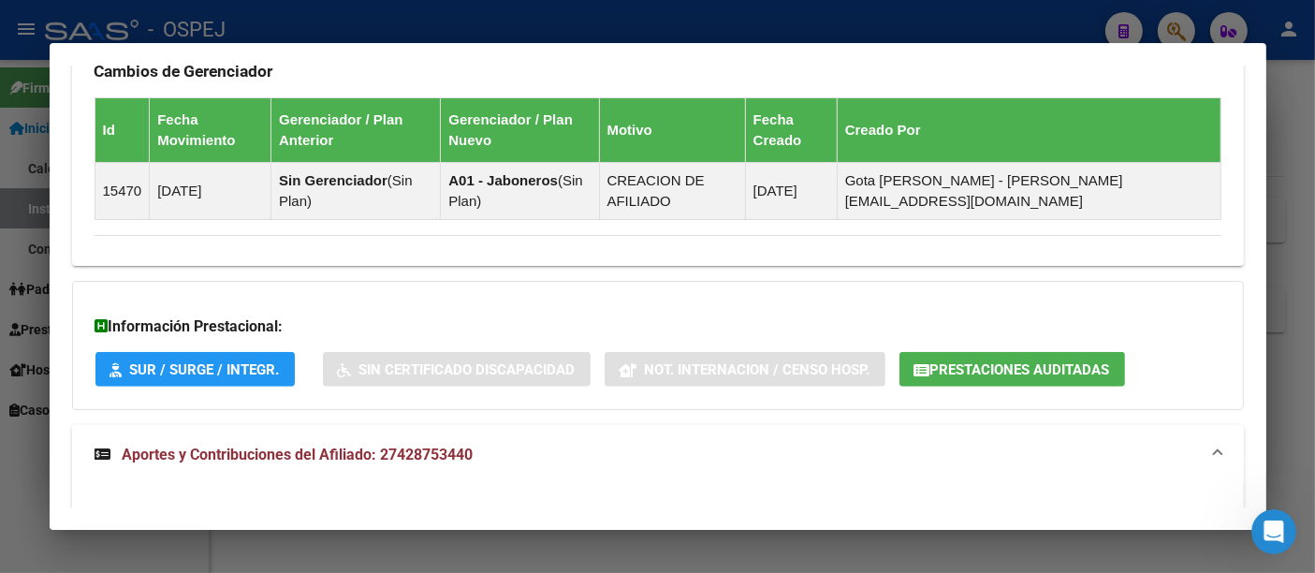
scroll to position [1598, 0]
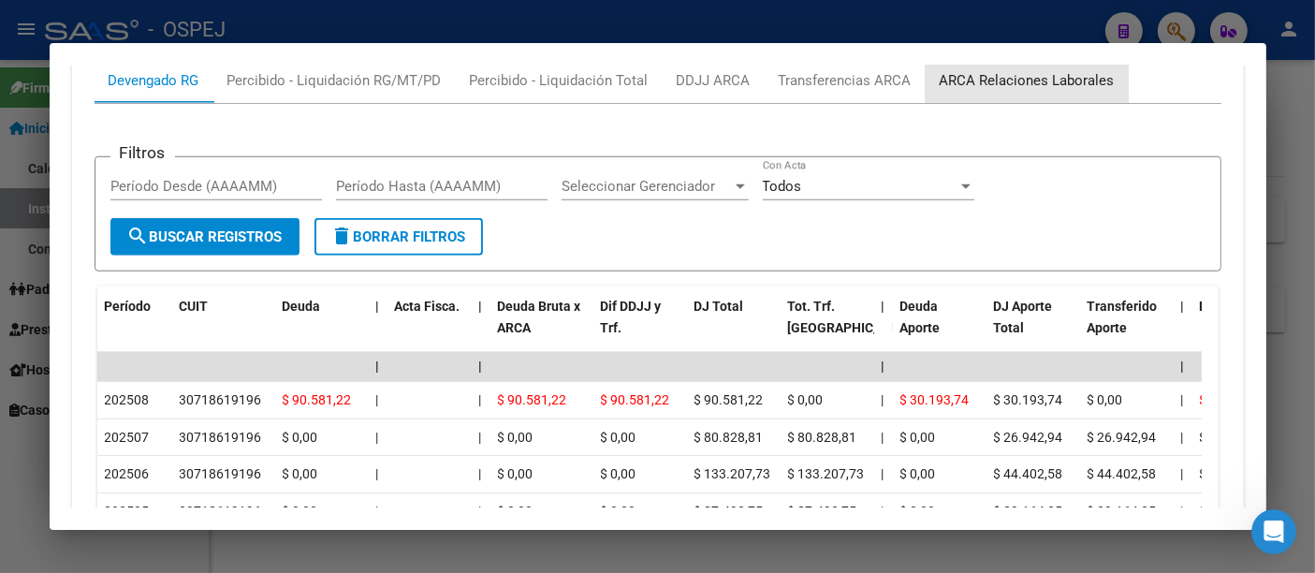
click at [1035, 72] on div "ARCA Relaciones Laborales" at bounding box center [1027, 80] width 175 height 21
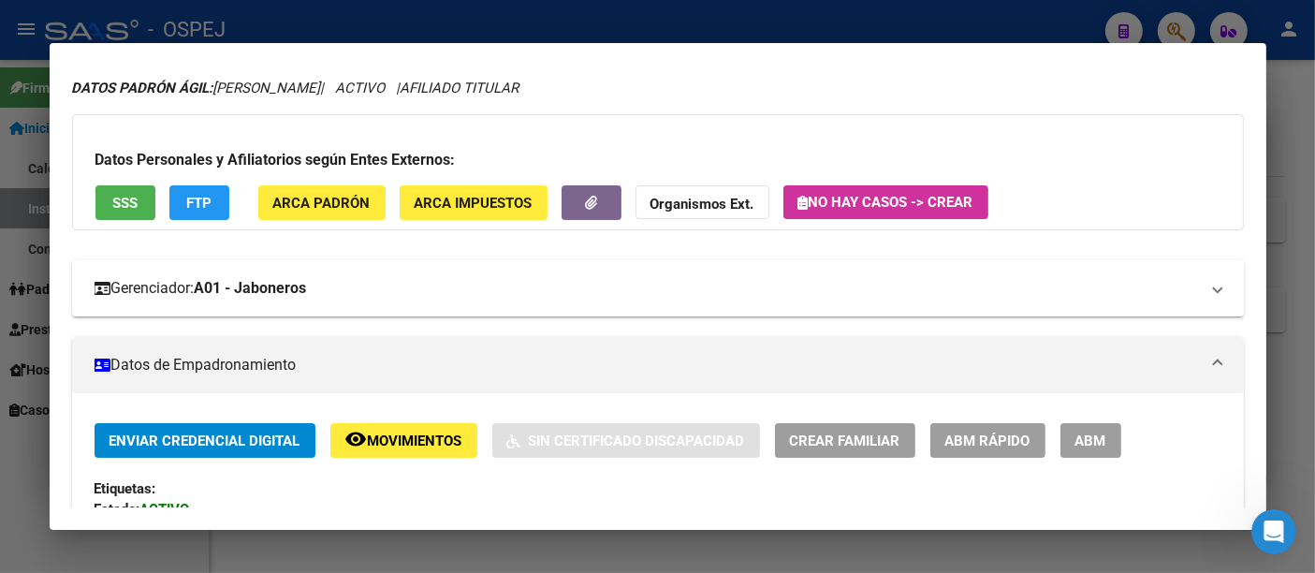
scroll to position [0, 0]
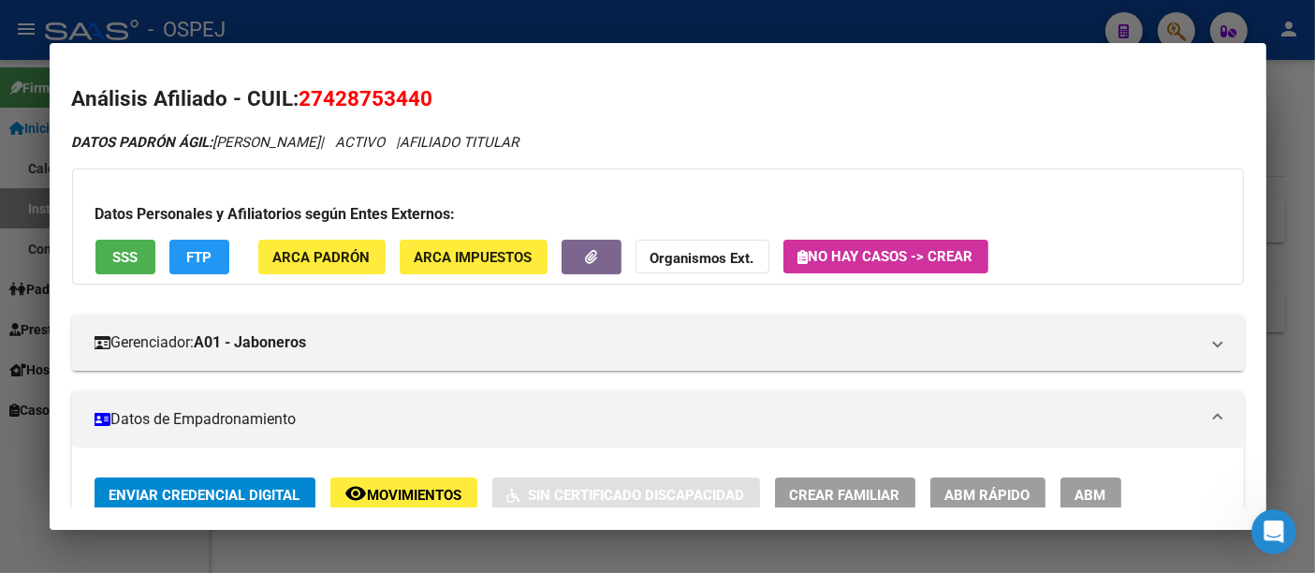
click at [624, 20] on div at bounding box center [657, 286] width 1315 height 573
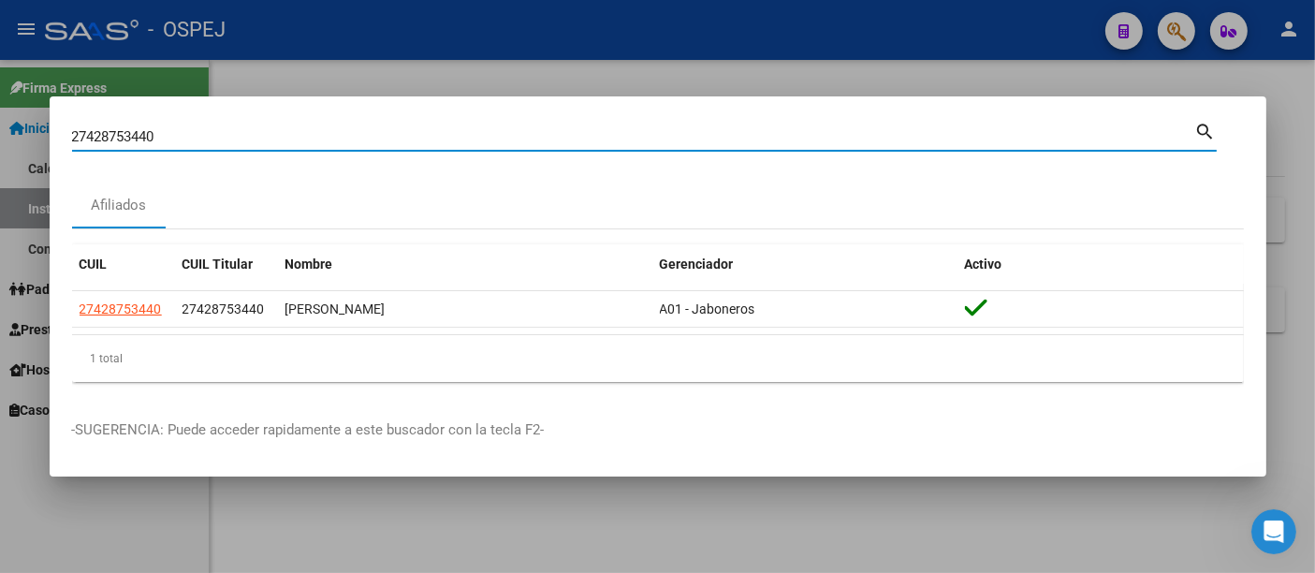
click at [470, 140] on input "27428753440" at bounding box center [633, 136] width 1123 height 17
type input "2"
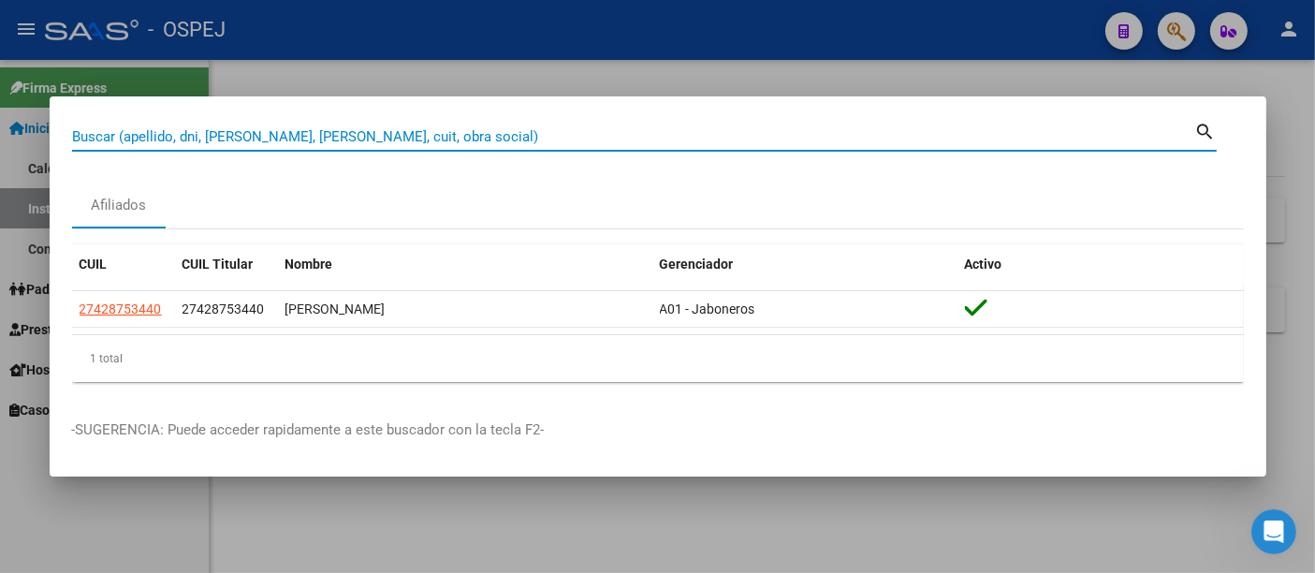
paste input "20439114828"
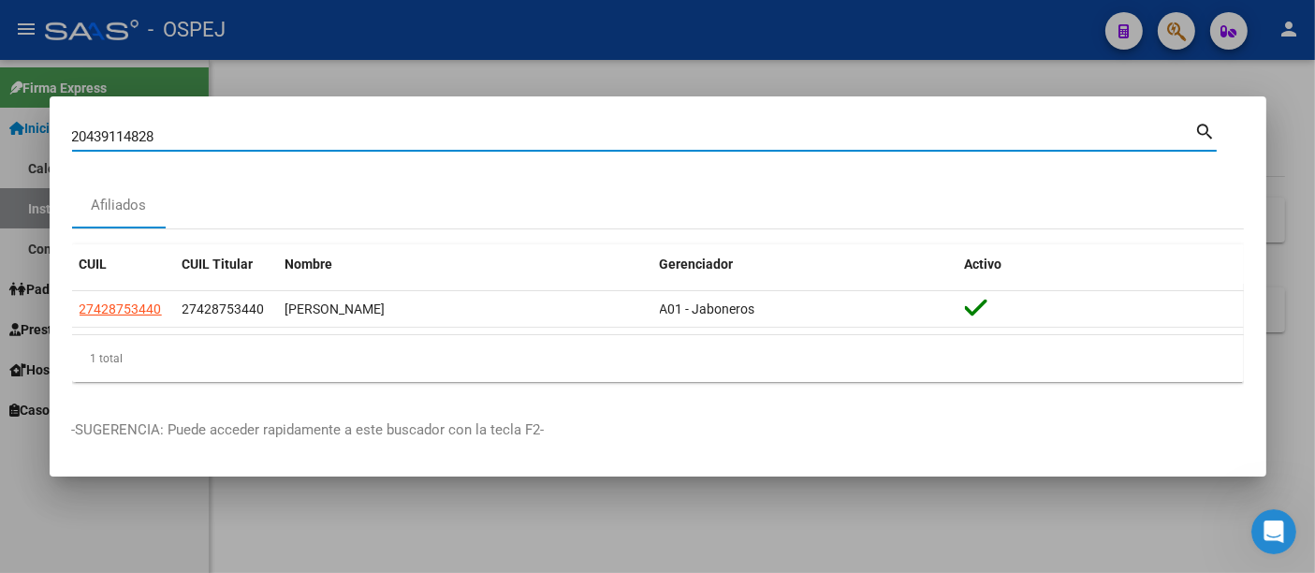
type input "20439114828"
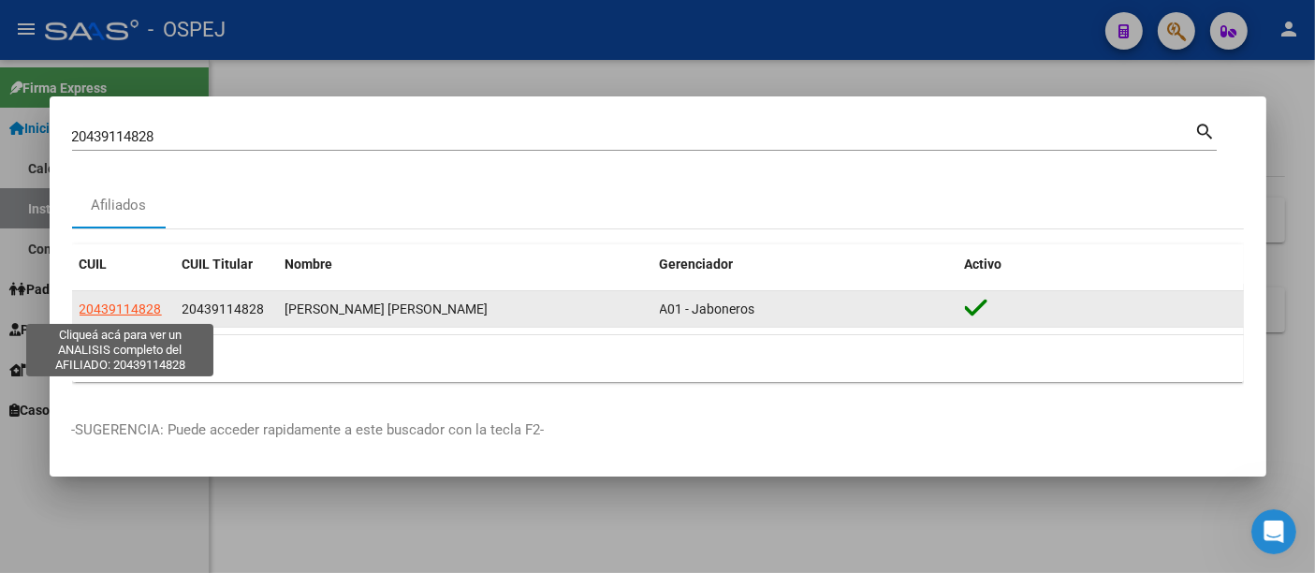
click at [131, 309] on span "20439114828" at bounding box center [121, 308] width 82 height 15
type textarea "20439114828"
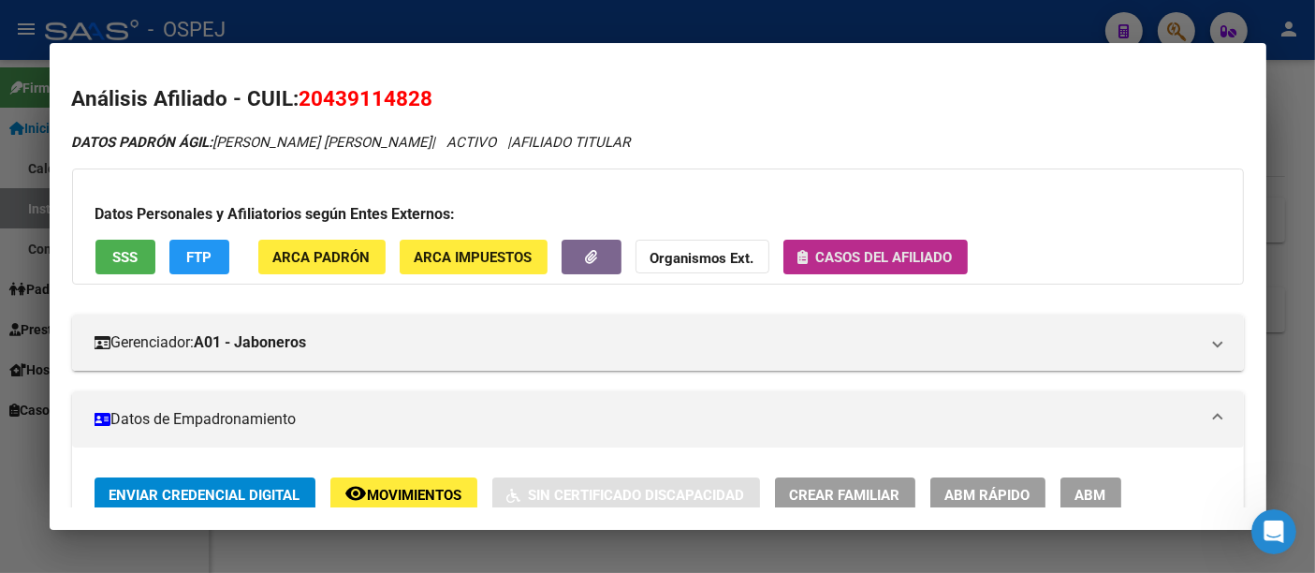
click at [856, 256] on span "Casos del afiliado" at bounding box center [884, 257] width 137 height 17
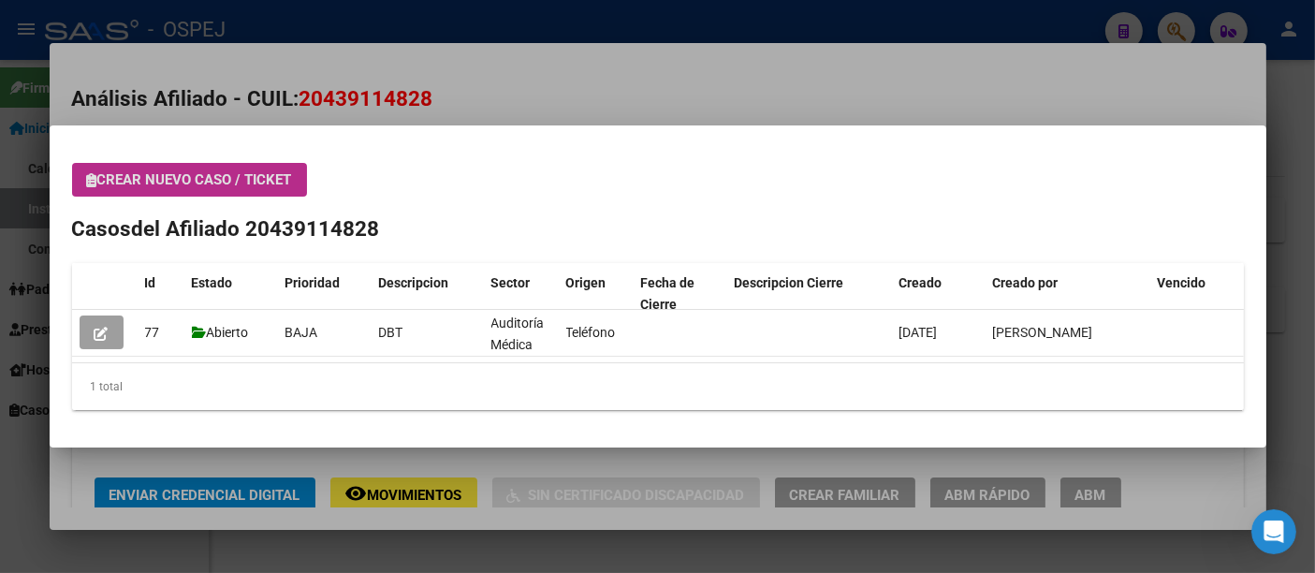
click at [615, 91] on div at bounding box center [657, 286] width 1315 height 573
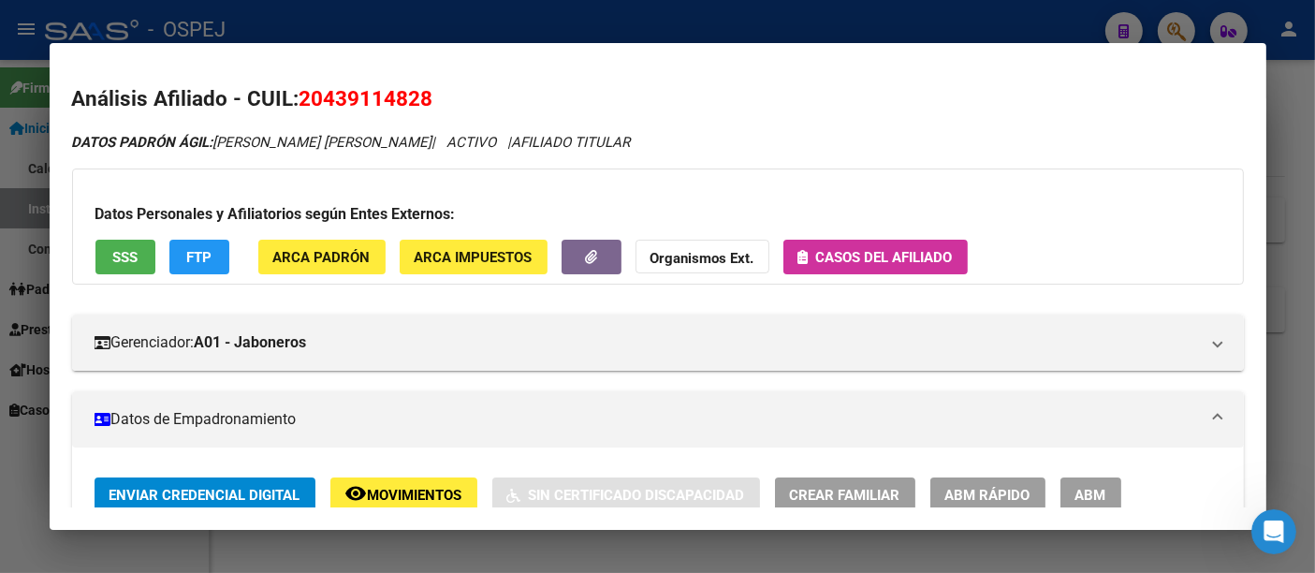
click at [470, 67] on mat-dialog-content "Análisis Afiliado - CUIL: 20439114828 DATOS PADRÓN ÁGIL: [PERSON_NAME] [PERSON_…" at bounding box center [658, 287] width 1217 height 442
click at [489, 33] on div at bounding box center [657, 286] width 1315 height 573
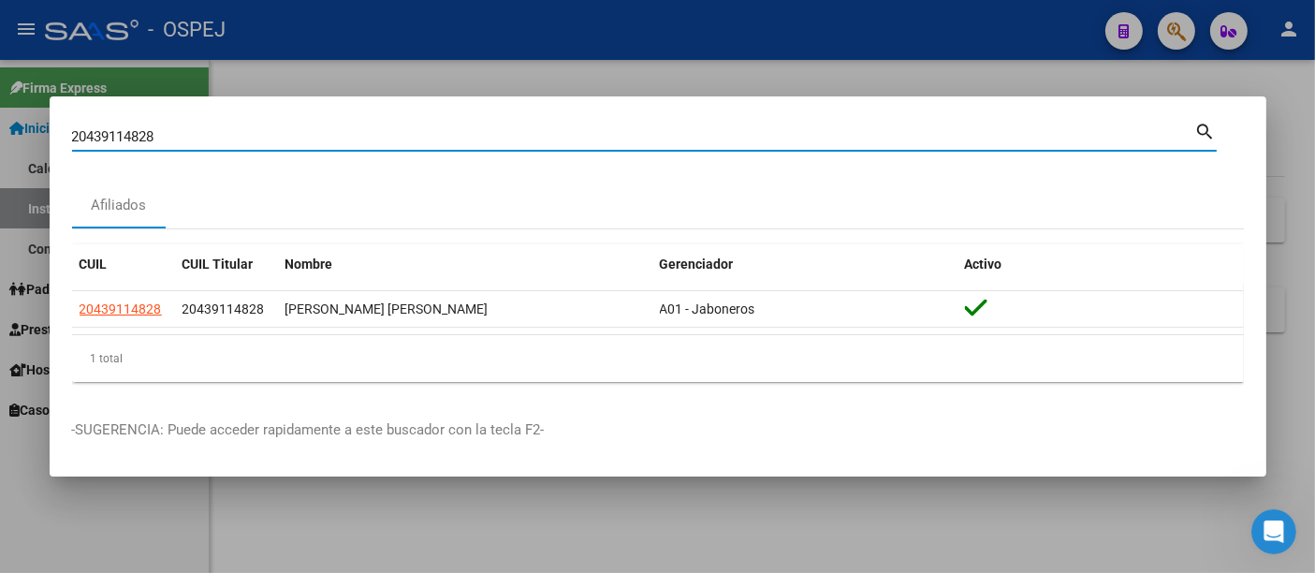
click at [368, 135] on input "20439114828" at bounding box center [633, 136] width 1123 height 17
type input "2"
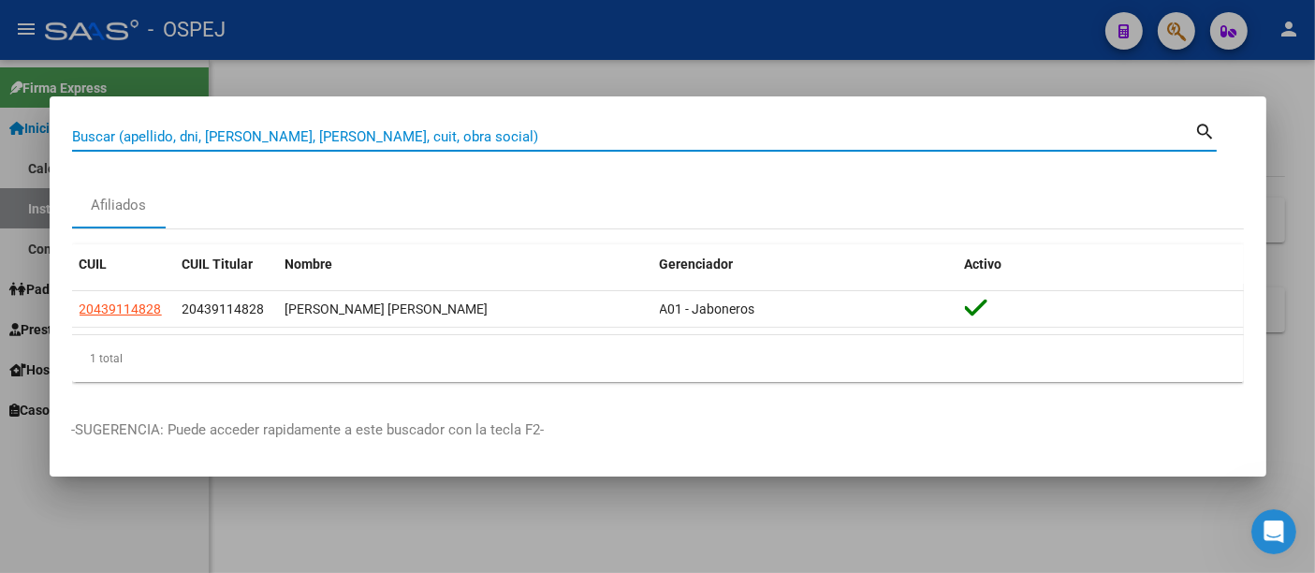
paste input "20962204504"
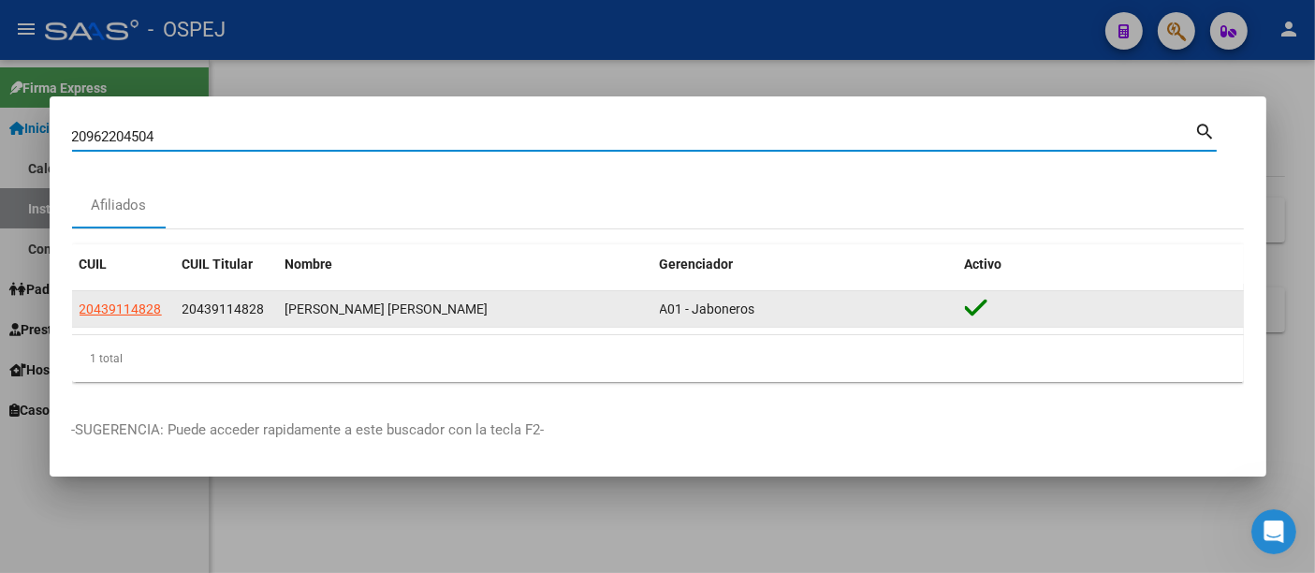
type input "20962204504"
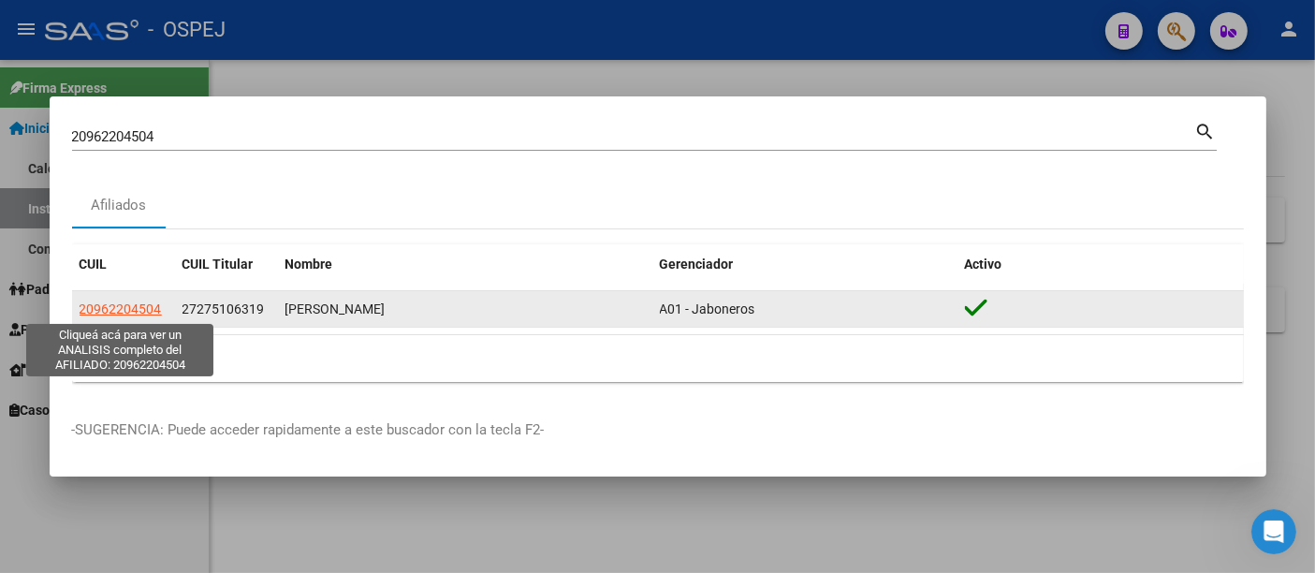
click at [142, 311] on span "20962204504" at bounding box center [121, 308] width 82 height 15
type textarea "20962204504"
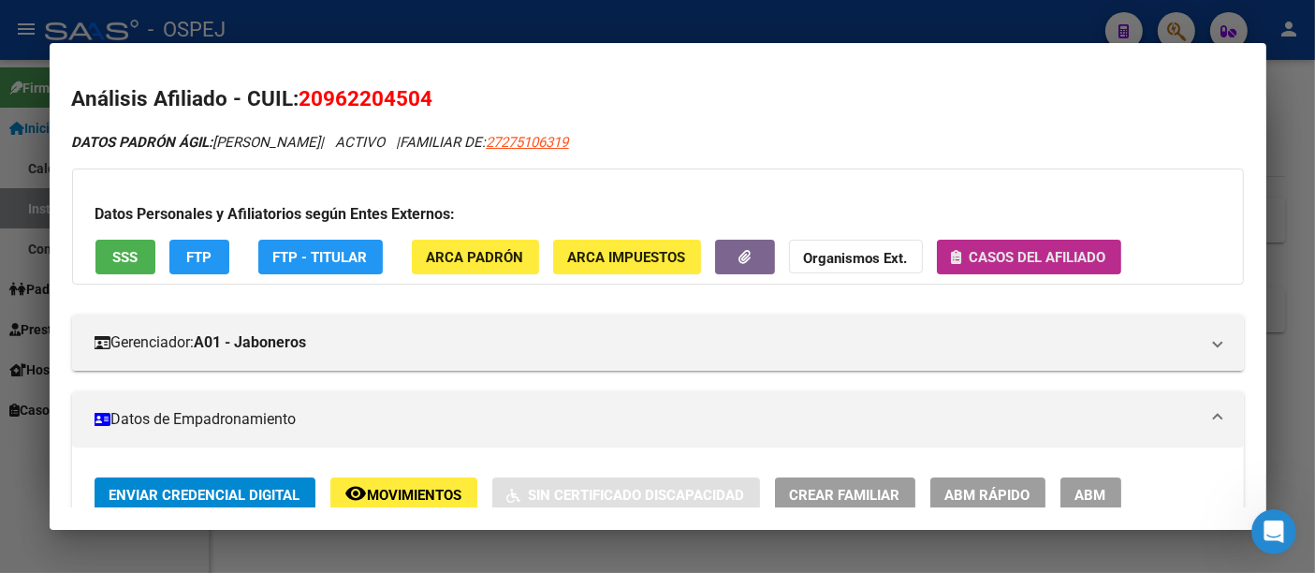
click at [1005, 258] on span "Casos del afiliado" at bounding box center [1038, 257] width 137 height 17
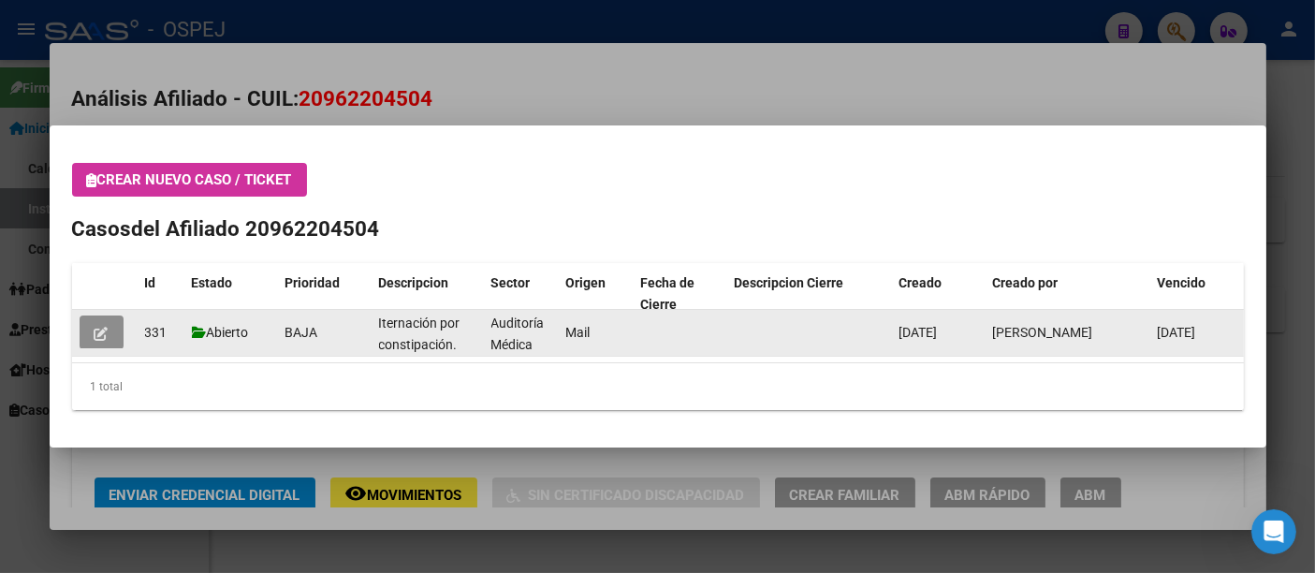
click at [103, 321] on button "button" at bounding box center [102, 333] width 44 height 34
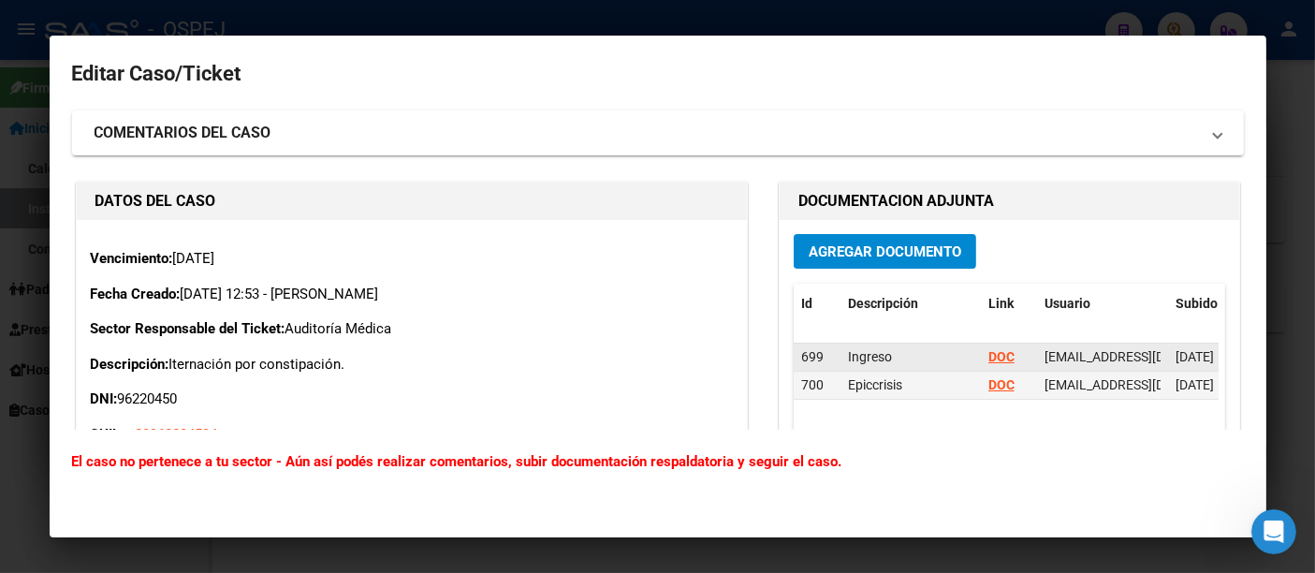
click at [997, 351] on strong "DOC" at bounding box center [1002, 356] width 26 height 15
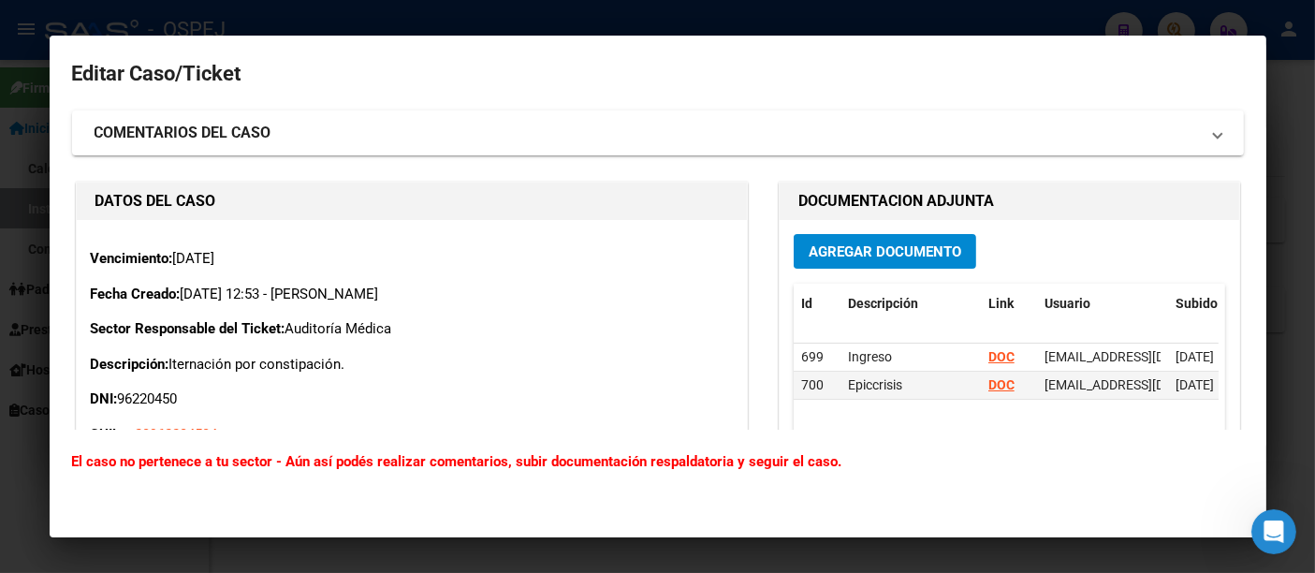
click at [450, 22] on div at bounding box center [657, 286] width 1315 height 573
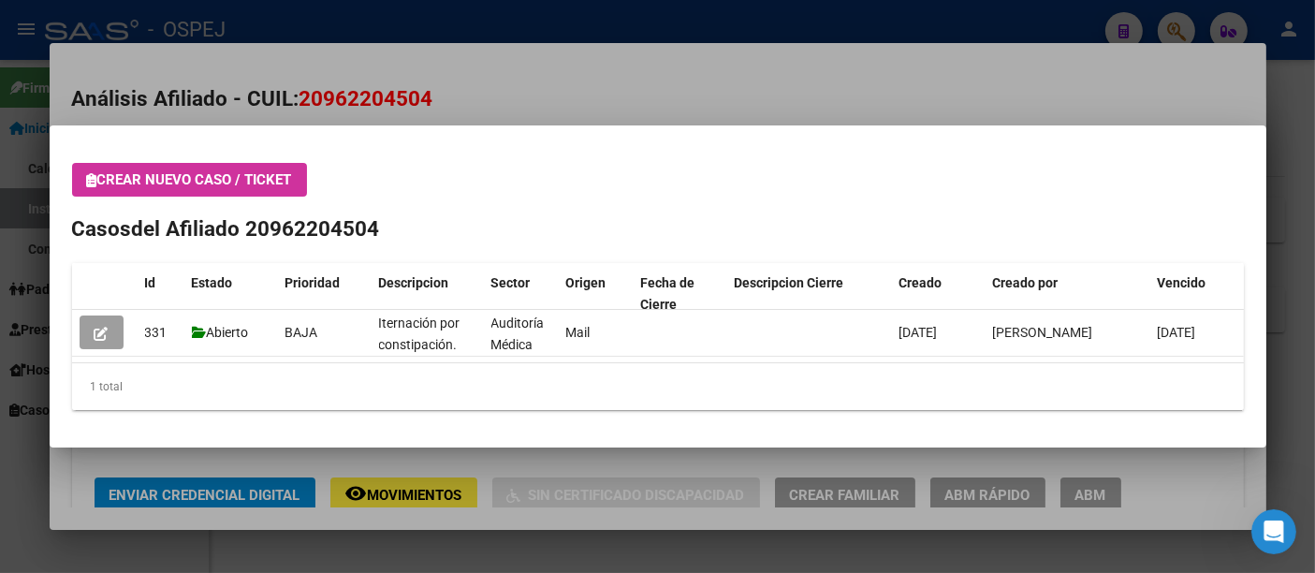
click at [531, 91] on div at bounding box center [657, 286] width 1315 height 573
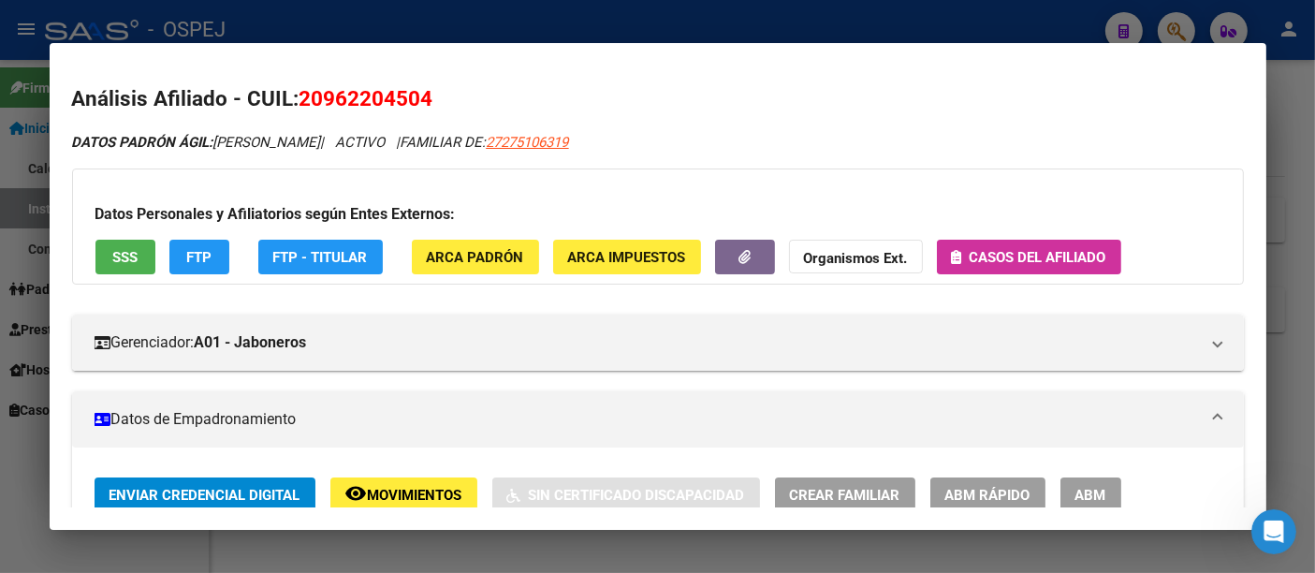
click at [1002, 255] on span "Casos del afiliado" at bounding box center [1038, 257] width 137 height 17
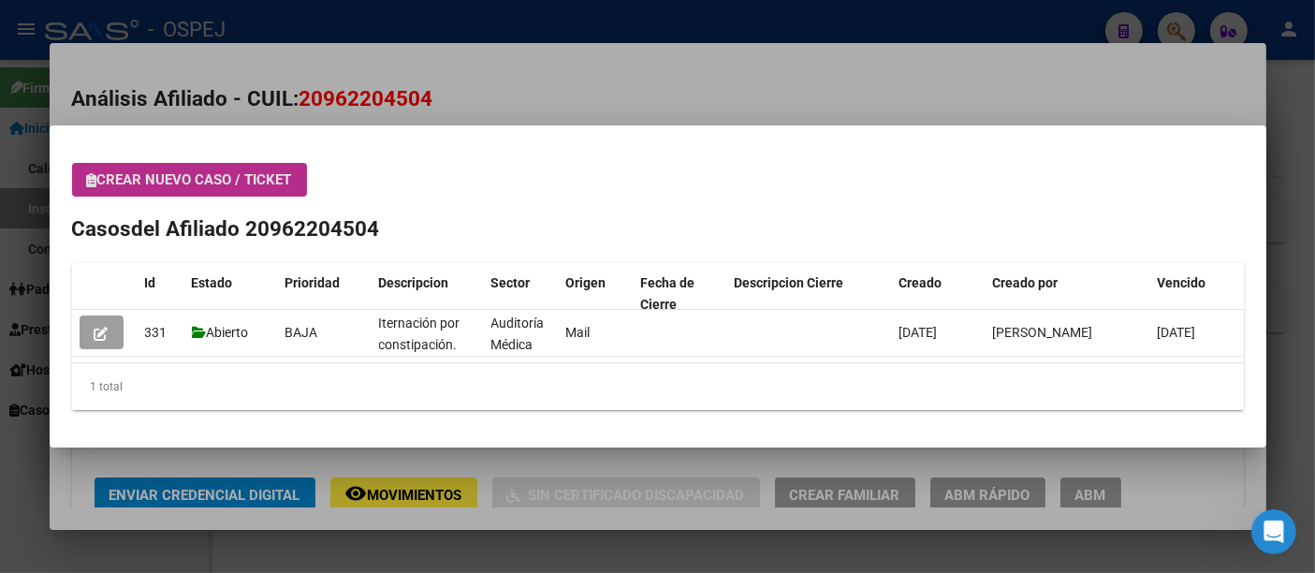
click at [528, 16] on div at bounding box center [657, 286] width 1315 height 573
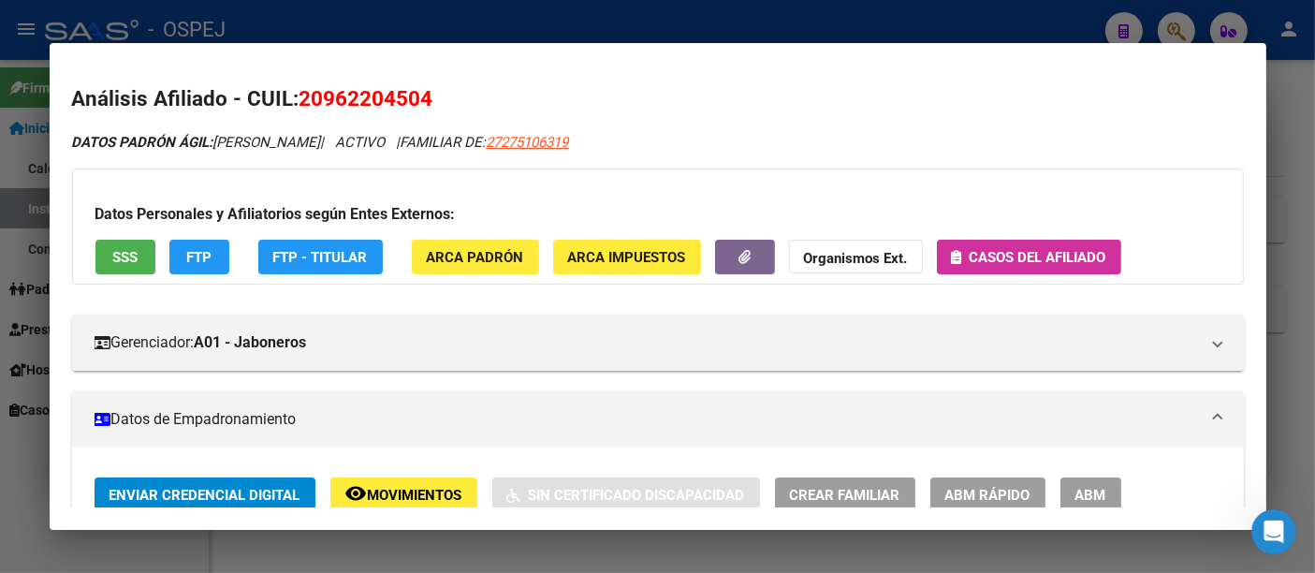
click at [528, 16] on div at bounding box center [657, 286] width 1315 height 573
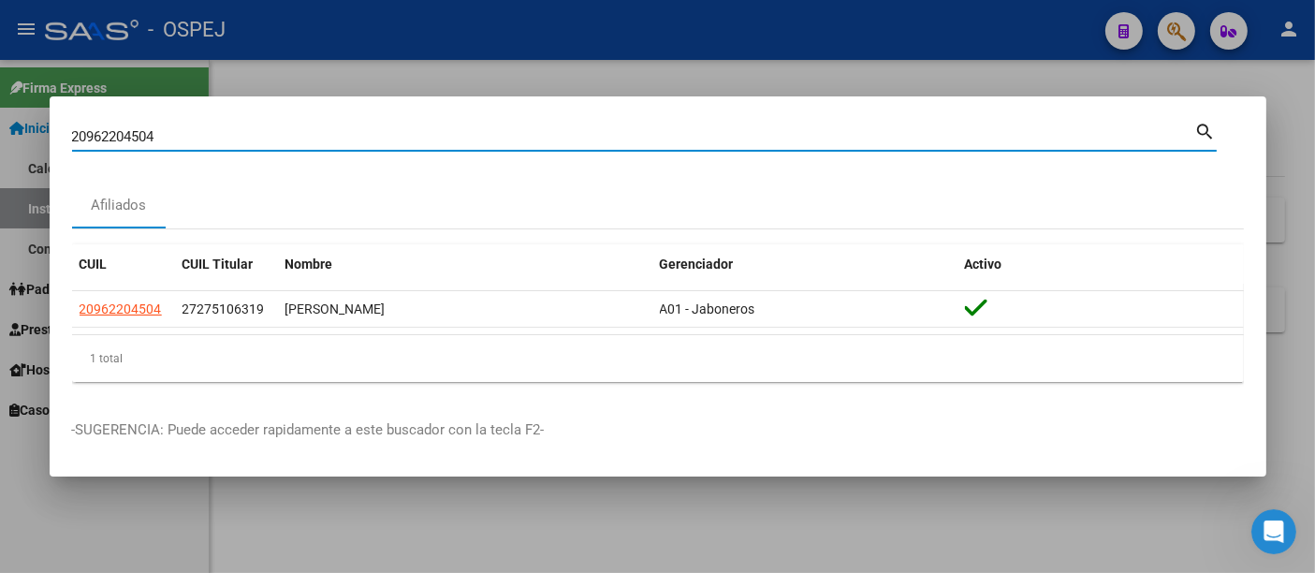
click at [417, 135] on input "20962204504" at bounding box center [633, 136] width 1123 height 17
type input "2"
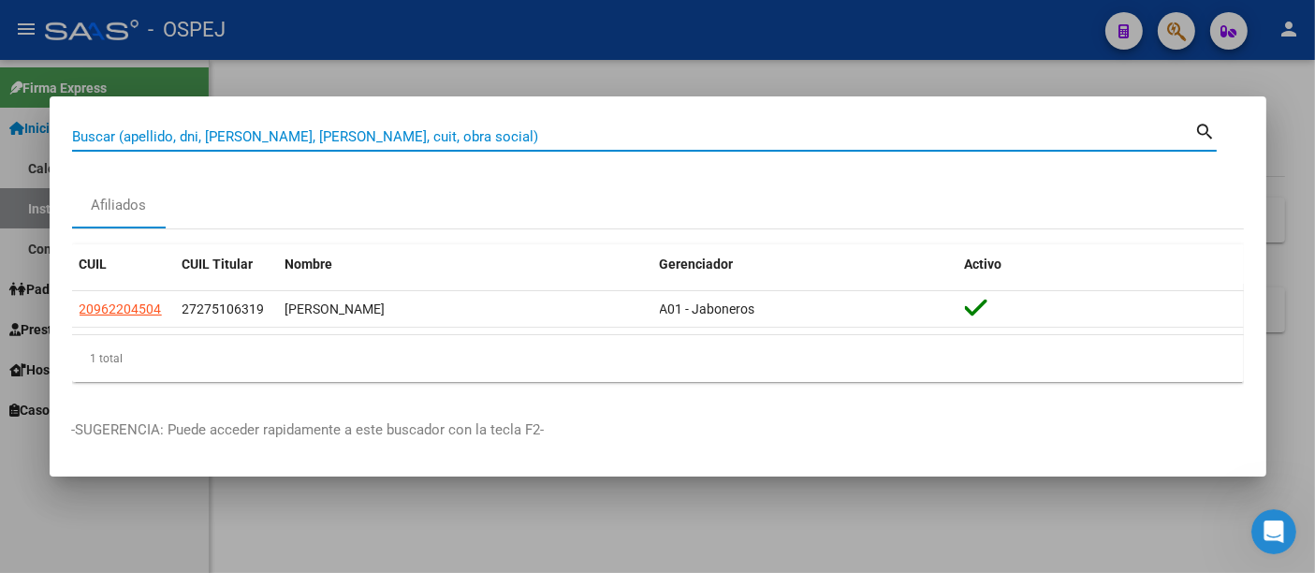
paste input "24-25863697-6"
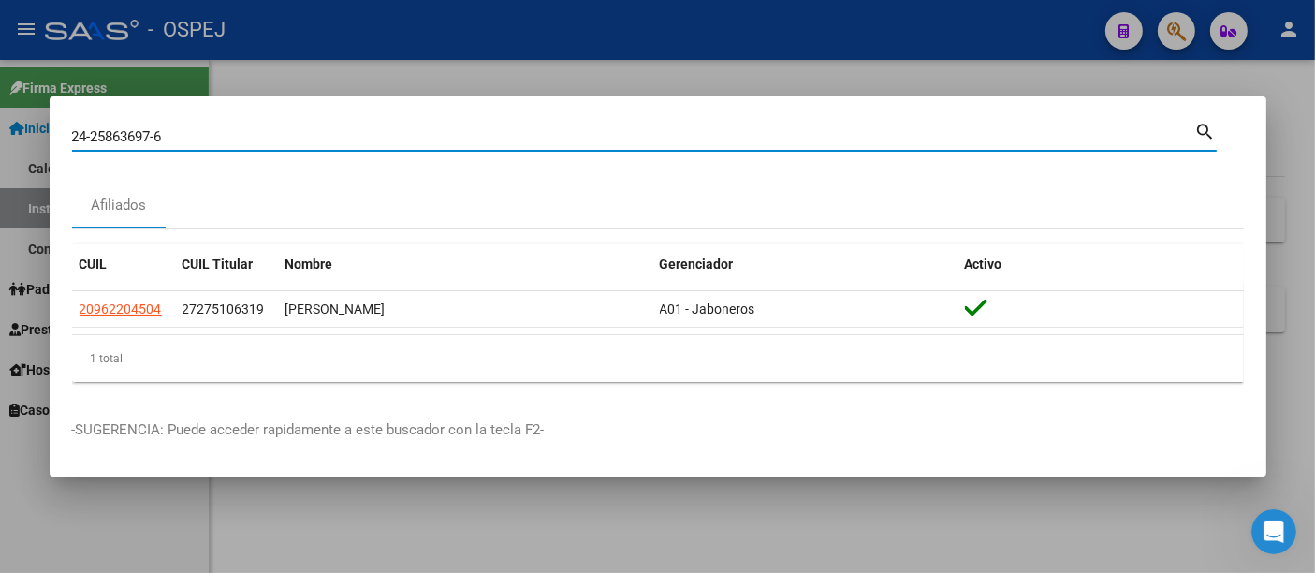
type input "24258636976"
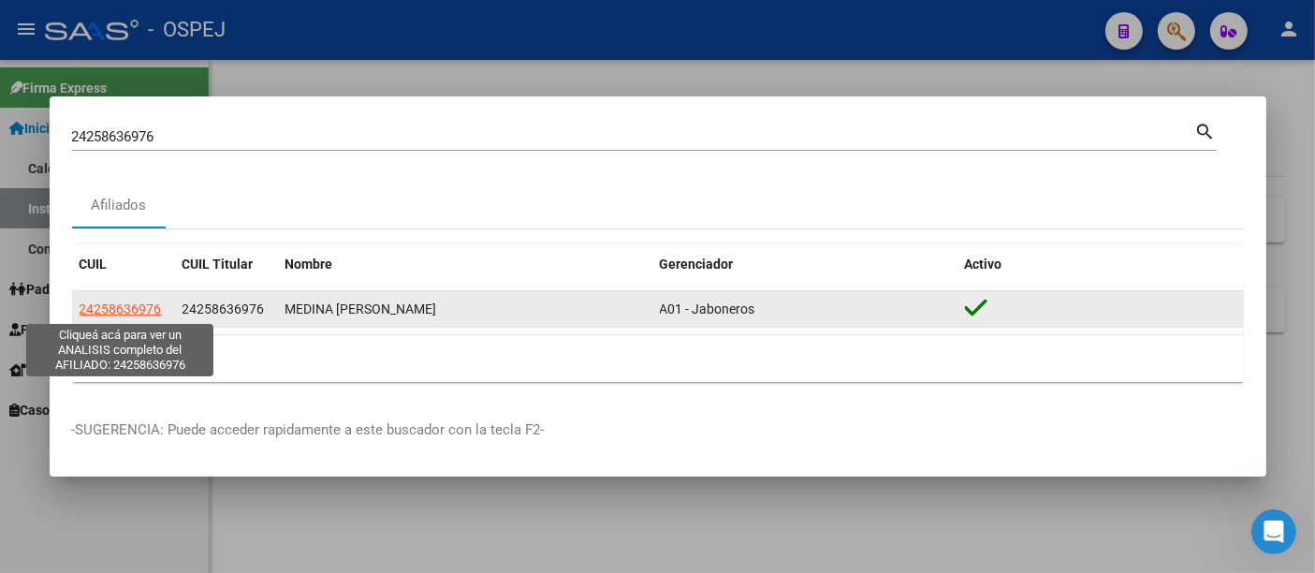
click at [110, 305] on span "24258636976" at bounding box center [121, 308] width 82 height 15
type textarea "24258636976"
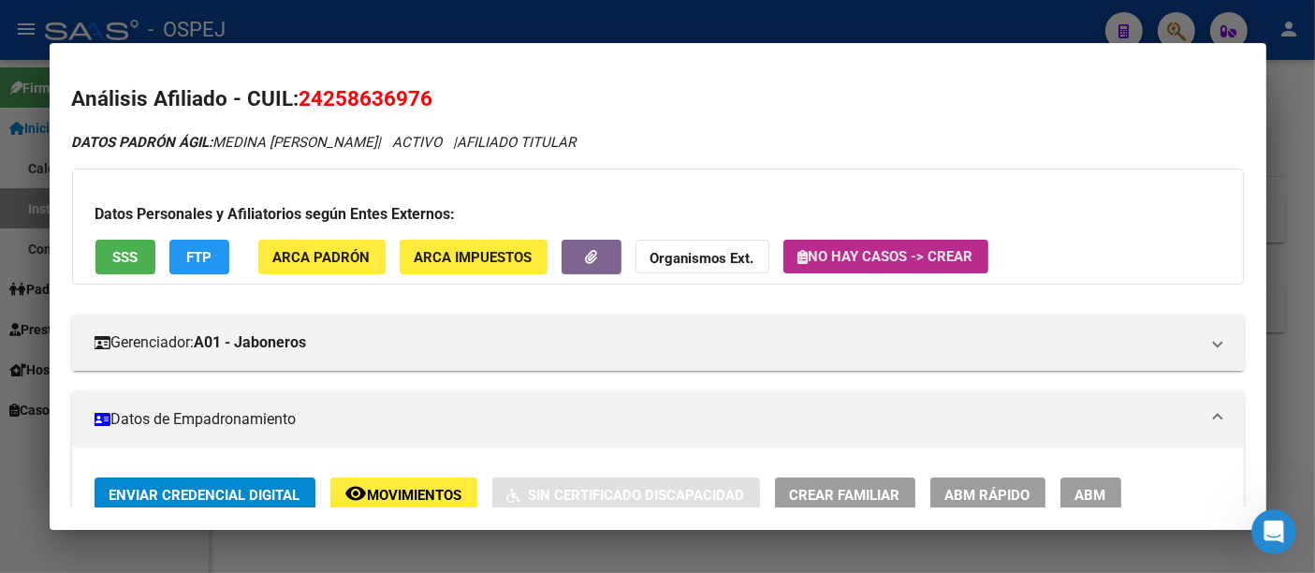
click at [837, 255] on span "No hay casos -> Crear" at bounding box center [886, 256] width 175 height 17
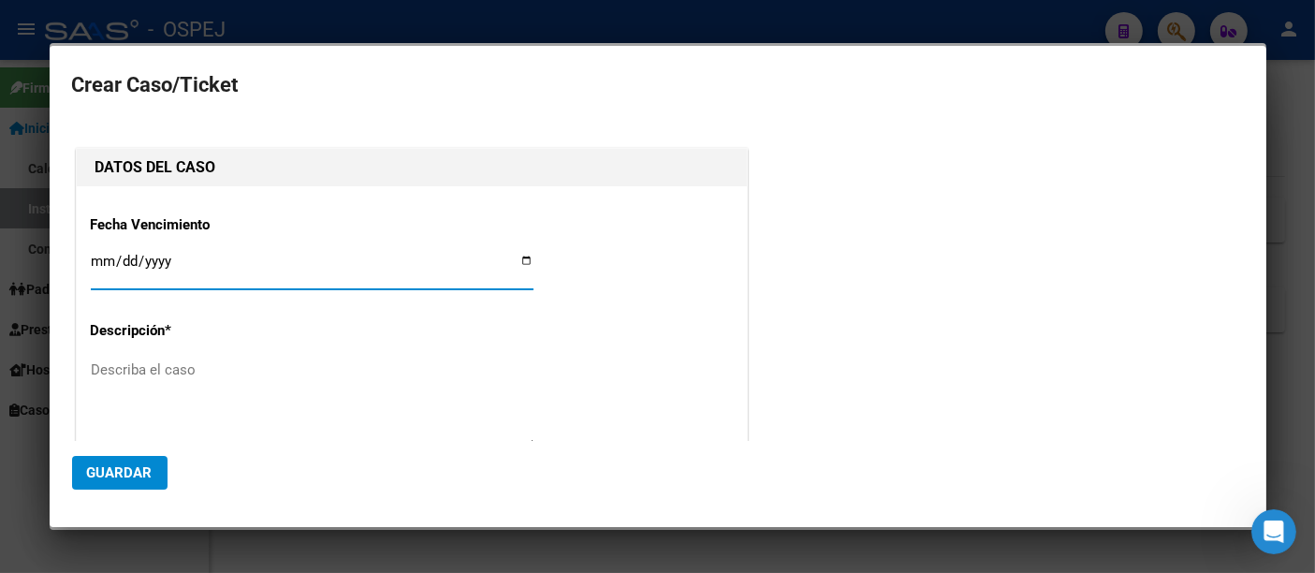
type input "MEDINA [PERSON_NAME]"
type input "[DATE]"
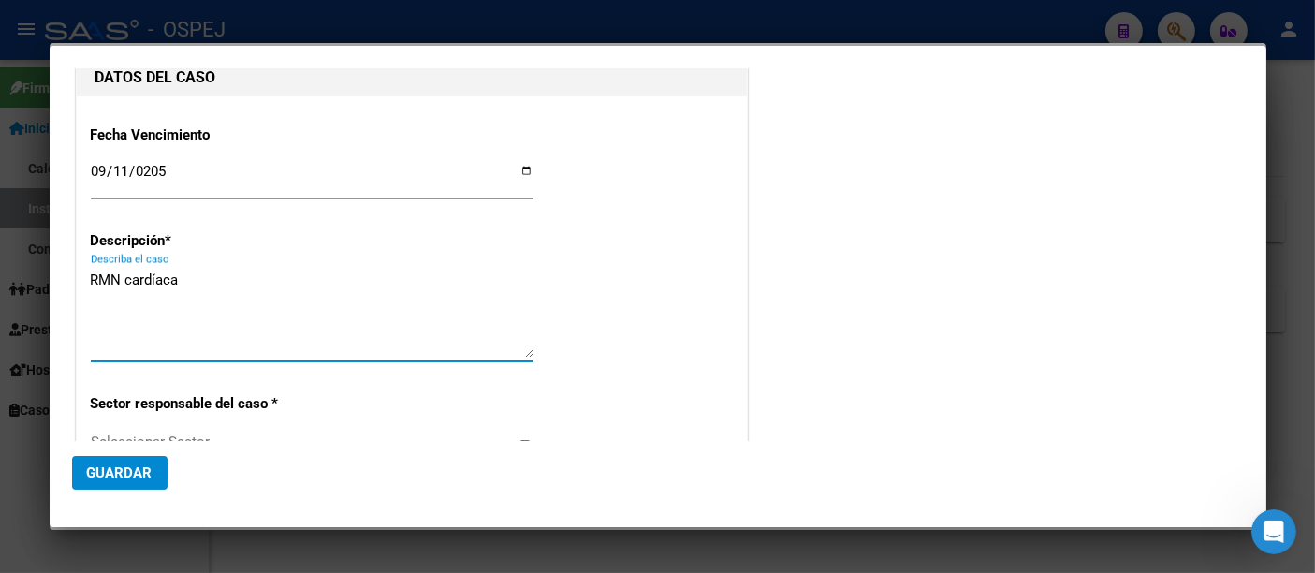
scroll to position [208, 0]
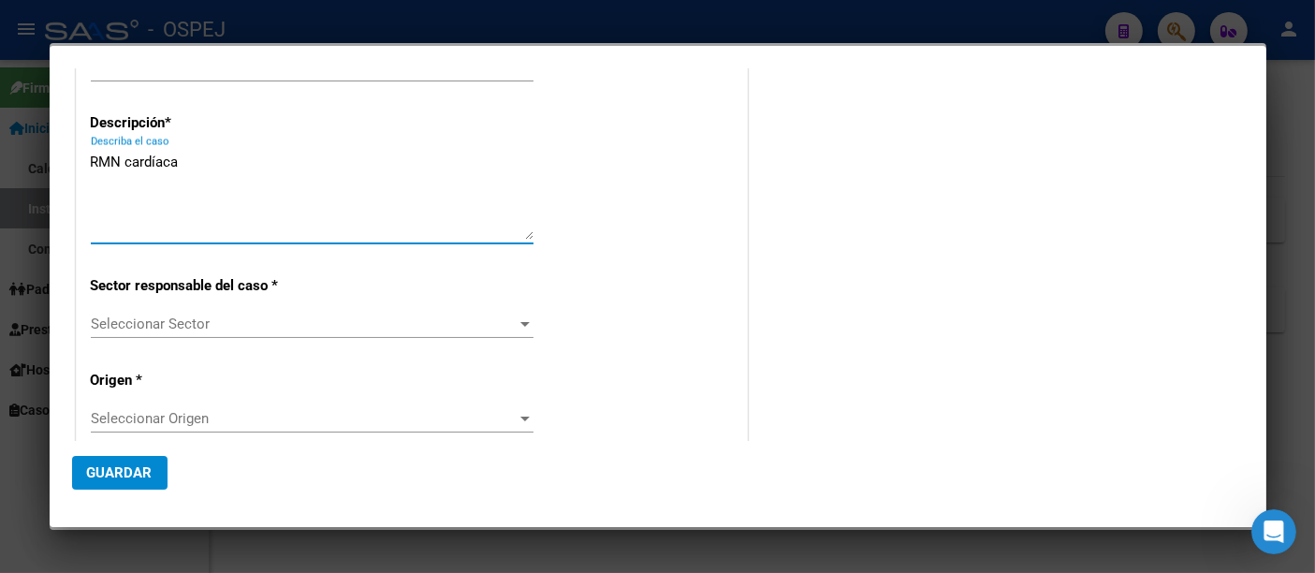
type textarea "RMN cardíaca"
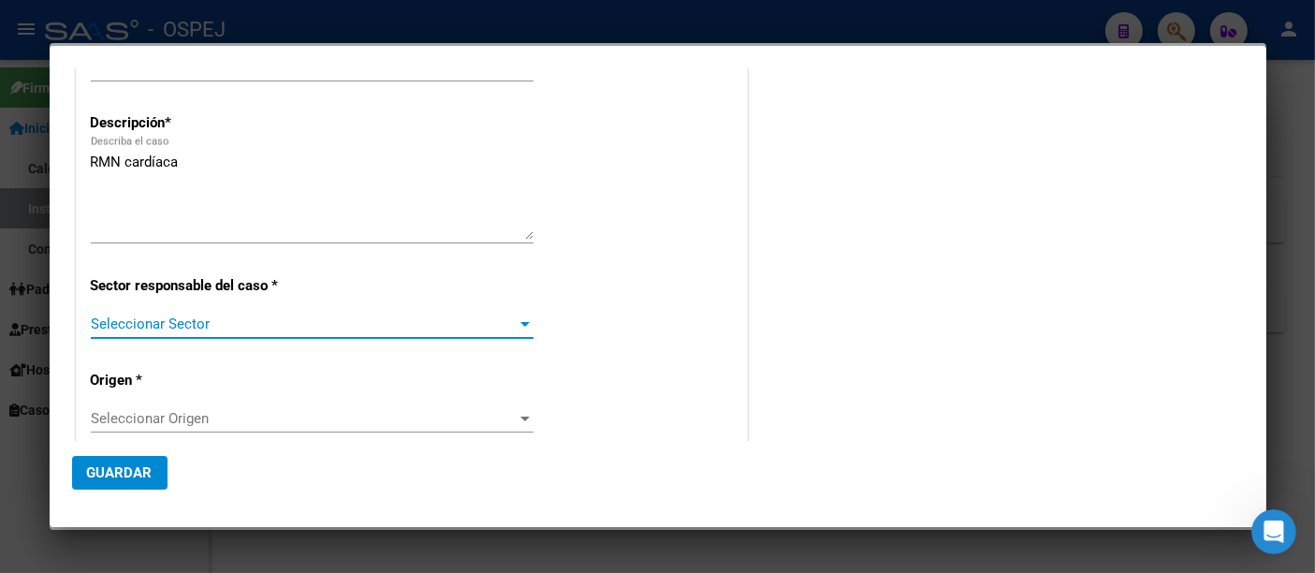
click at [164, 316] on span "Seleccionar Sector" at bounding box center [304, 324] width 426 height 17
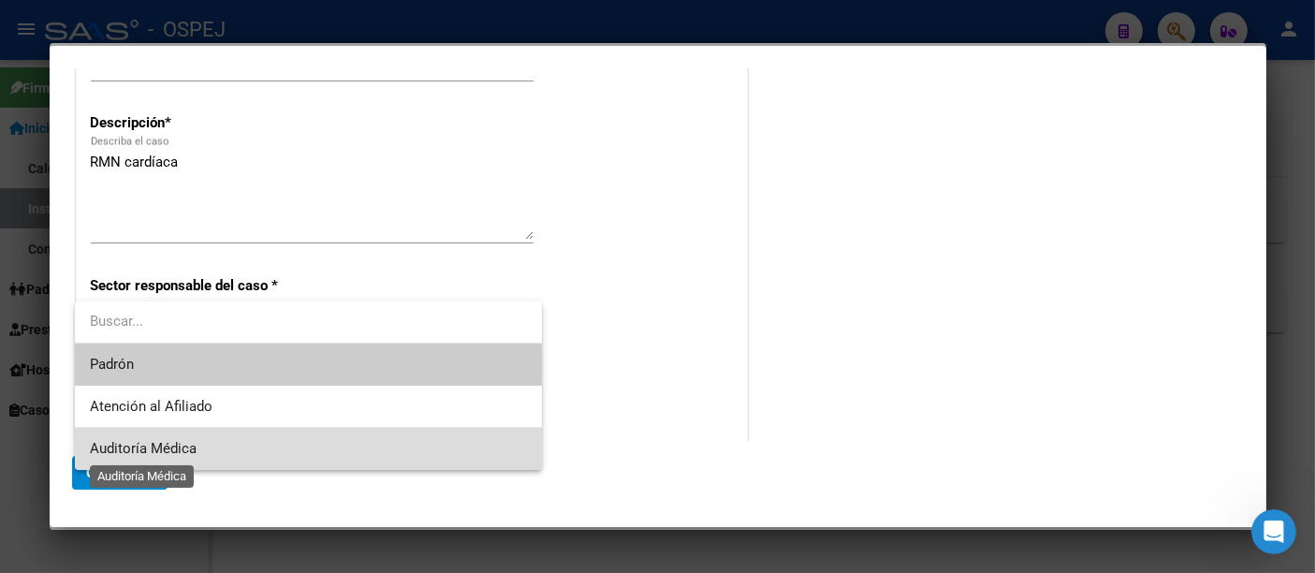
click at [147, 448] on span "Auditoría Médica" at bounding box center [143, 448] width 107 height 17
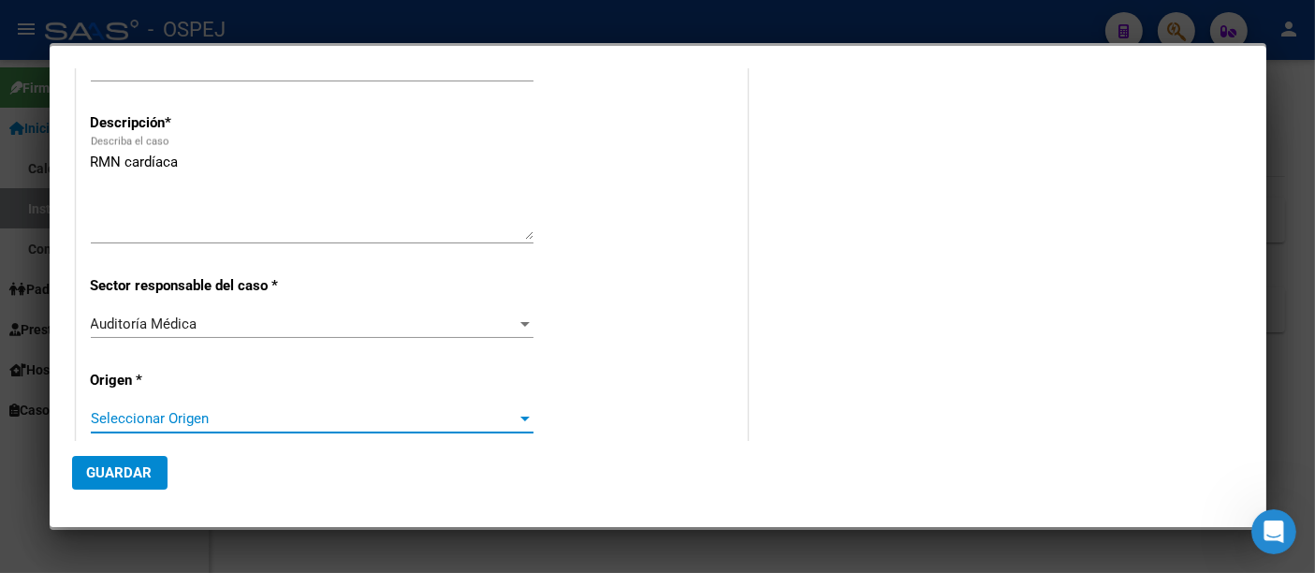
click at [125, 413] on span "Seleccionar Origen" at bounding box center [304, 418] width 426 height 17
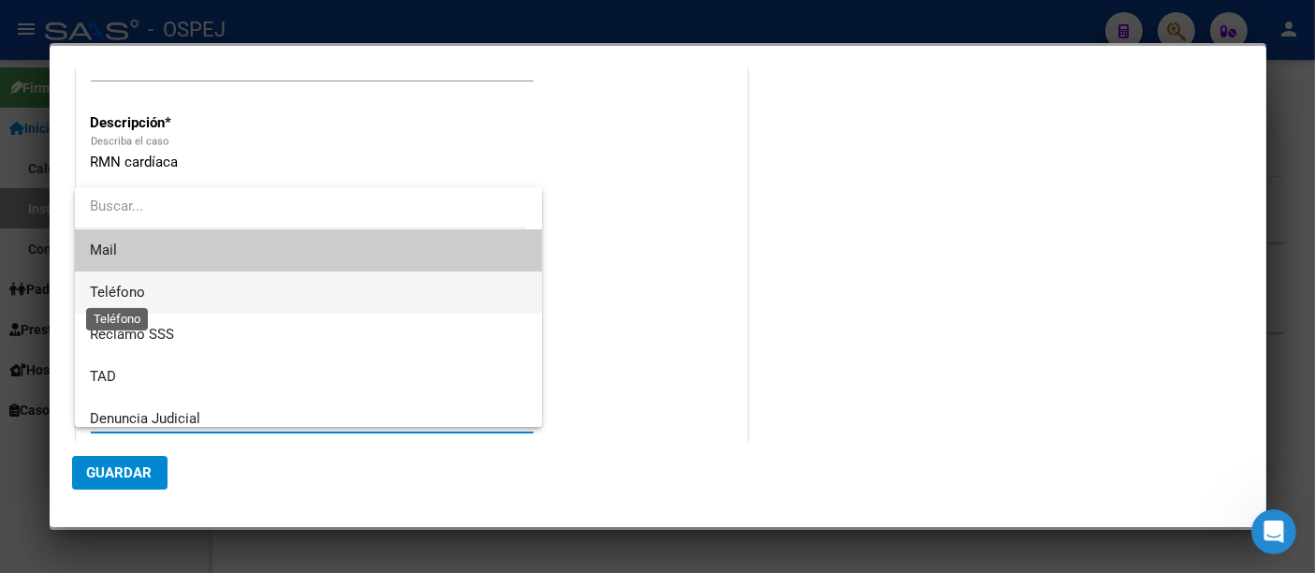
click at [129, 291] on span "Teléfono" at bounding box center [117, 292] width 55 height 17
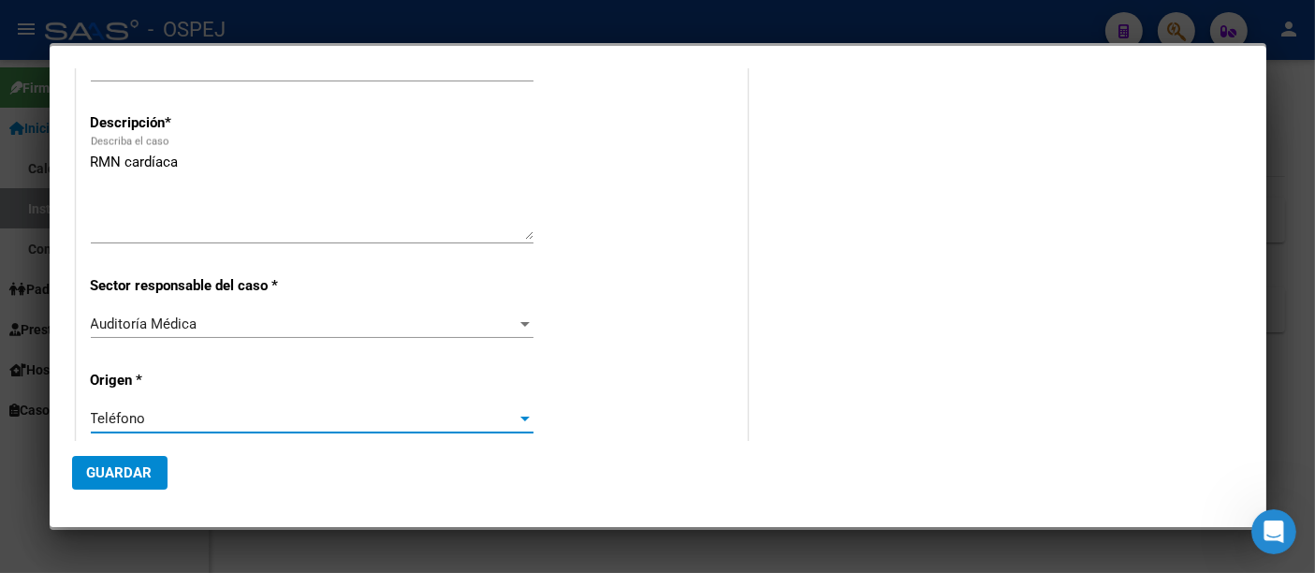
scroll to position [312, 0]
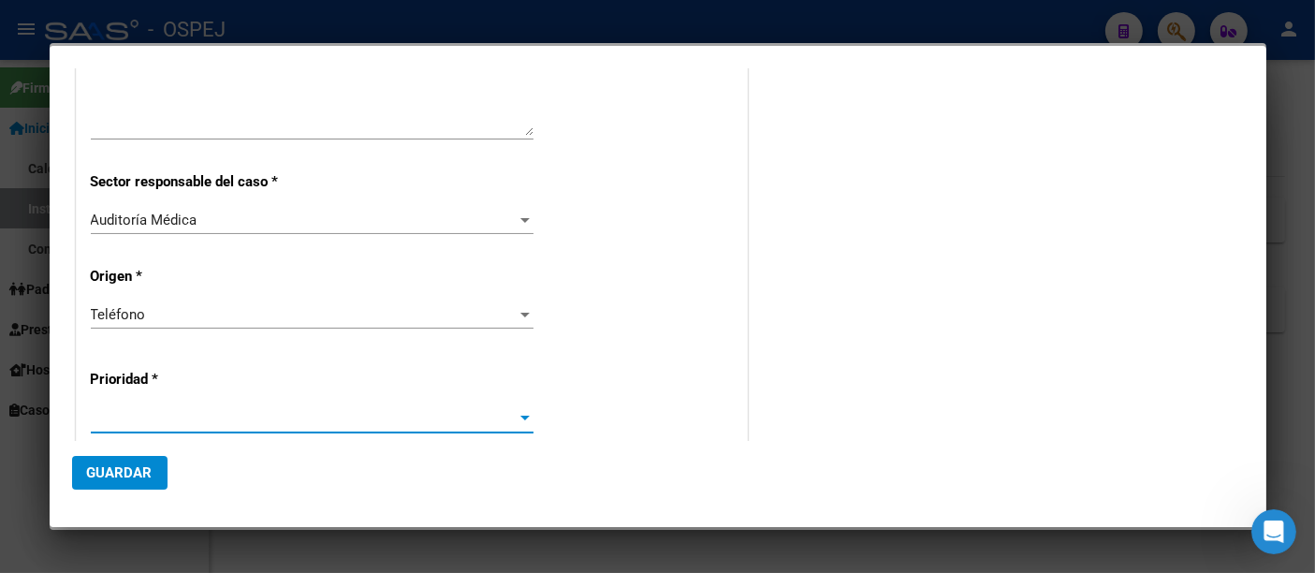
click at [114, 410] on span at bounding box center [304, 418] width 426 height 17
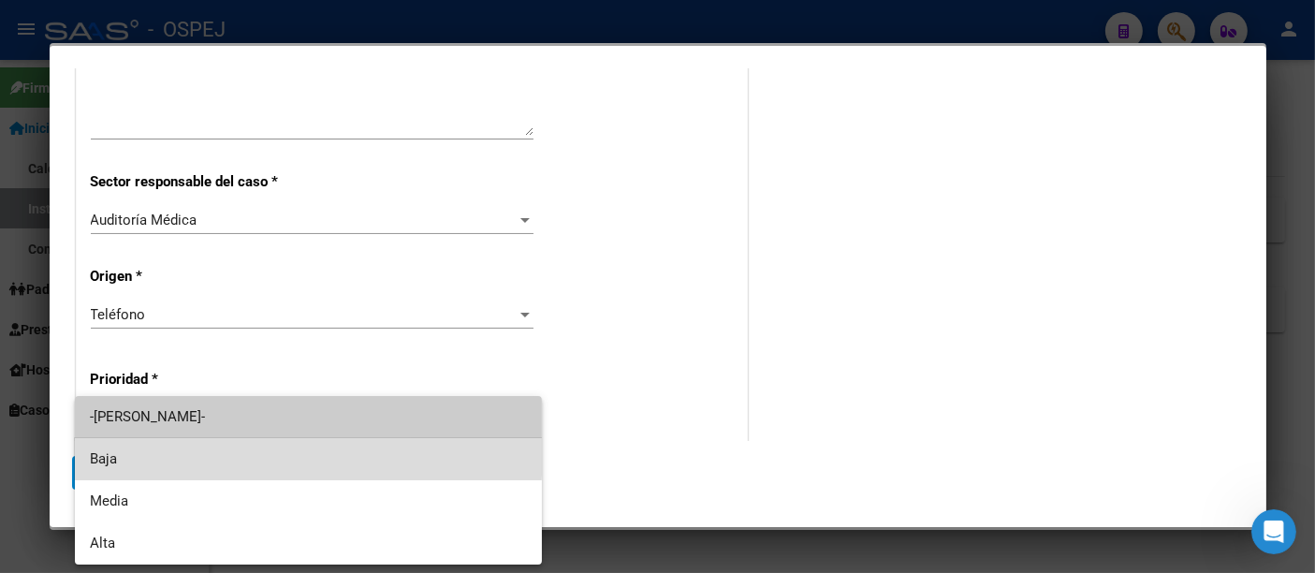
click at [120, 450] on span "Baja" at bounding box center [308, 459] width 437 height 42
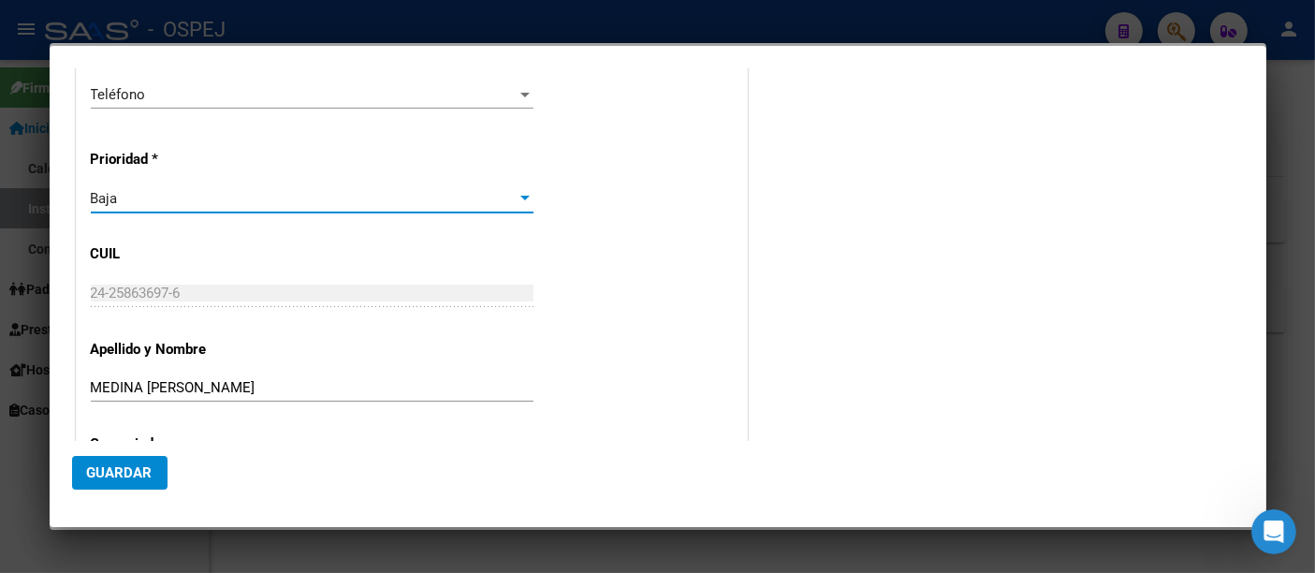
scroll to position [622, 0]
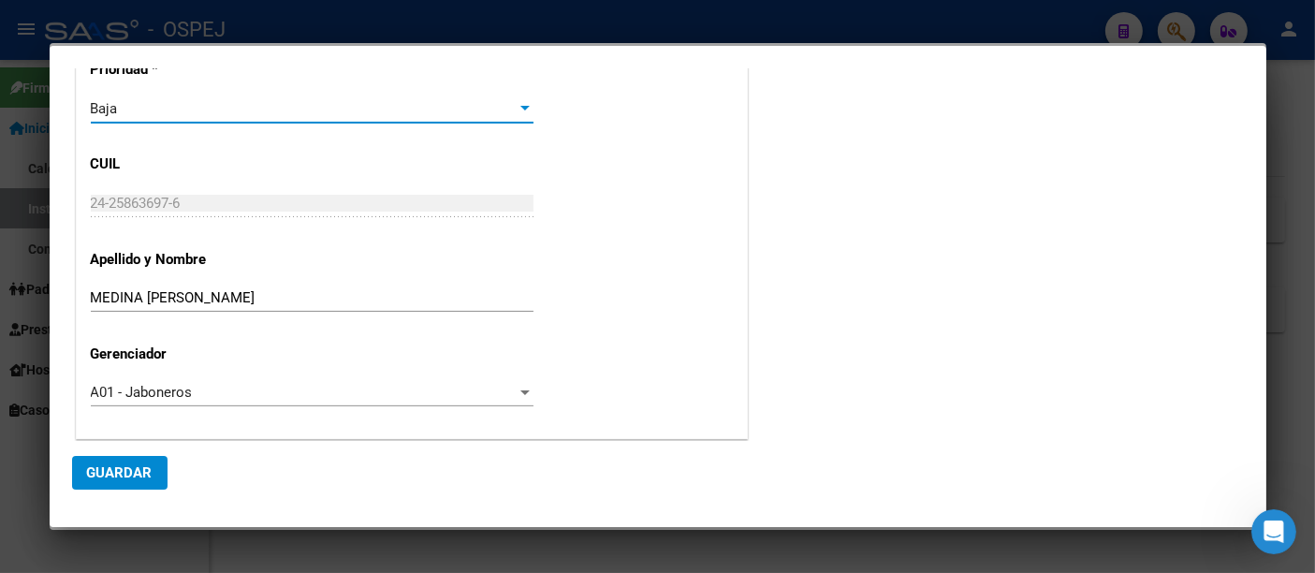
click at [110, 475] on span "Guardar" at bounding box center [120, 472] width 66 height 17
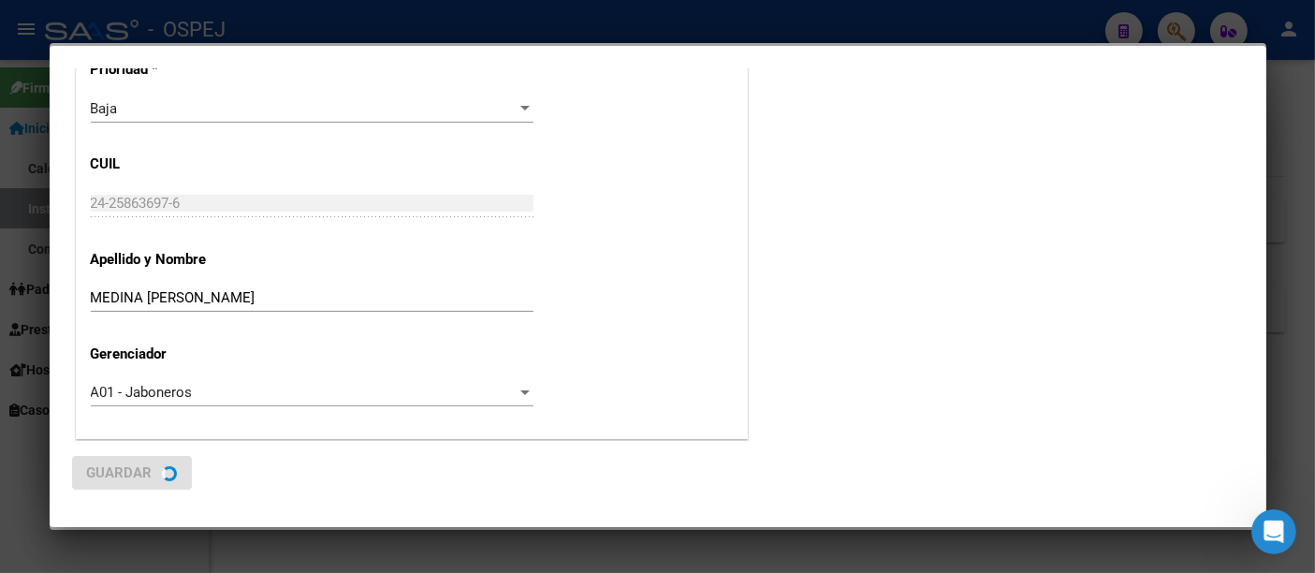
scroll to position [0, 0]
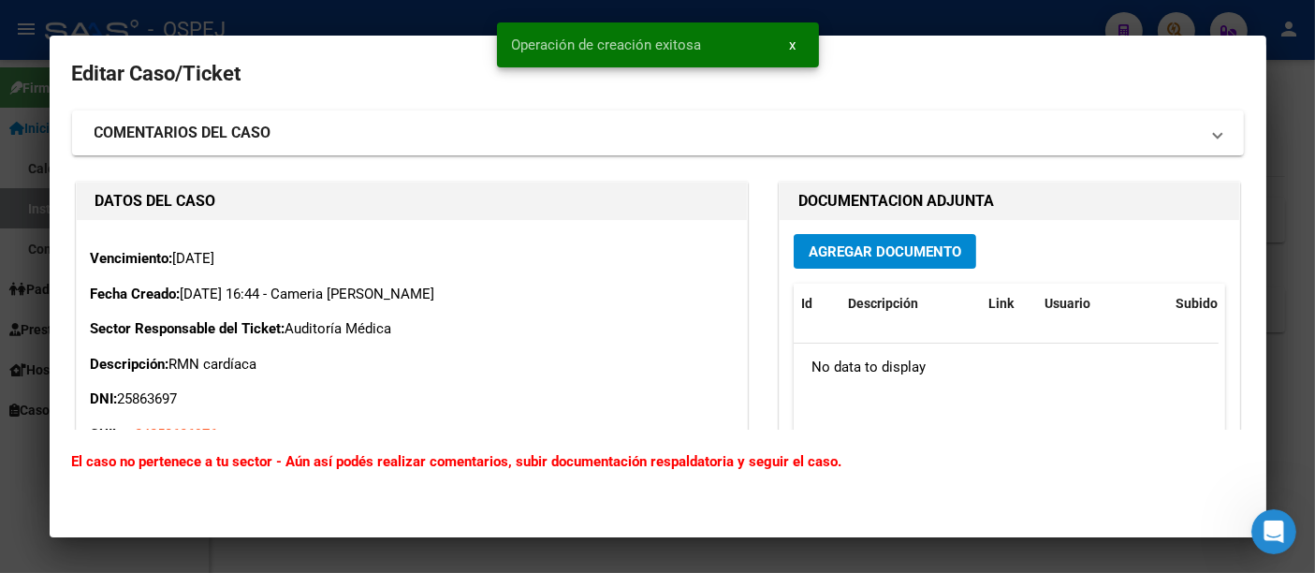
click at [867, 250] on span "Agregar Documento" at bounding box center [885, 251] width 153 height 17
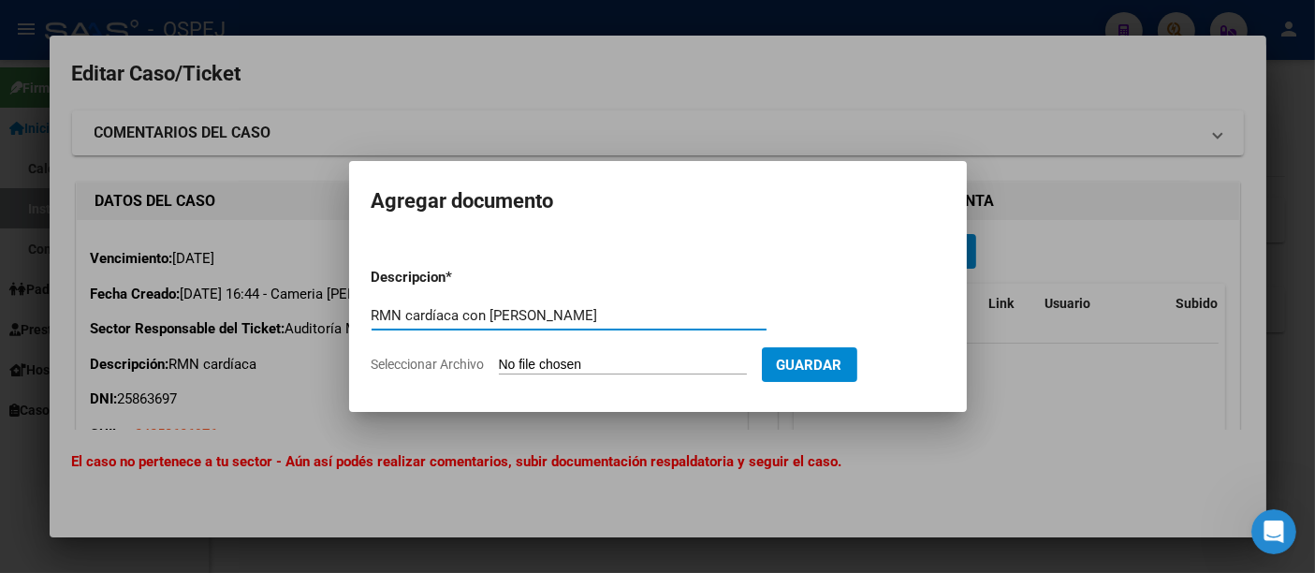
type input "RMN cardíaca con [PERSON_NAME]"
click at [567, 365] on input "Seleccionar Archivo" at bounding box center [623, 366] width 248 height 18
type input "C:\fakepath\IAMA.pdf"
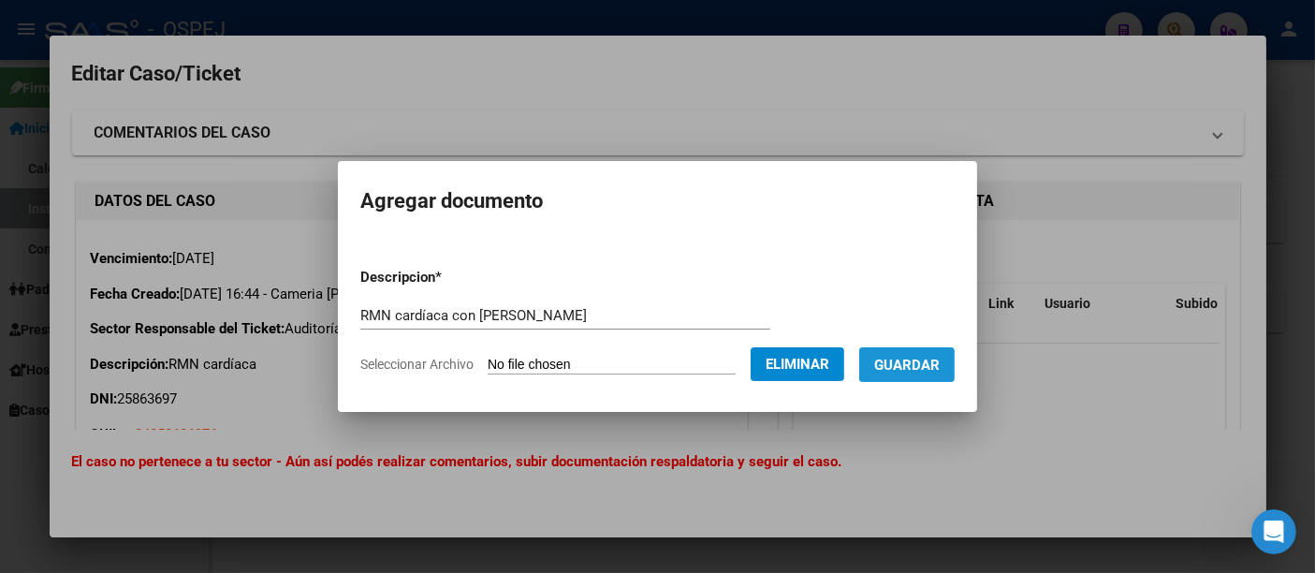
click at [940, 361] on span "Guardar" at bounding box center [907, 365] width 66 height 17
